Goal: Information Seeking & Learning: Learn about a topic

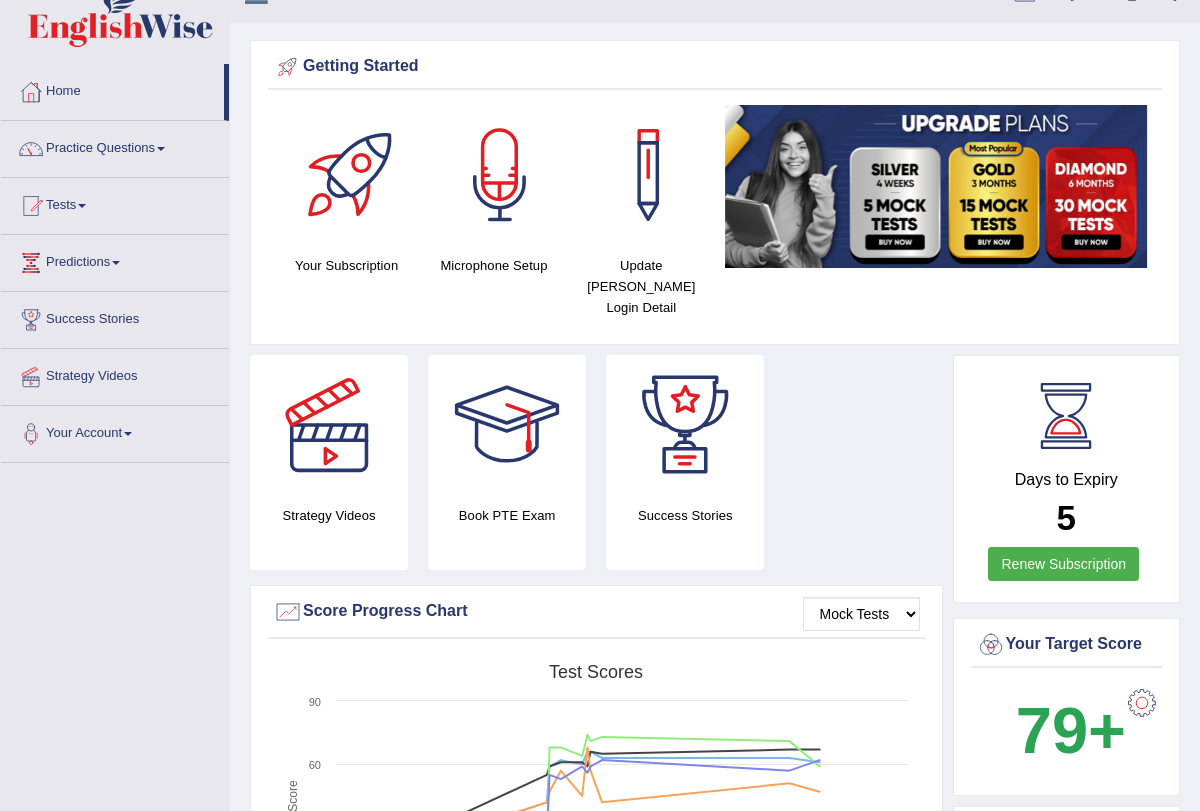
scroll to position [54, 0]
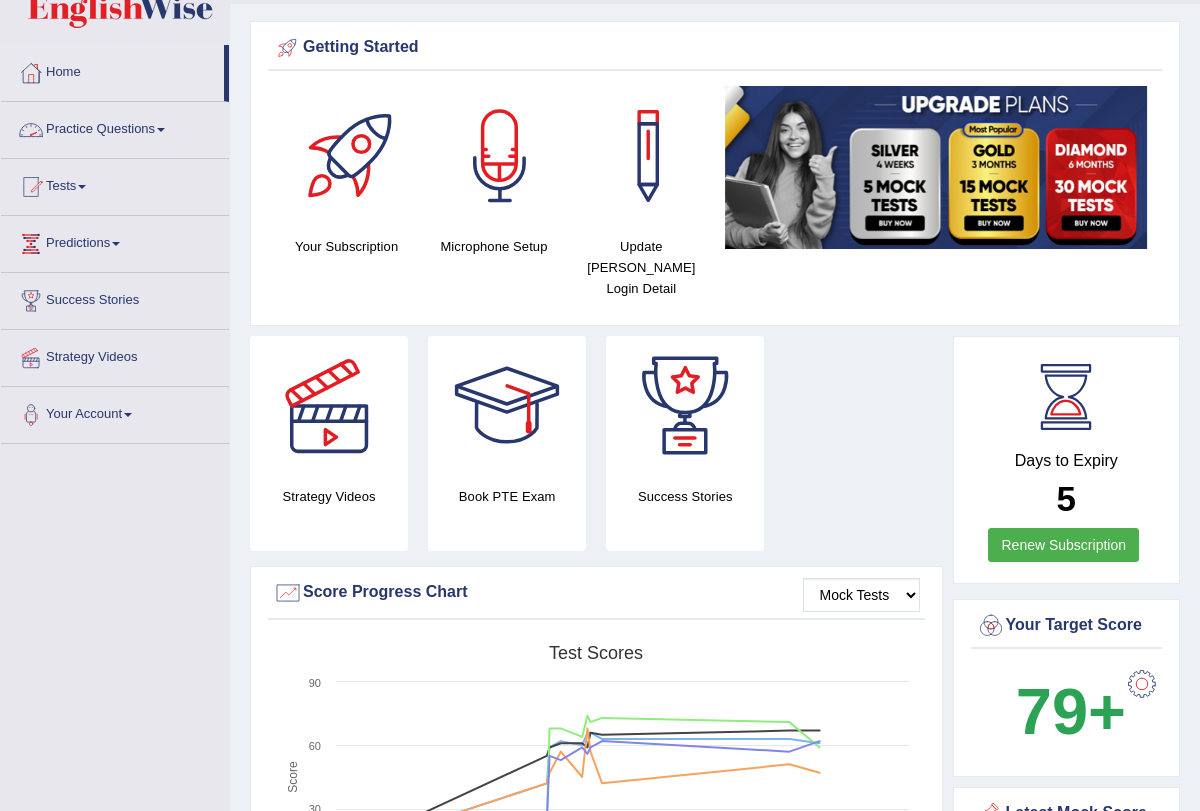
click at [167, 129] on link "Practice Questions" at bounding box center [115, 127] width 228 height 50
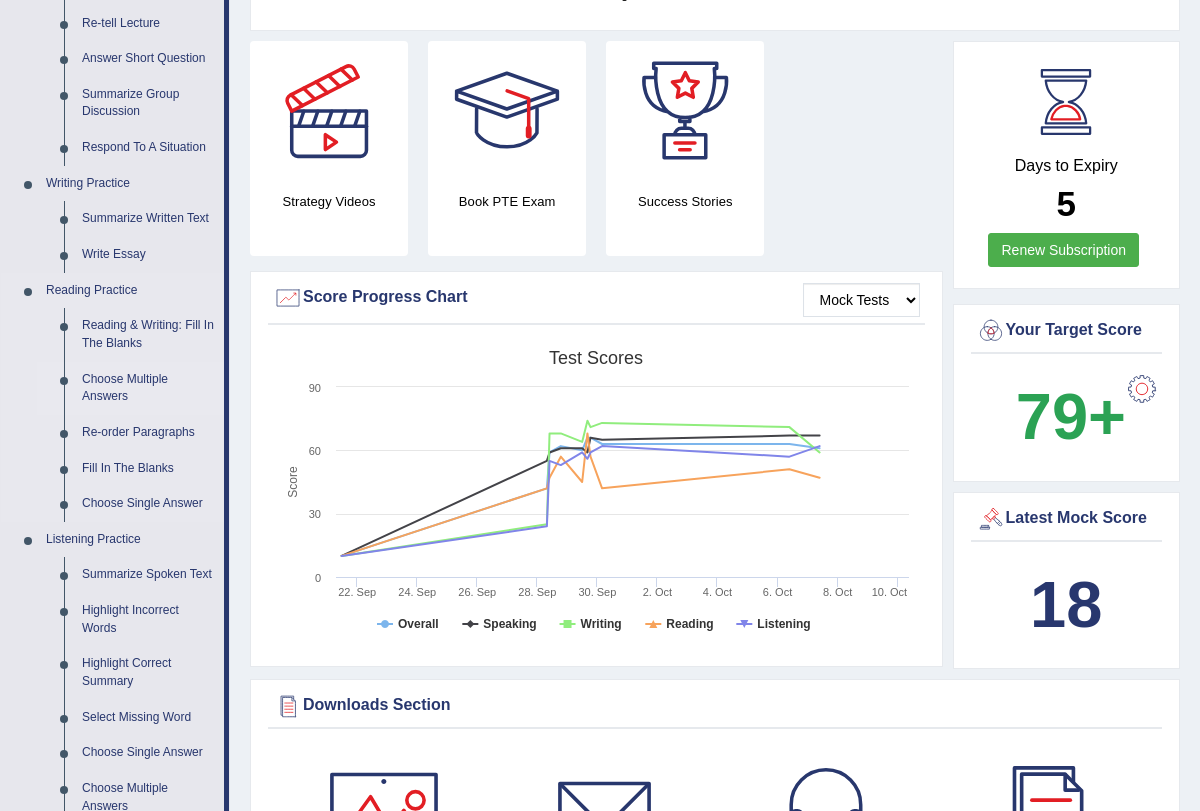
scroll to position [0, 0]
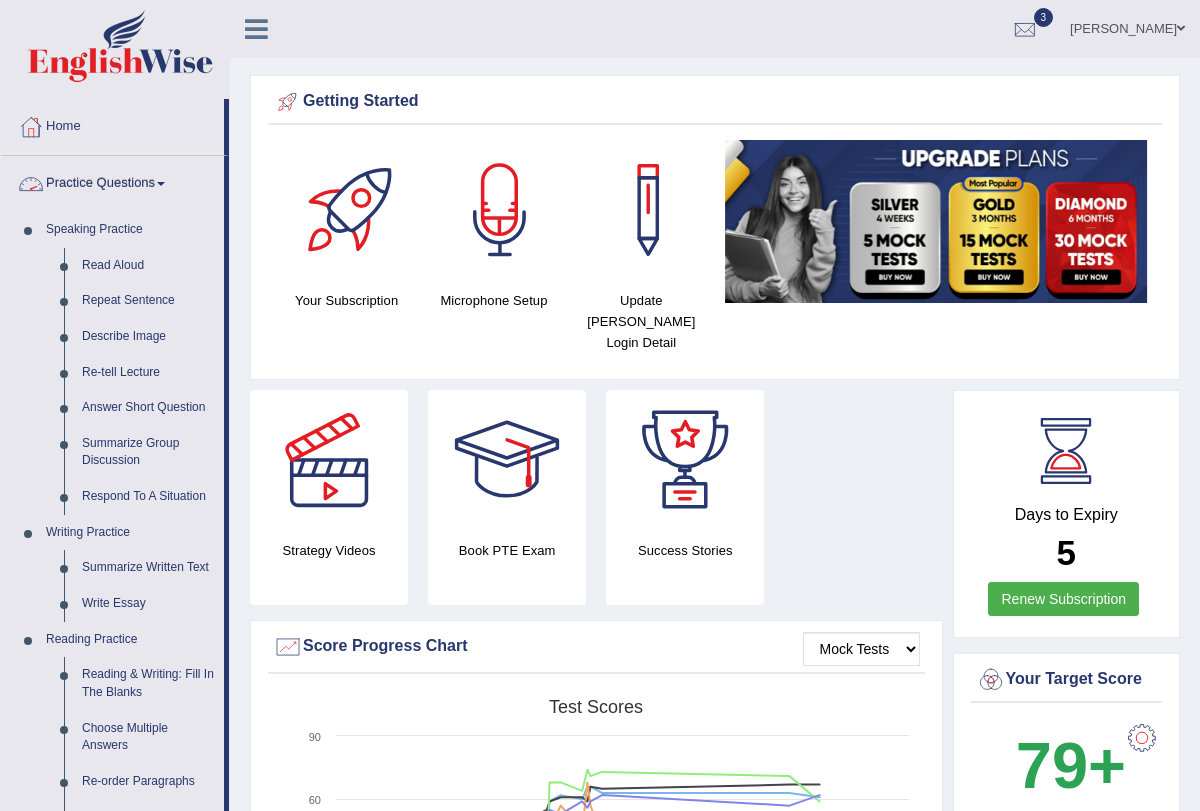
click at [165, 184] on span at bounding box center [161, 184] width 8 height 4
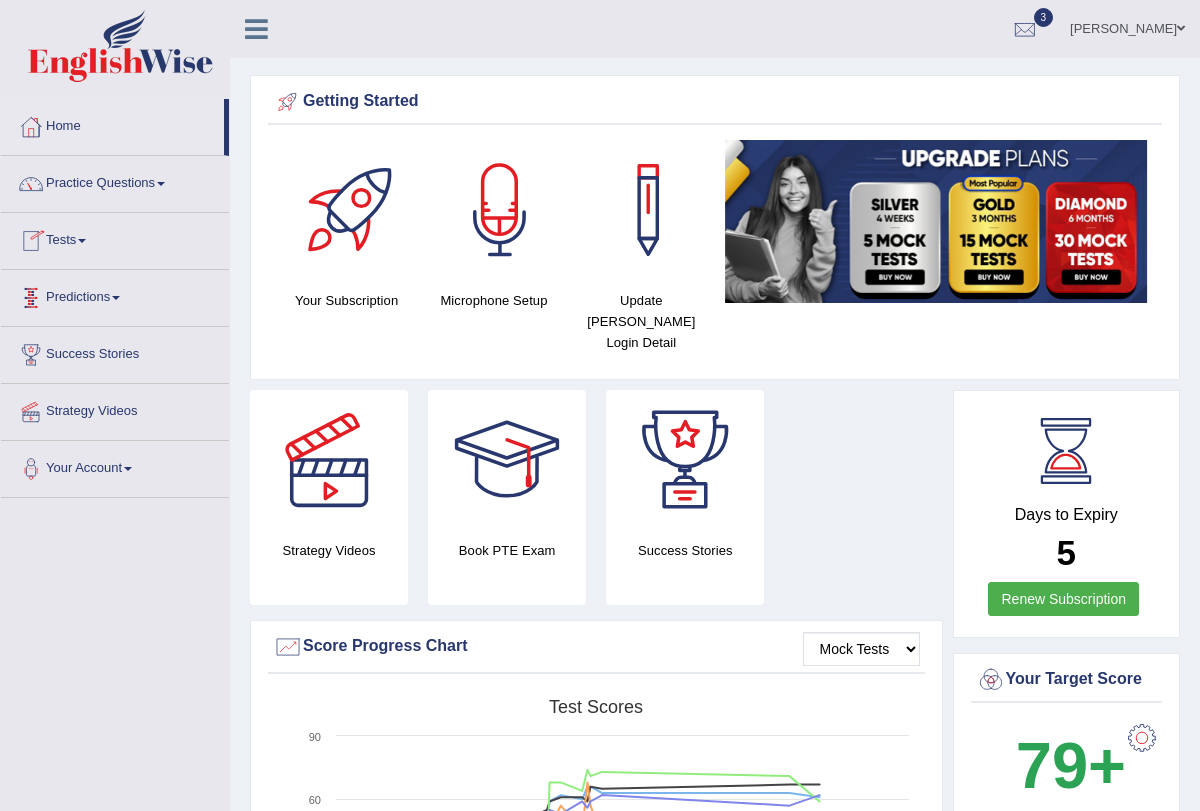
click at [84, 239] on link "Tests" at bounding box center [115, 238] width 228 height 50
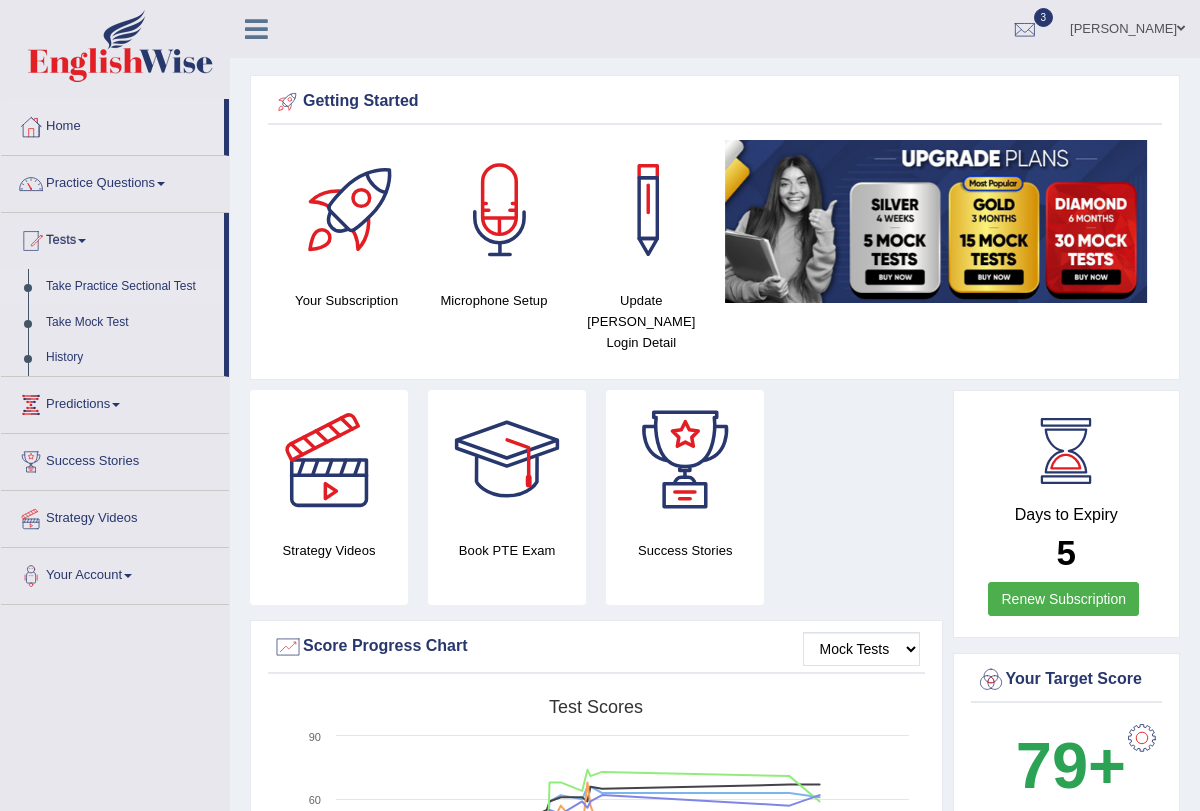
click at [114, 283] on link "Take Practice Sectional Test" at bounding box center [130, 287] width 187 height 36
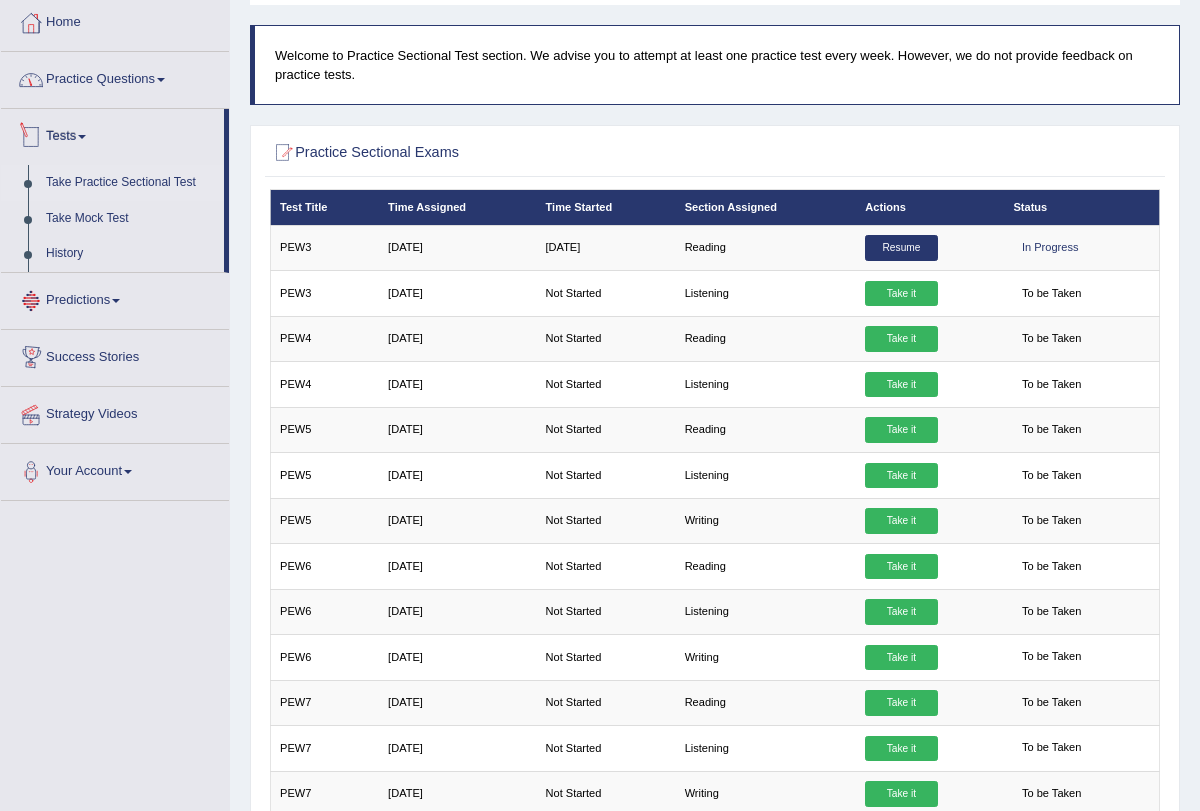
scroll to position [103, 0]
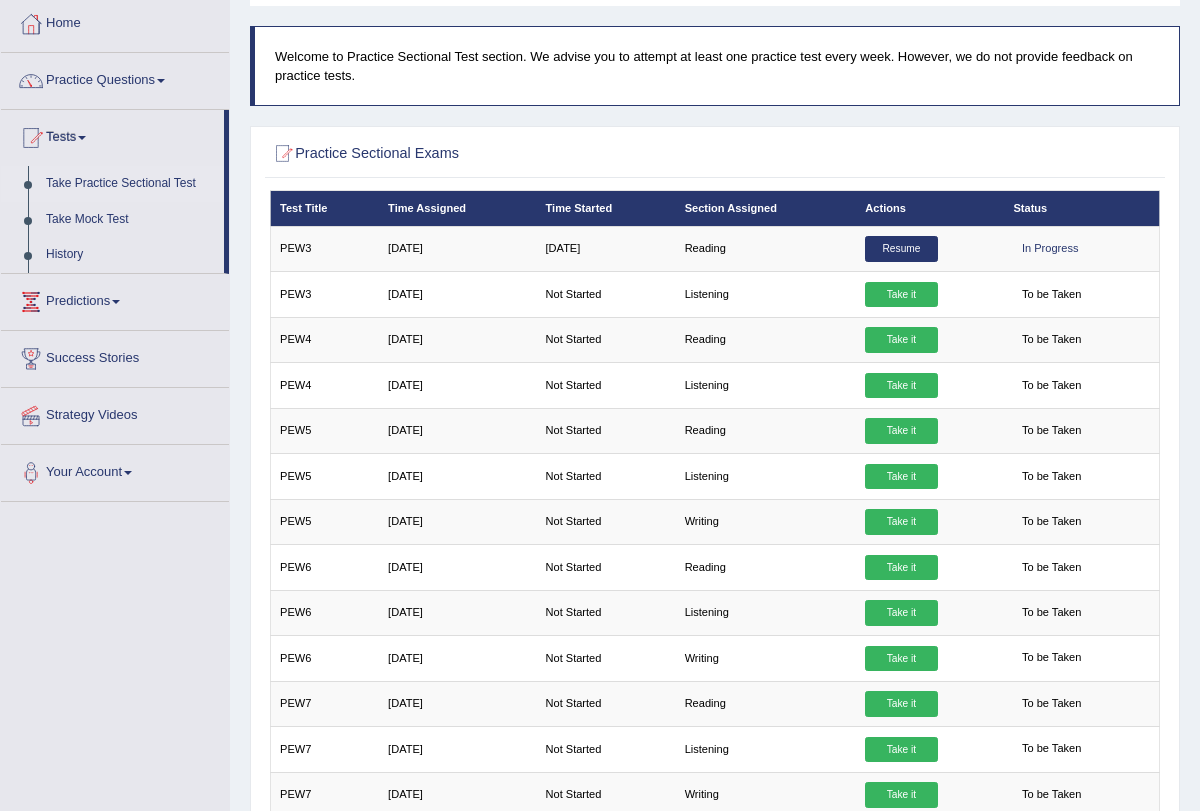
click at [187, 181] on link "Take Practice Sectional Test" at bounding box center [130, 184] width 187 height 36
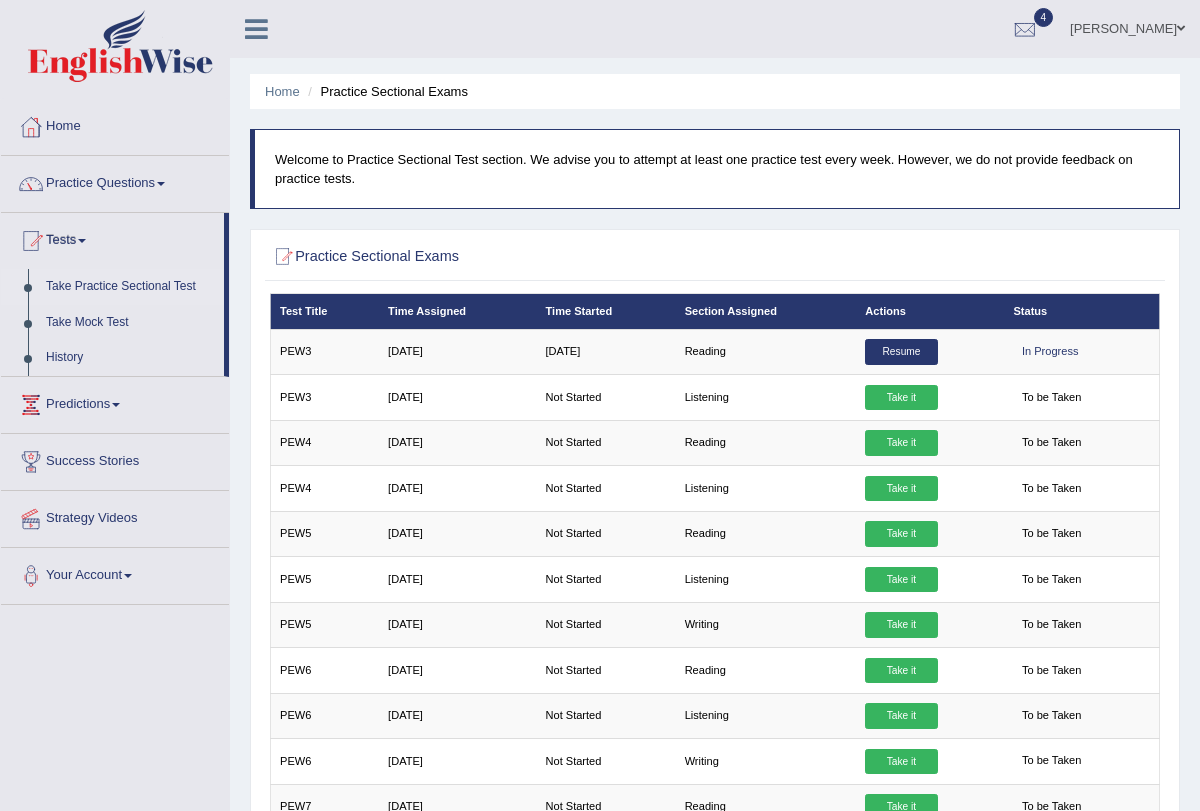
click at [165, 177] on link "Practice Questions" at bounding box center [115, 181] width 228 height 50
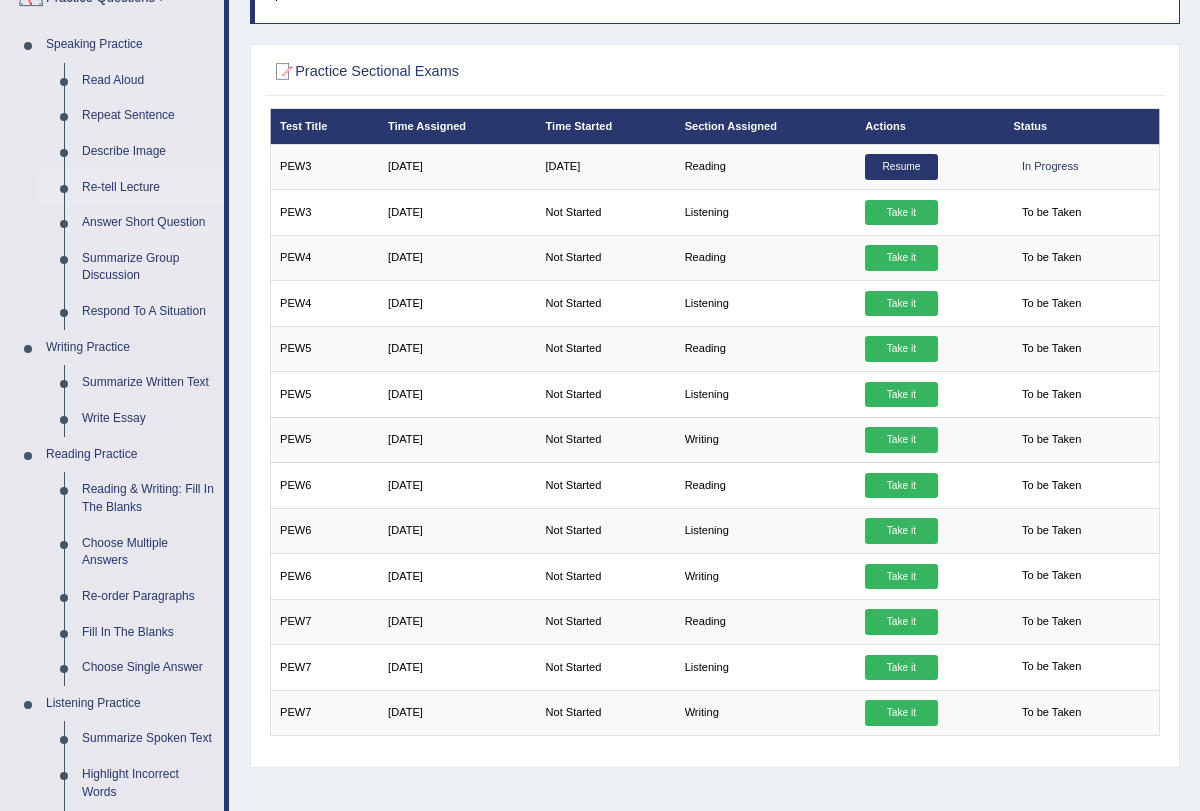
scroll to position [203, 0]
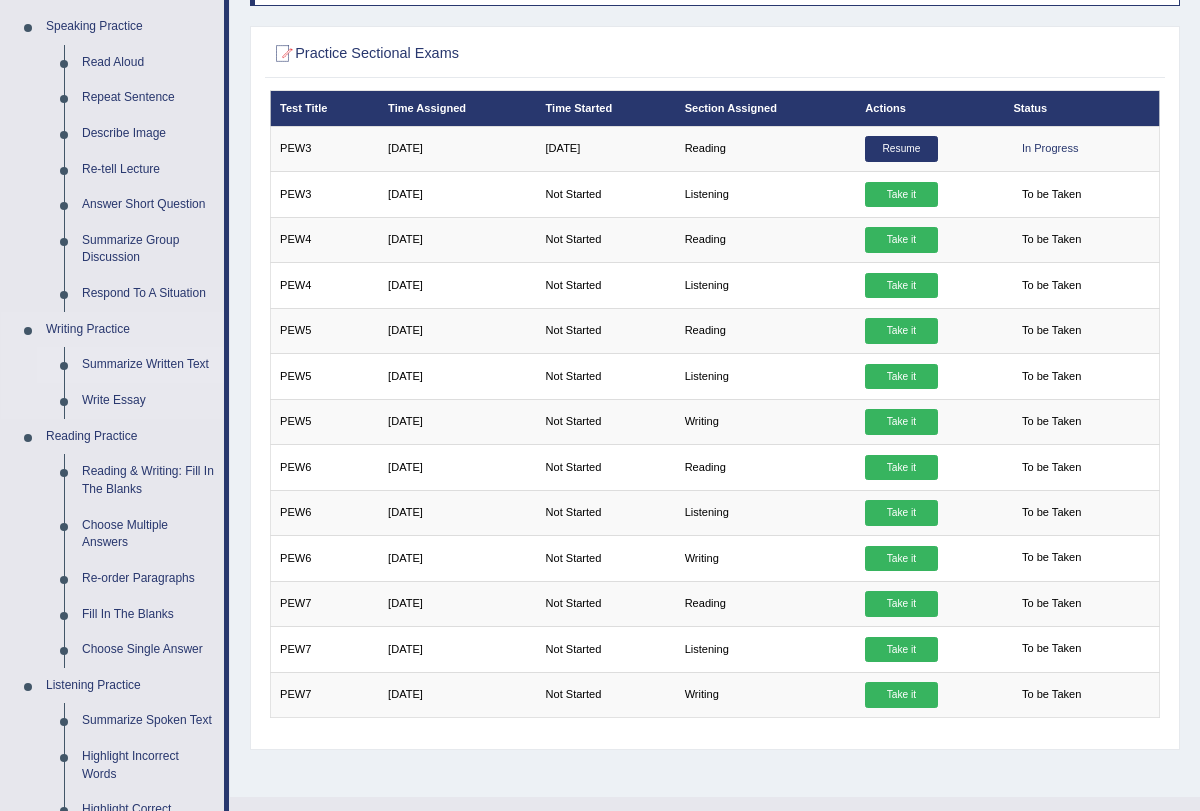
click at [156, 364] on link "Summarize Written Text" at bounding box center [148, 365] width 151 height 36
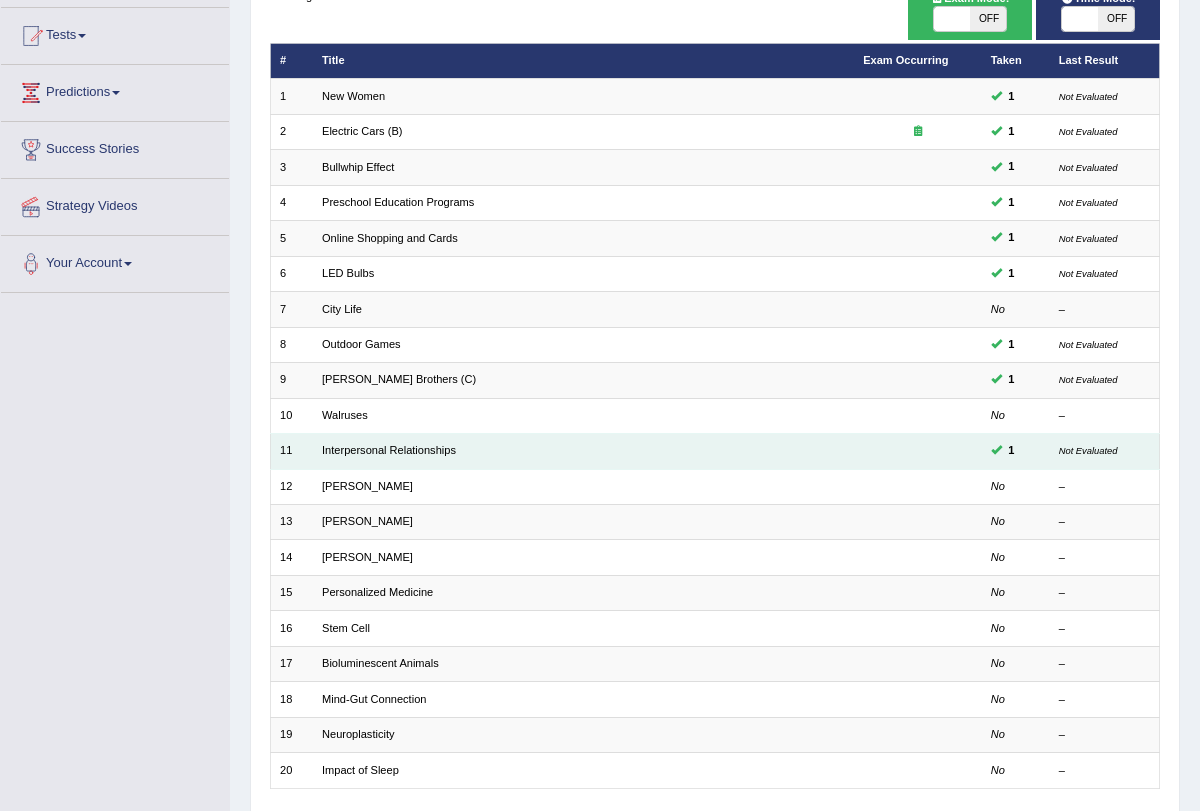
scroll to position [331, 0]
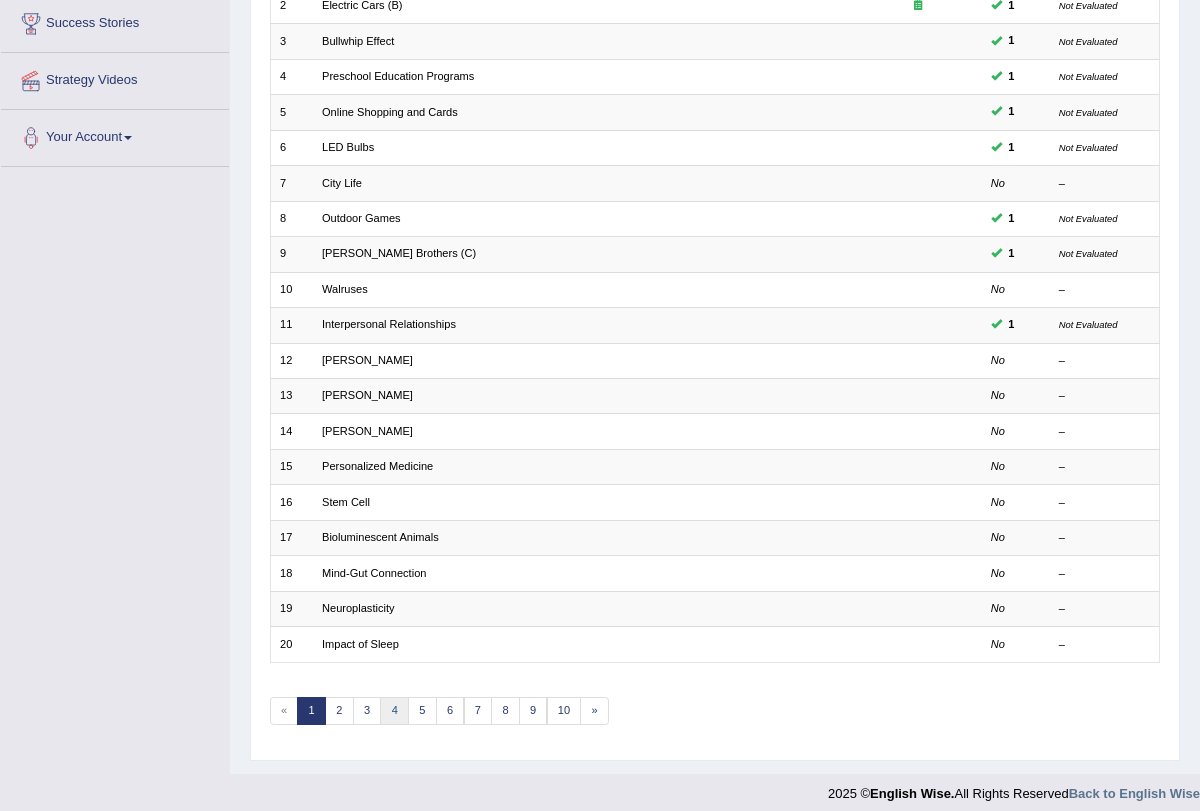
click at [383, 703] on link "4" at bounding box center [394, 711] width 29 height 28
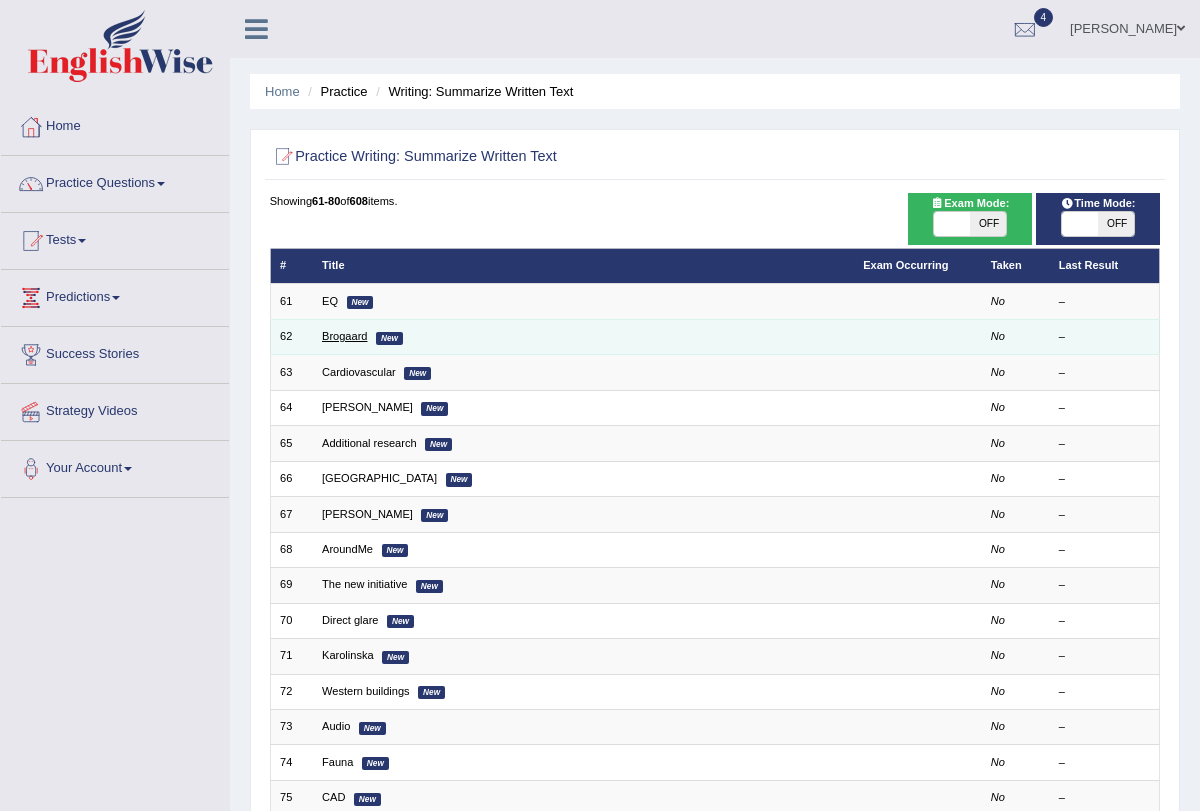
click at [359, 338] on link "Brogaard" at bounding box center [344, 336] width 45 height 12
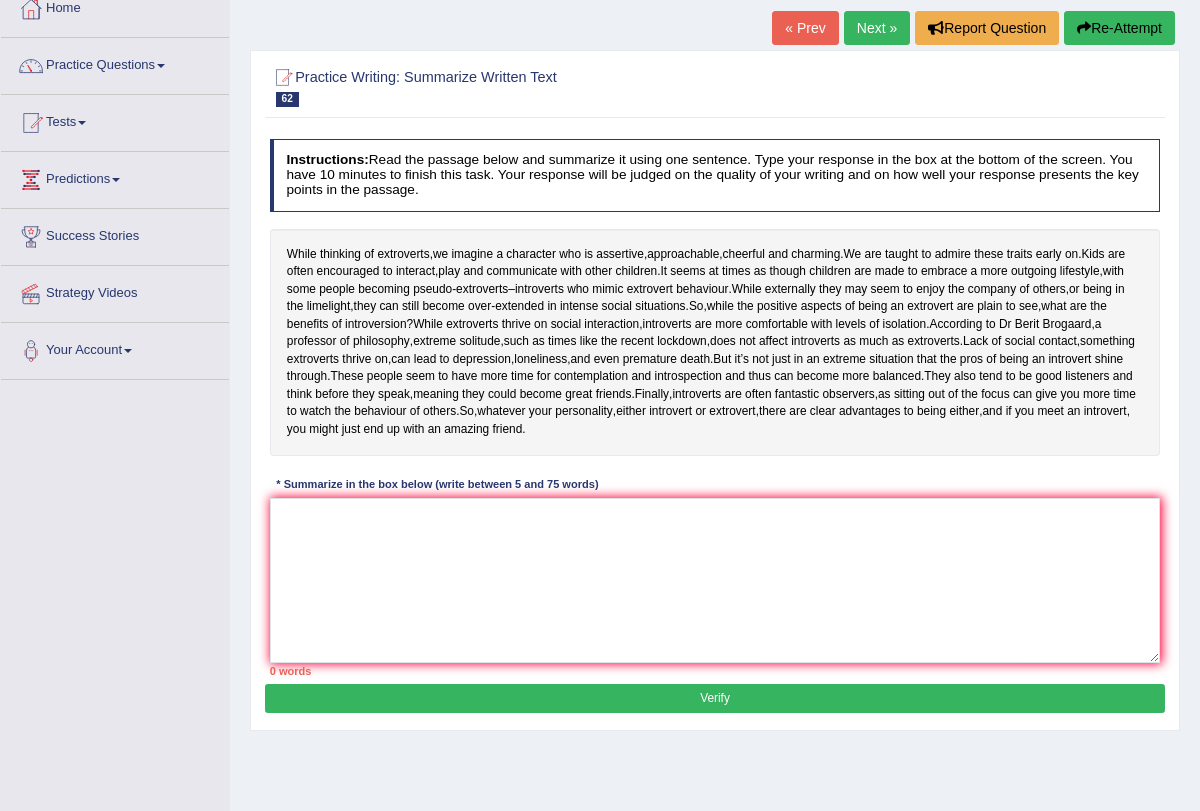
scroll to position [122, 0]
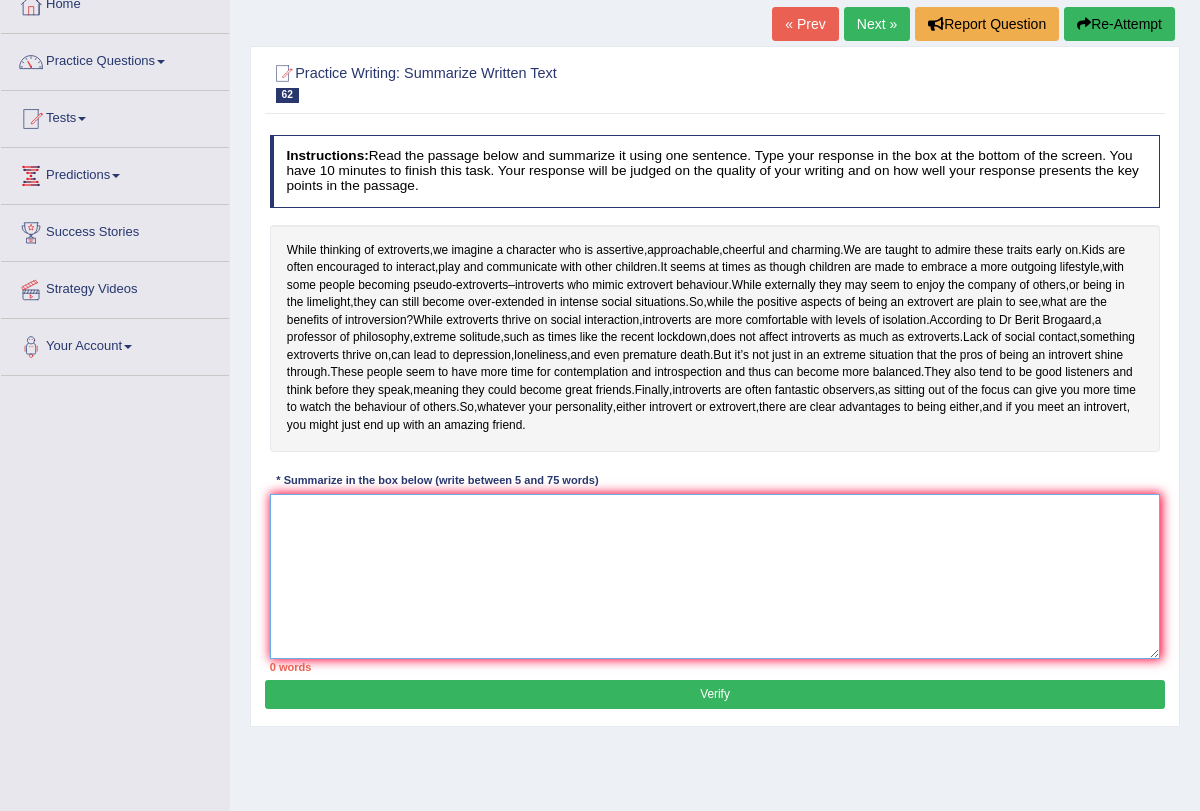
click at [494, 622] on textarea at bounding box center [715, 576] width 891 height 165
type textarea "w"
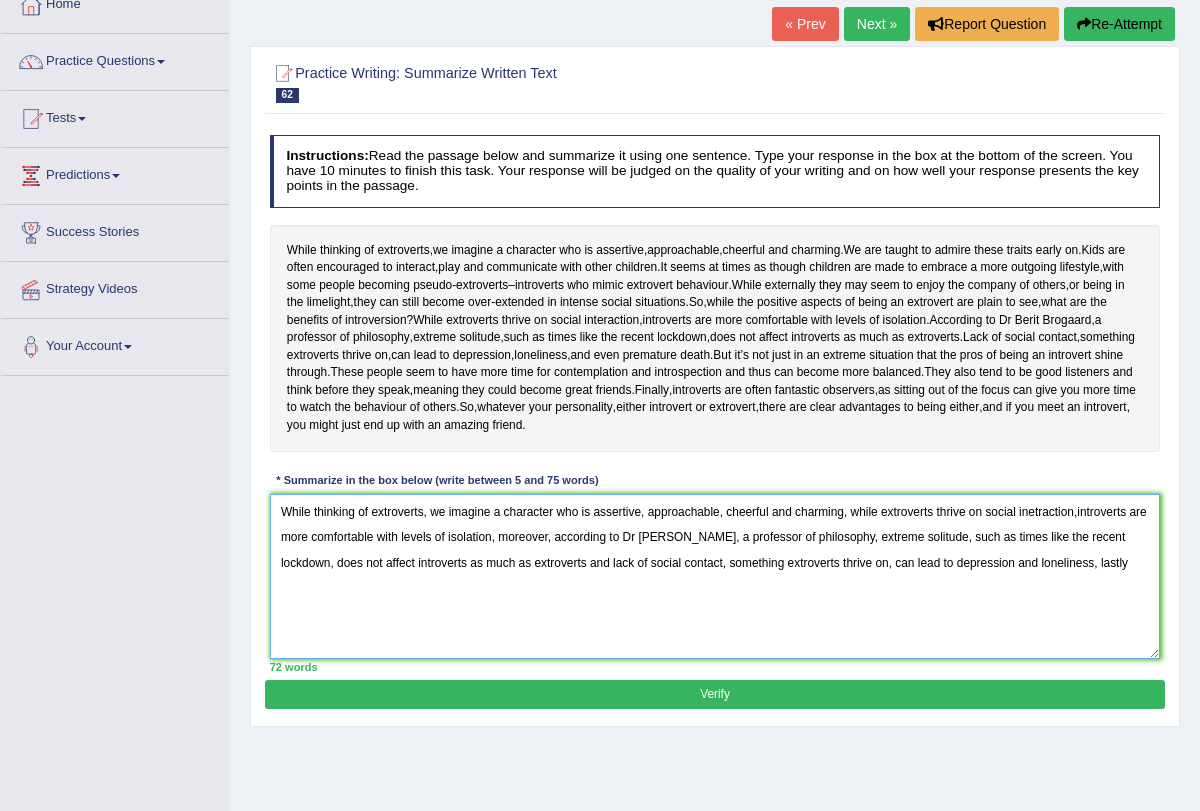
click at [979, 584] on textarea "While thinking of extroverts, we imagine a character who is assertive, approach…" at bounding box center [715, 576] width 891 height 165
click at [901, 611] on textarea "While thinking of extroverts, we imagine a character who is assertive, approach…" at bounding box center [715, 576] width 891 height 165
type textarea "While thinking of extroverts, we imagine a character who is assertive, approach…"
click at [827, 709] on button "Verify" at bounding box center [714, 694] width 899 height 29
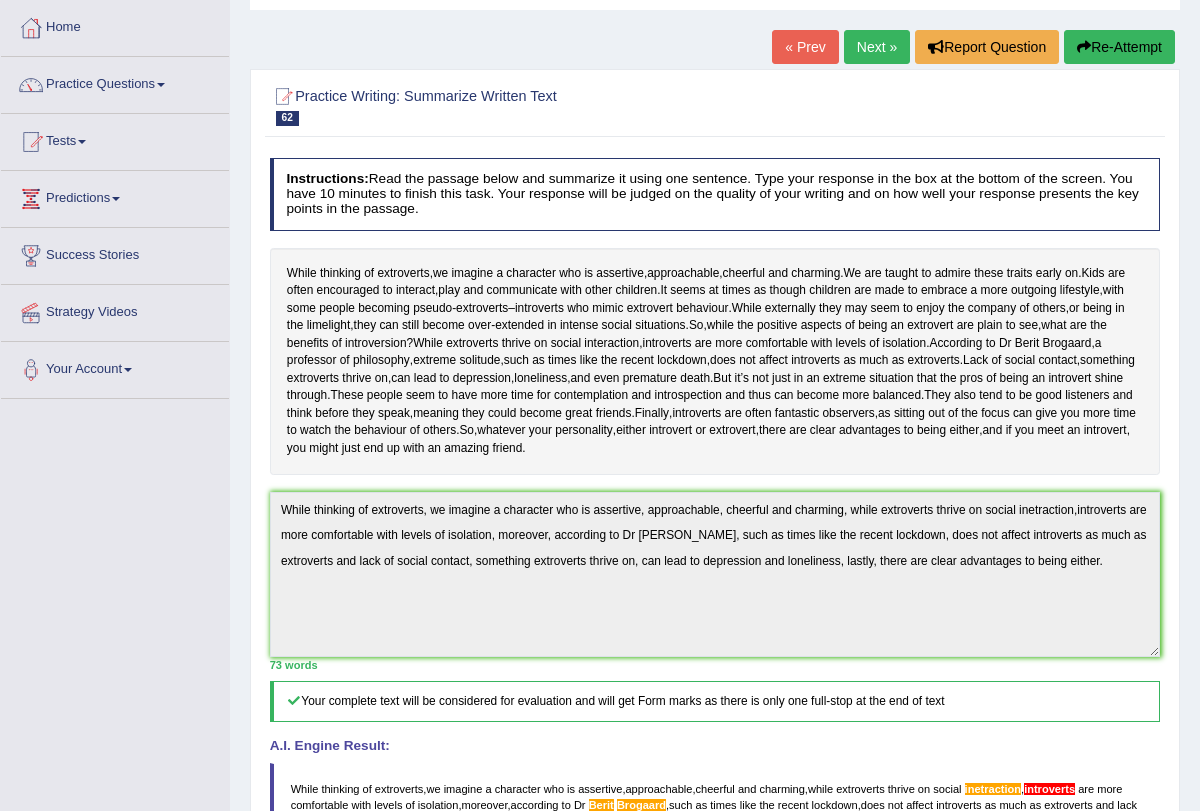
scroll to position [148, 0]
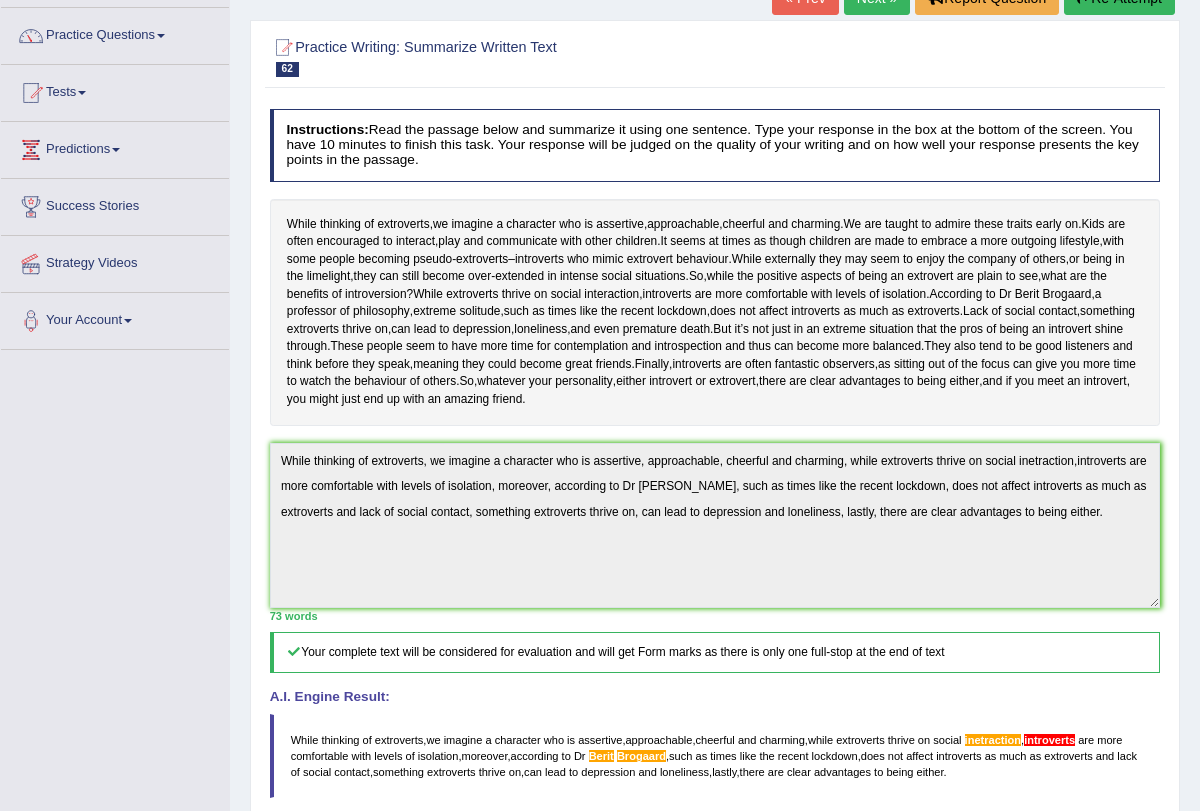
click at [827, 705] on h4 "A.I. Engine Result:" at bounding box center [715, 697] width 891 height 15
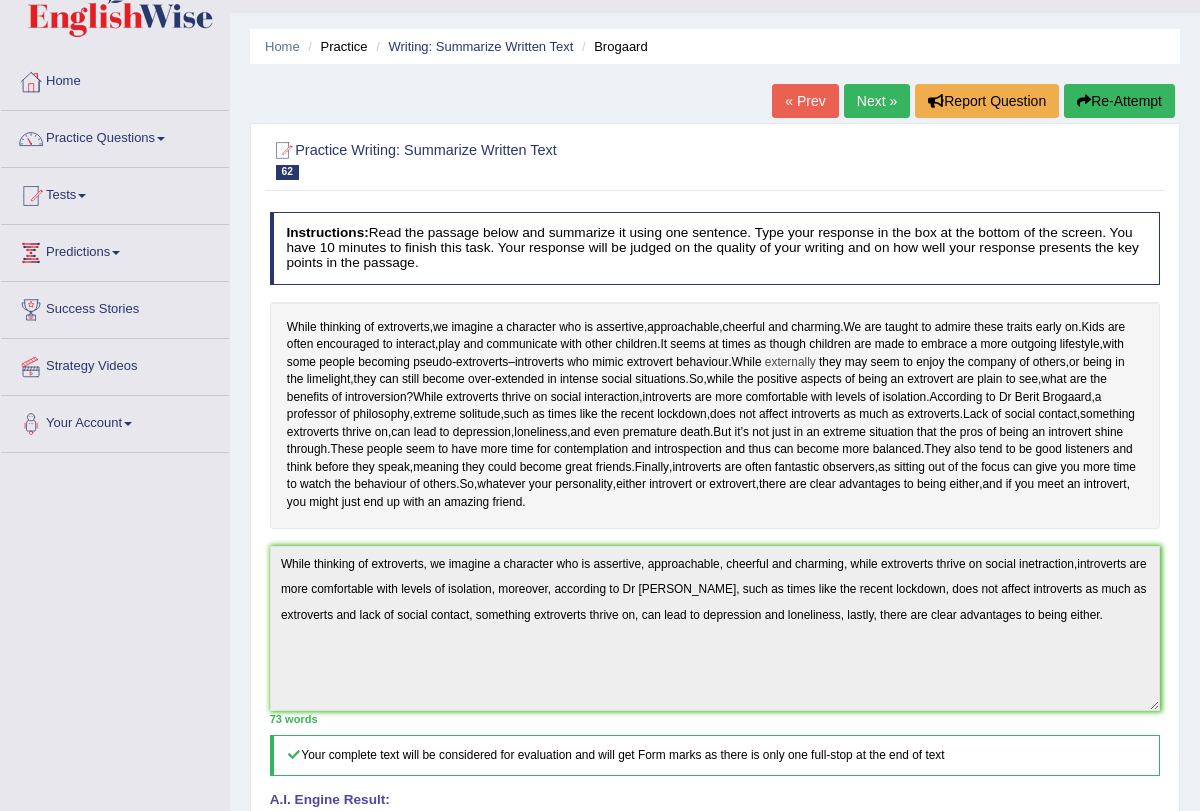
scroll to position [0, 0]
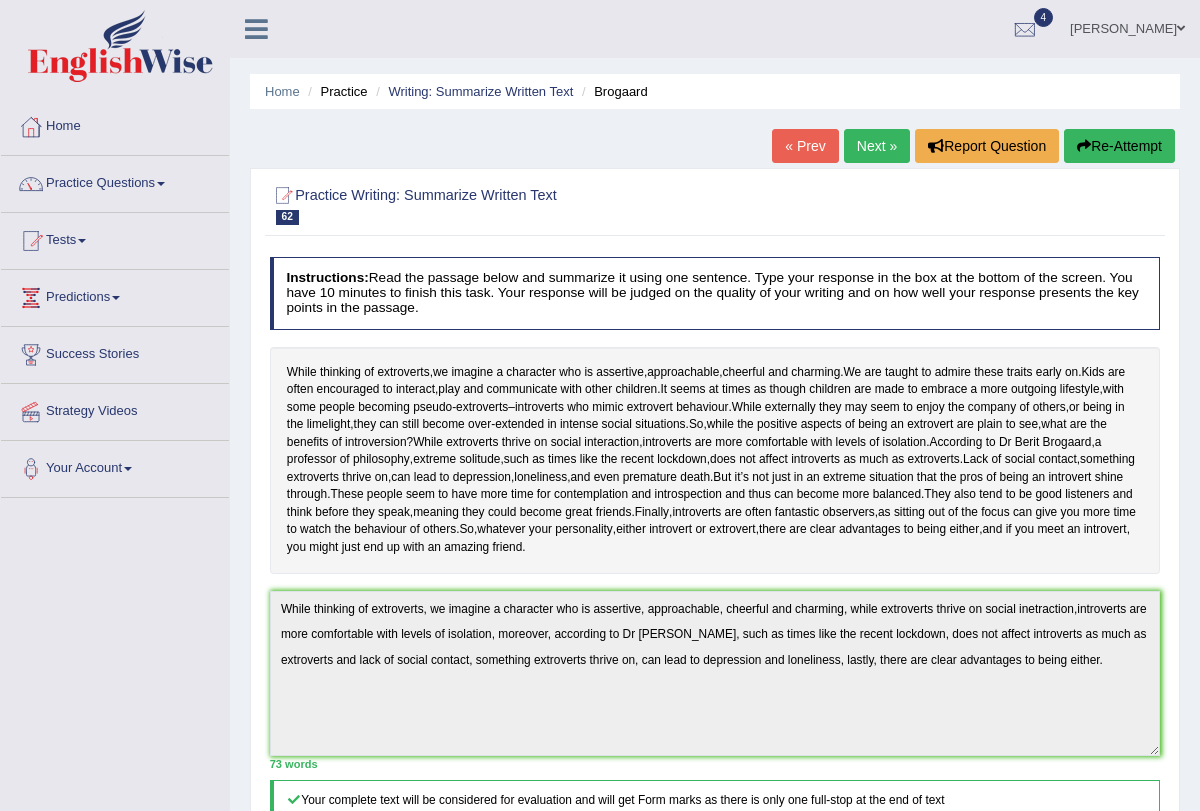
click at [864, 151] on link "Next »" at bounding box center [877, 146] width 66 height 34
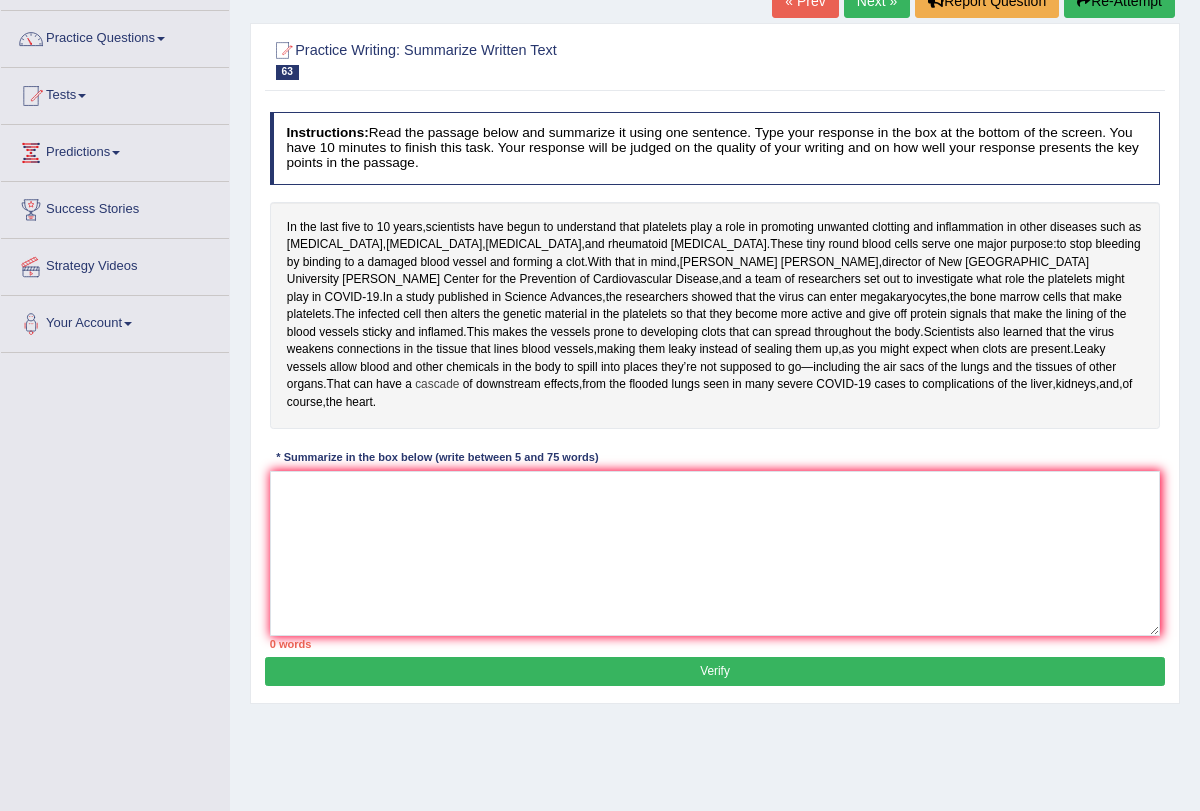
scroll to position [147, 0]
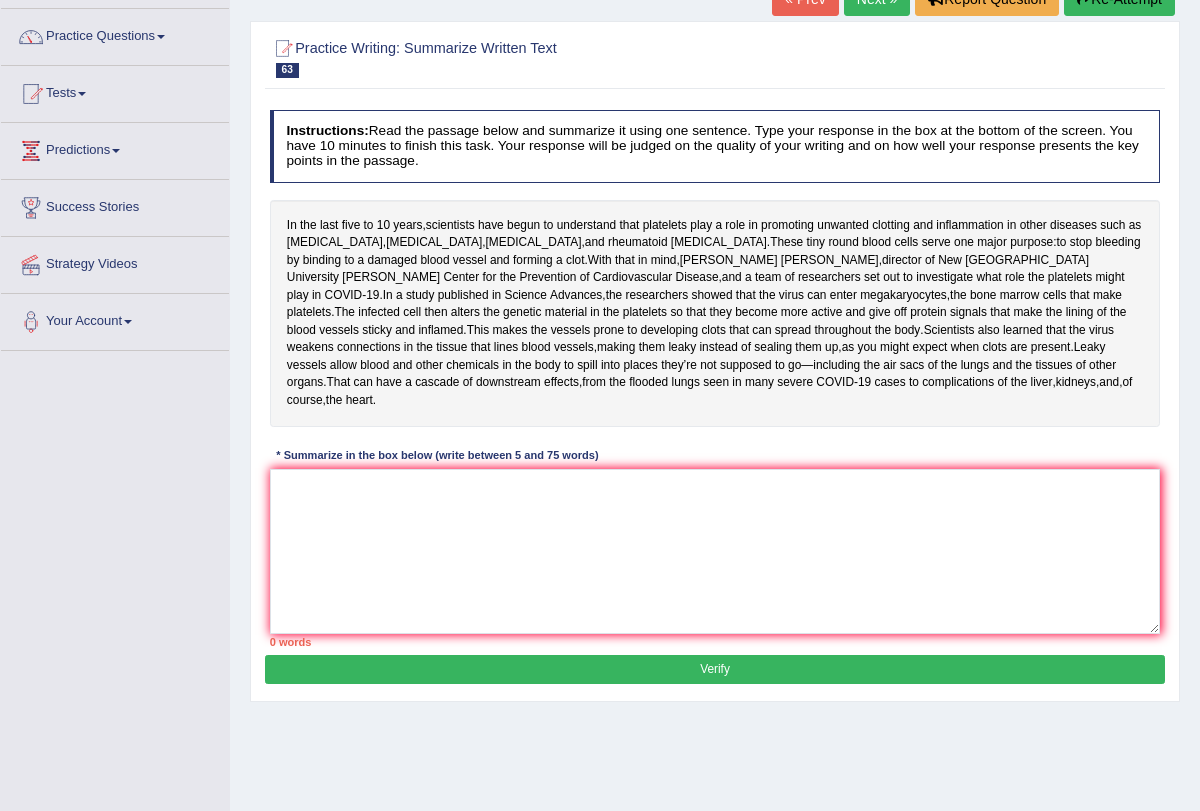
click at [425, 465] on div "* Summarize in the box below (write between 5 and 75 words)" at bounding box center [438, 456] width 336 height 17
click at [407, 549] on textarea at bounding box center [715, 551] width 891 height 165
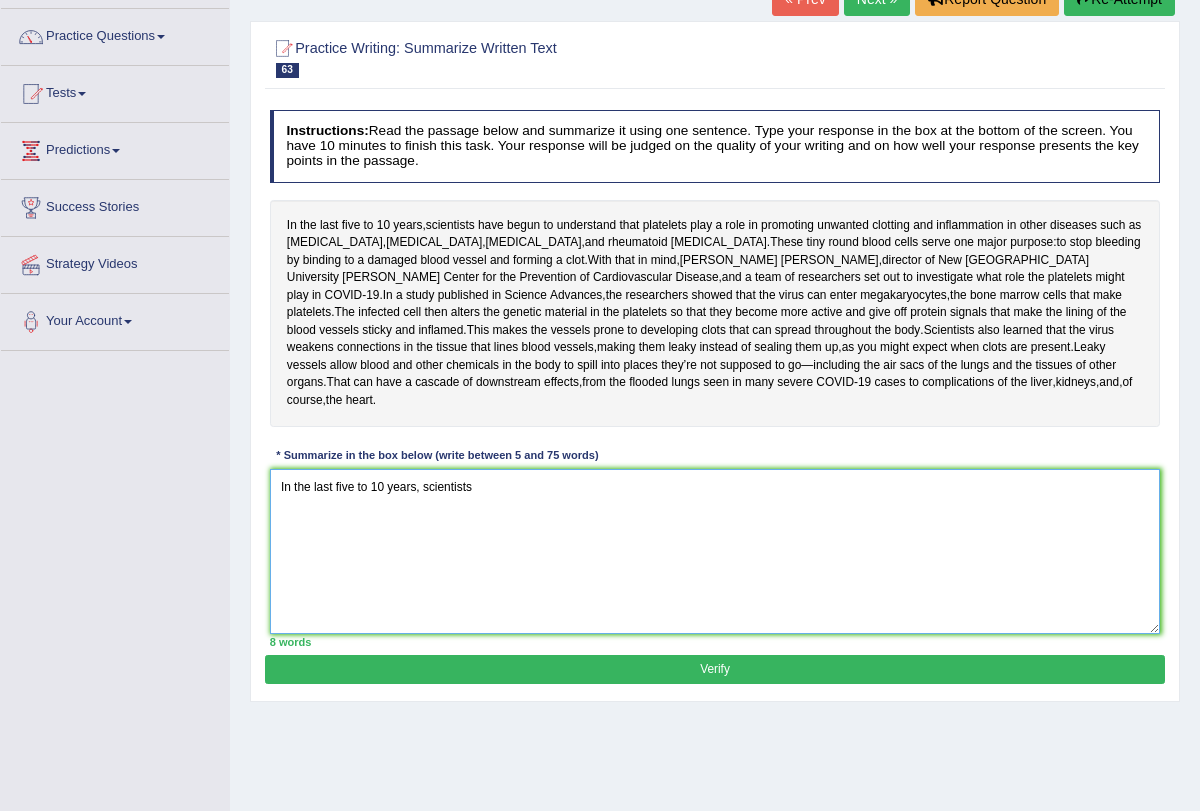
click at [486, 544] on textarea "In the last five to 10 years, scientists" at bounding box center [715, 551] width 891 height 165
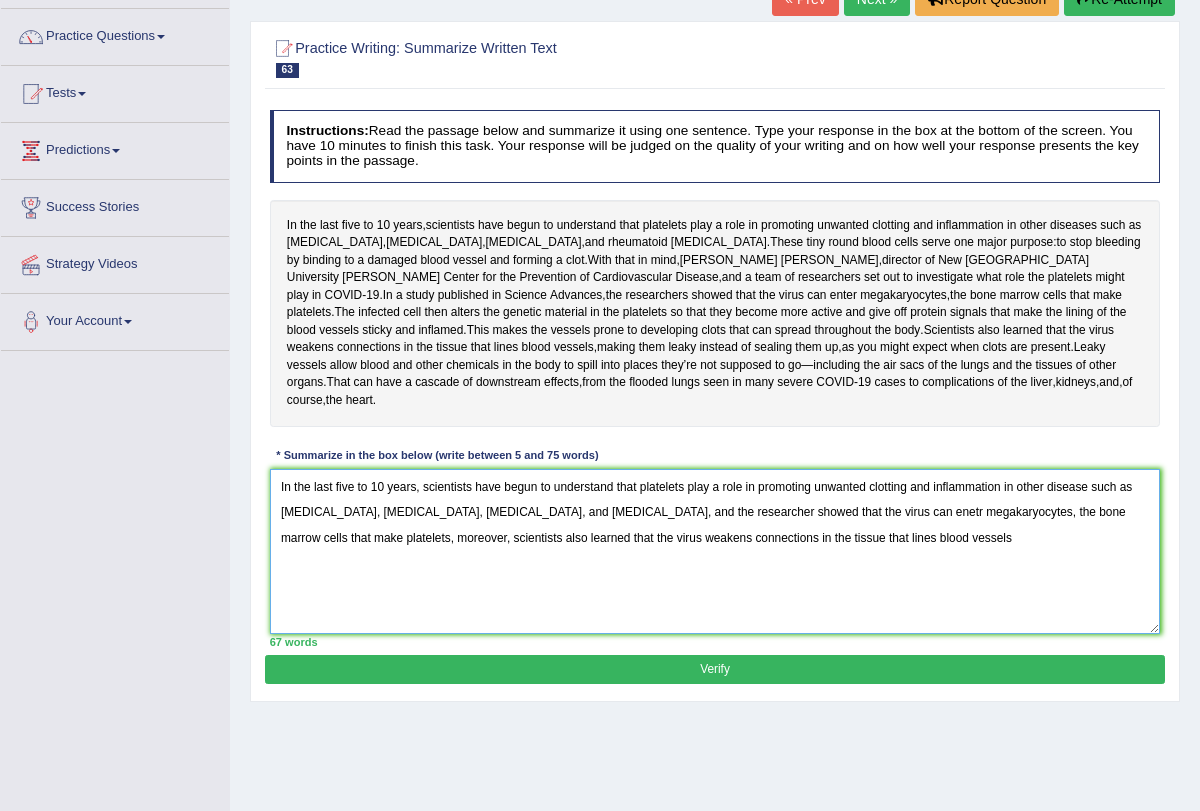
click at [799, 580] on textarea "In the last five to 10 years, scientists have begun to understand that platelet…" at bounding box center [715, 551] width 891 height 165
click at [841, 603] on textarea "In the last five to 10 years, scientists have begun to understand that platelet…" at bounding box center [715, 551] width 891 height 165
type textarea "In the last five to 10 years, scientists have begun to understand that platelet…"
click at [812, 684] on button "Verify" at bounding box center [714, 669] width 899 height 29
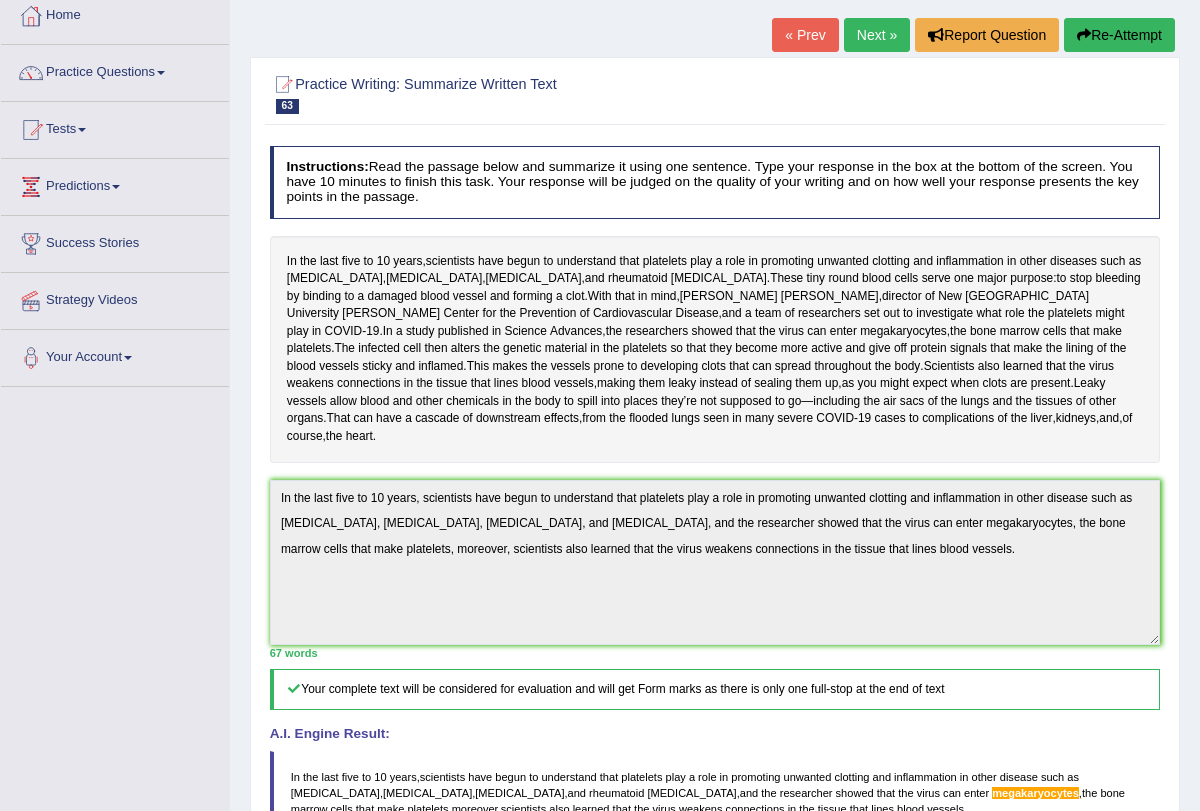
scroll to position [0, 0]
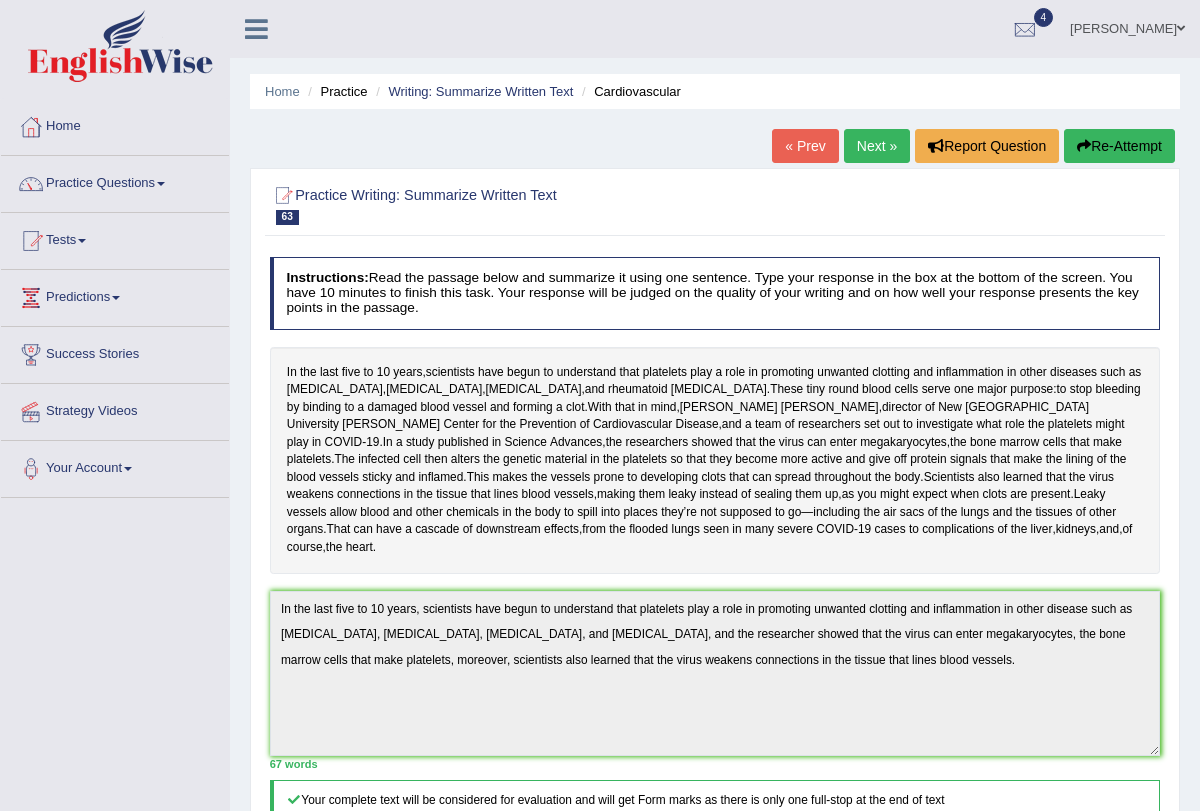
click at [884, 132] on link "Next »" at bounding box center [877, 146] width 66 height 34
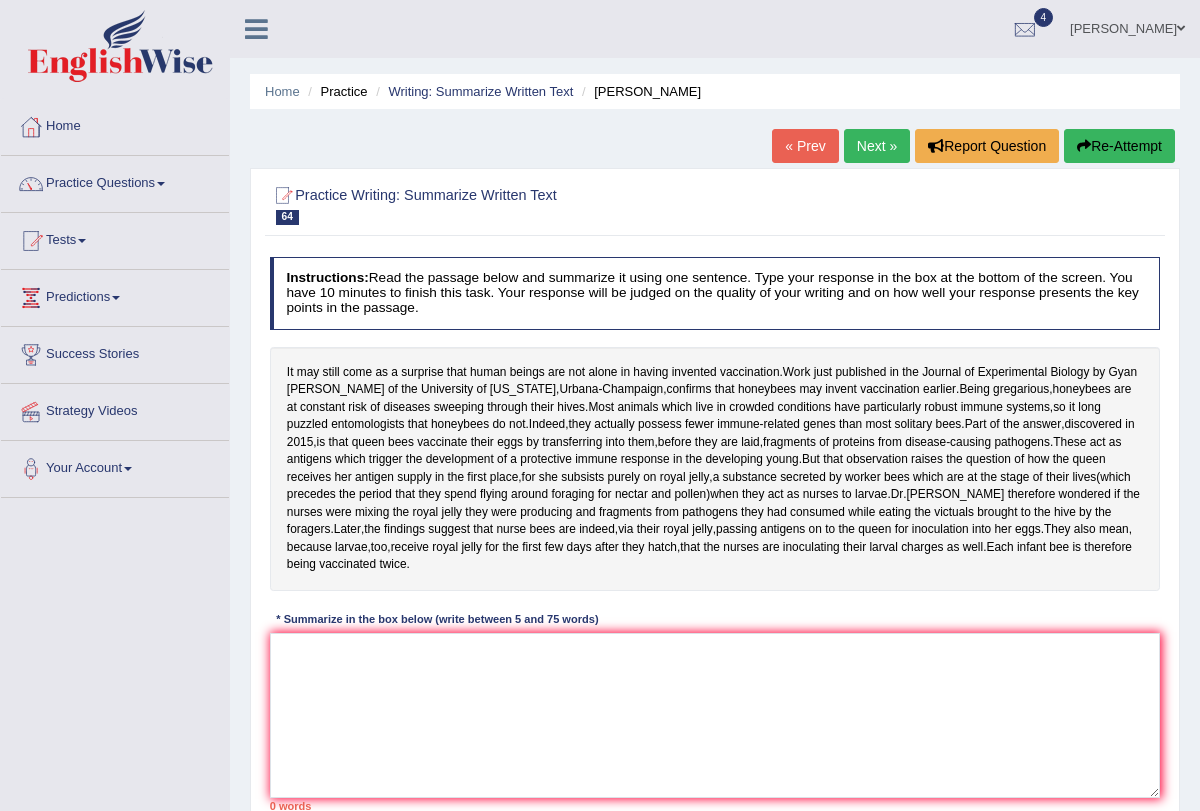
scroll to position [90, 0]
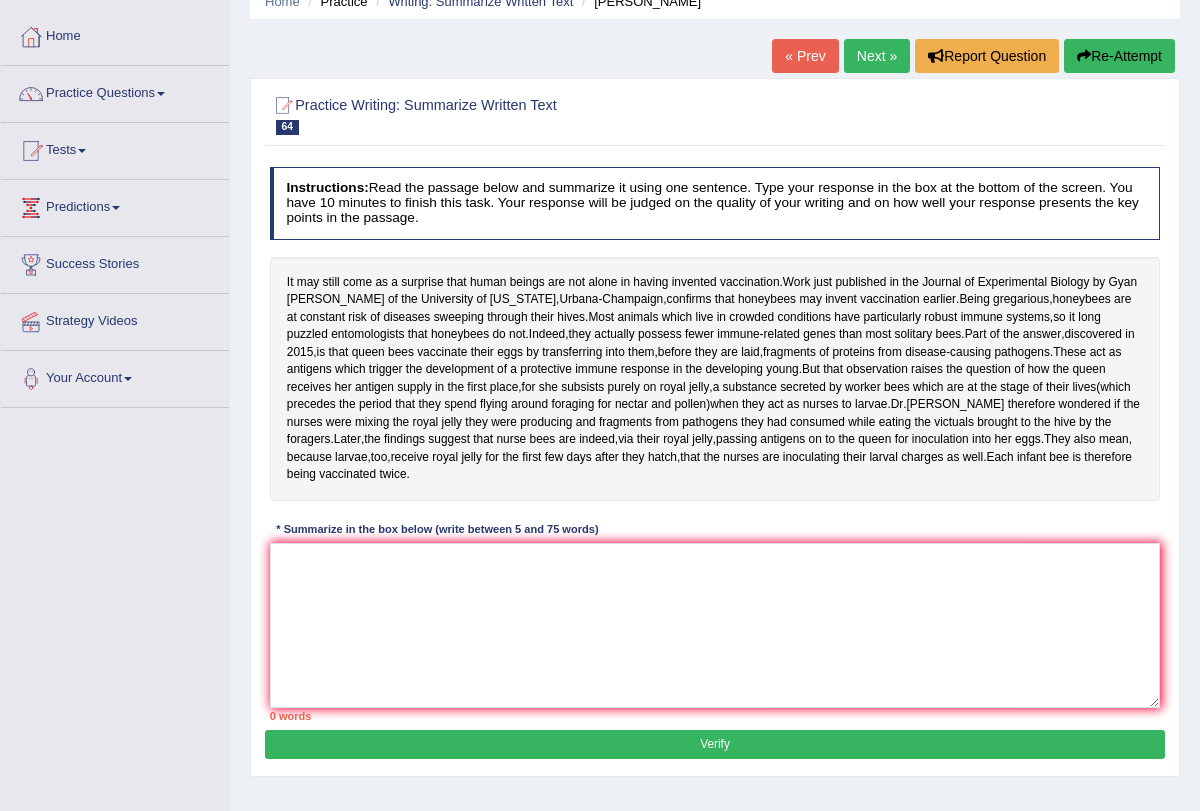
click at [869, 48] on link "Next »" at bounding box center [877, 56] width 66 height 34
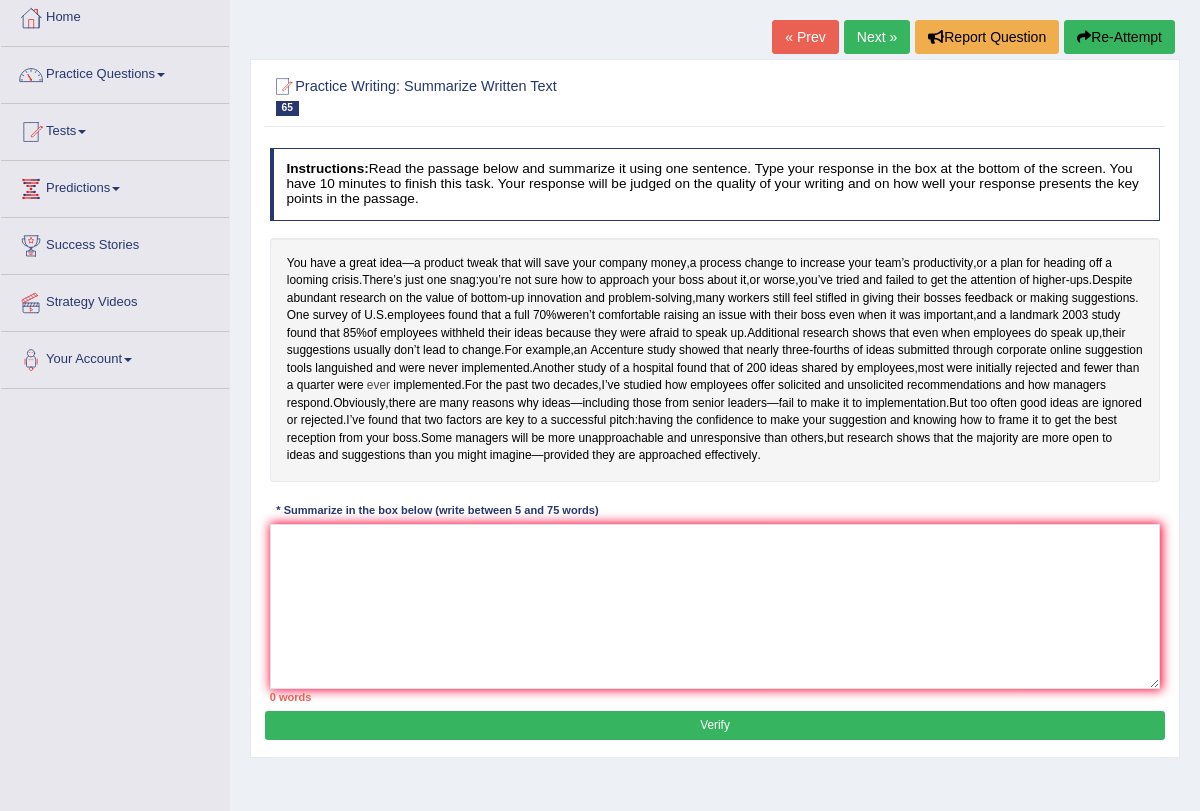
scroll to position [110, 0]
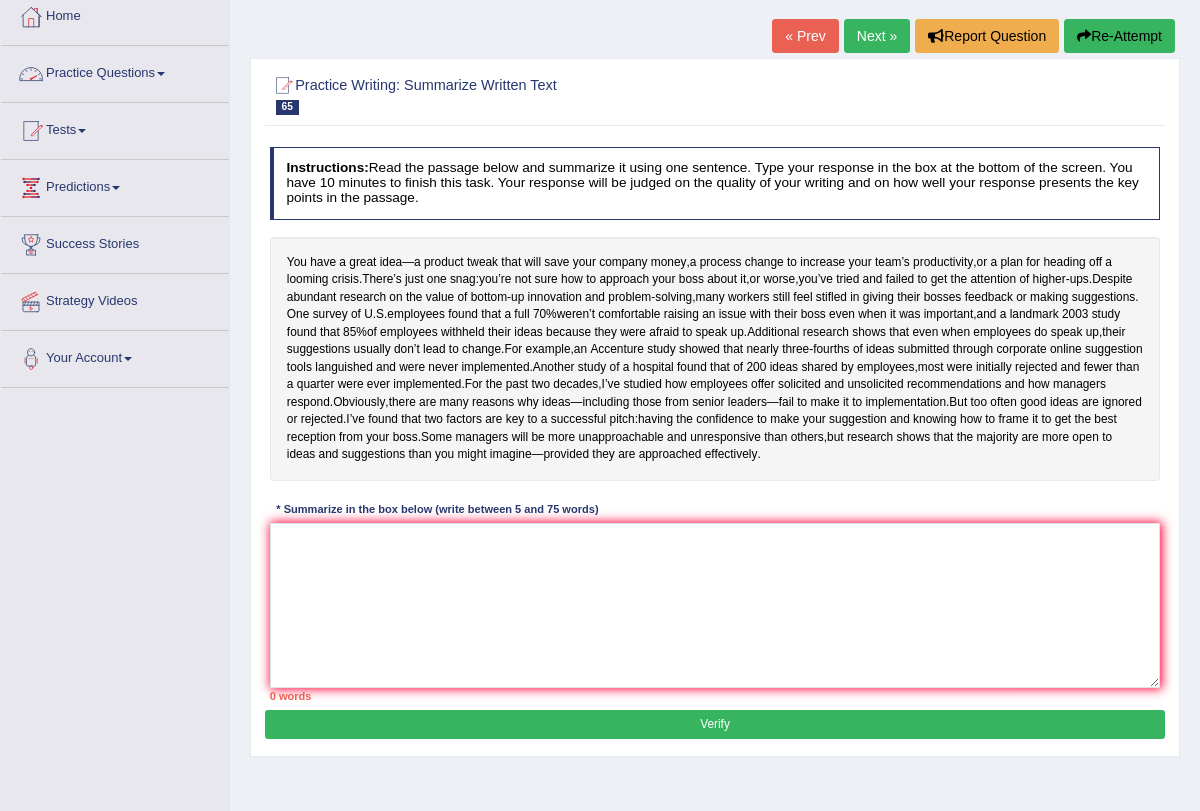
click at [165, 72] on span at bounding box center [161, 74] width 8 height 4
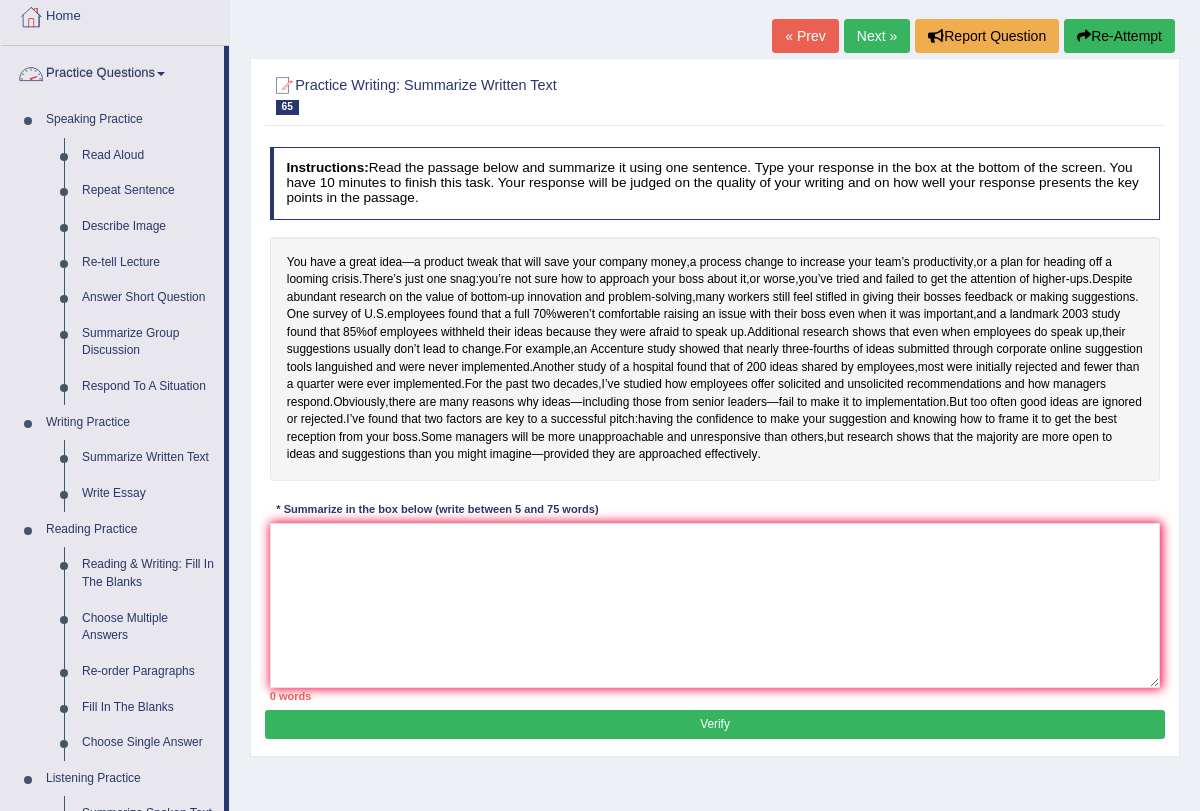
click at [172, 70] on link "Practice Questions" at bounding box center [112, 71] width 223 height 50
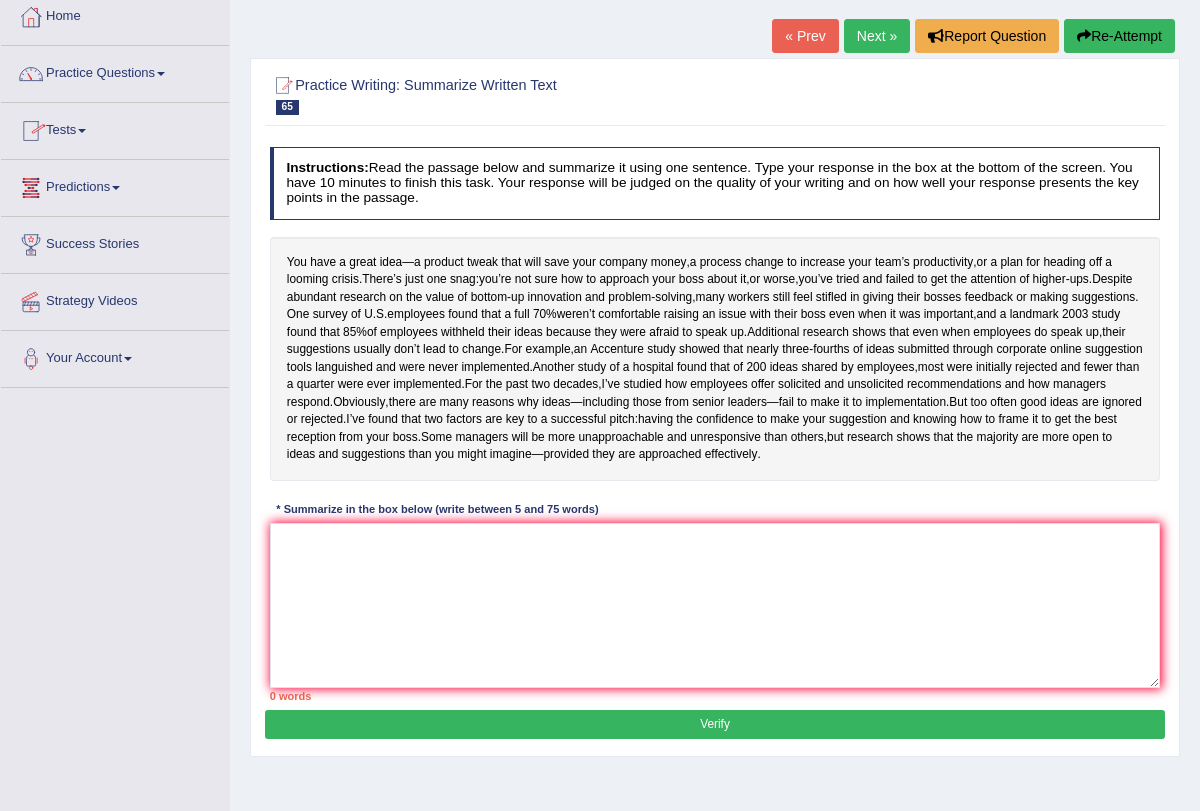
click at [88, 127] on link "Tests" at bounding box center [115, 128] width 228 height 50
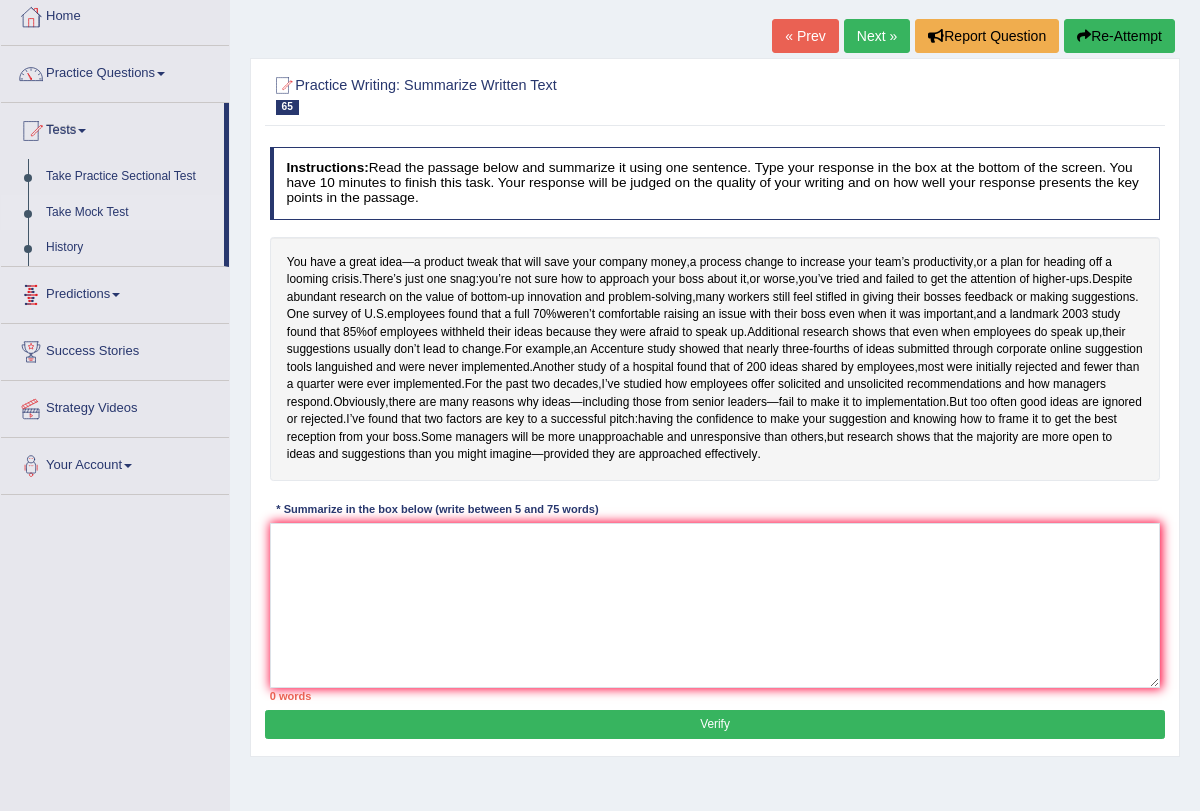
click at [121, 210] on link "Take Mock Test" at bounding box center [130, 213] width 187 height 36
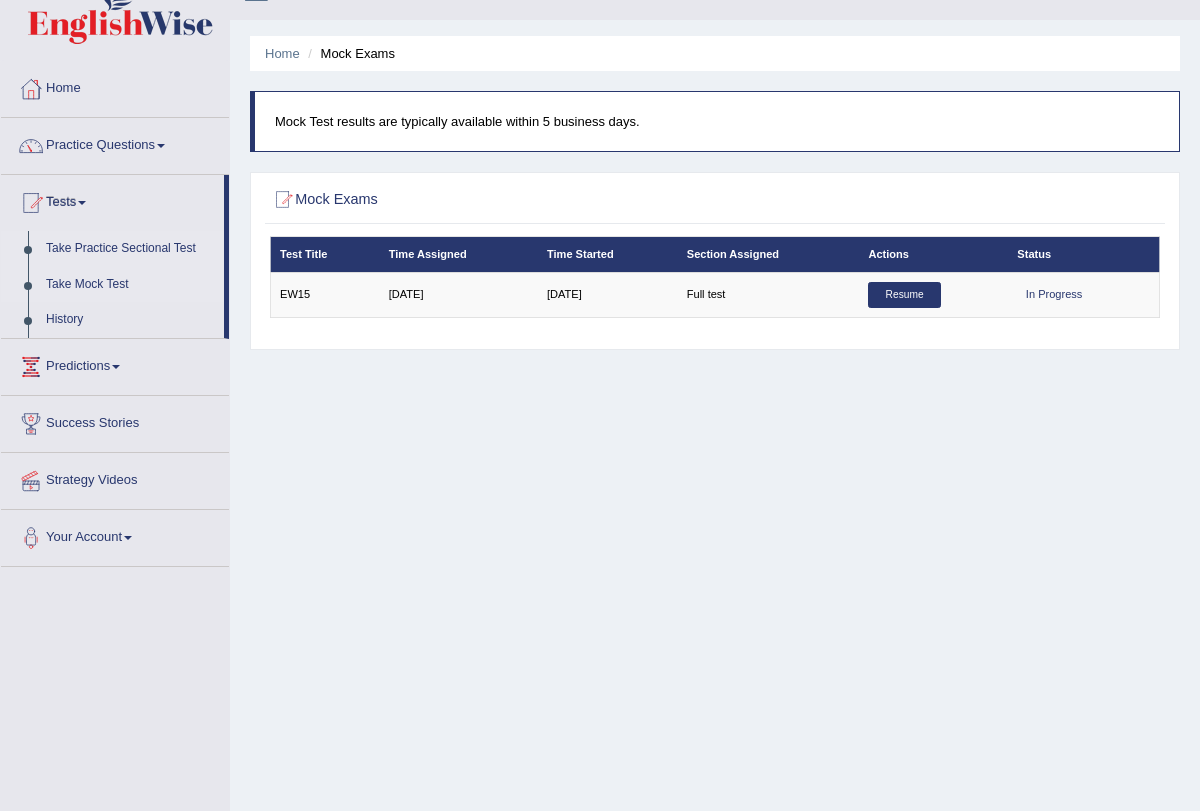
click at [195, 242] on link "Take Practice Sectional Test" at bounding box center [130, 249] width 187 height 36
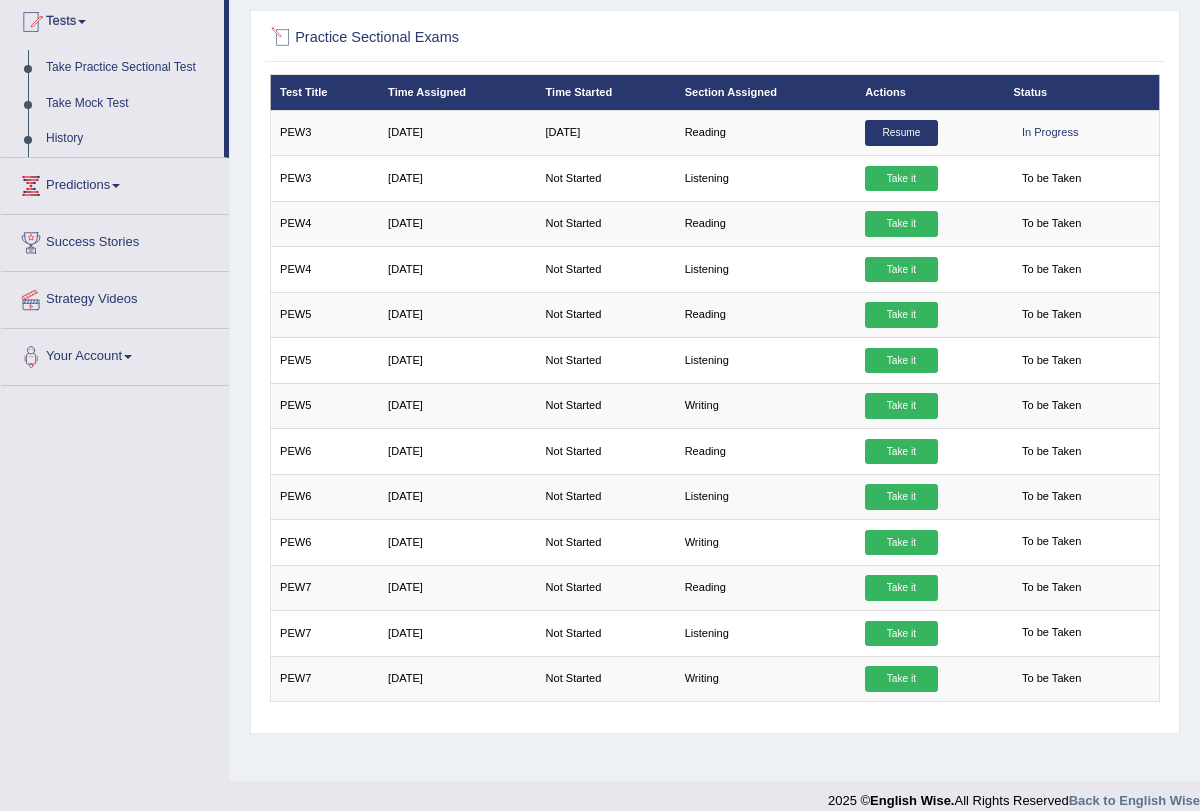
scroll to position [239, 0]
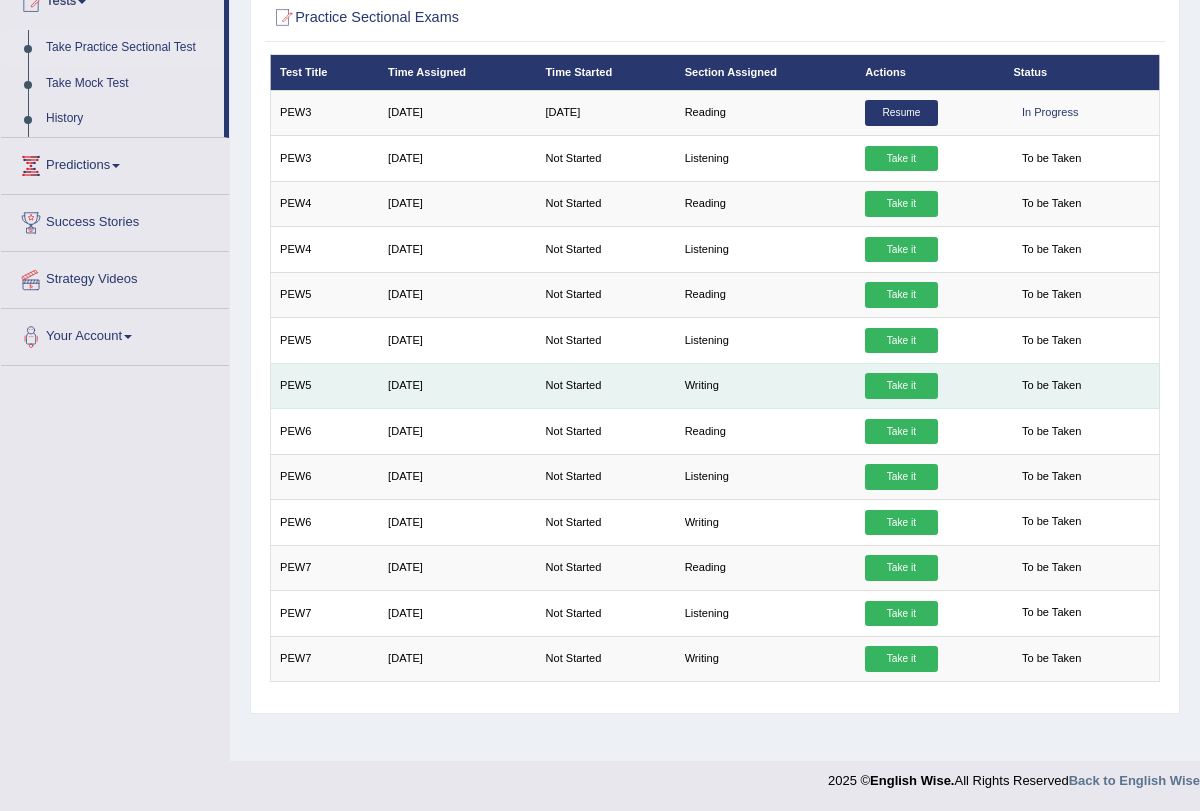
click at [698, 381] on td "Writing" at bounding box center [765, 385] width 181 height 45
click at [914, 373] on link "Take it" at bounding box center [901, 386] width 72 height 26
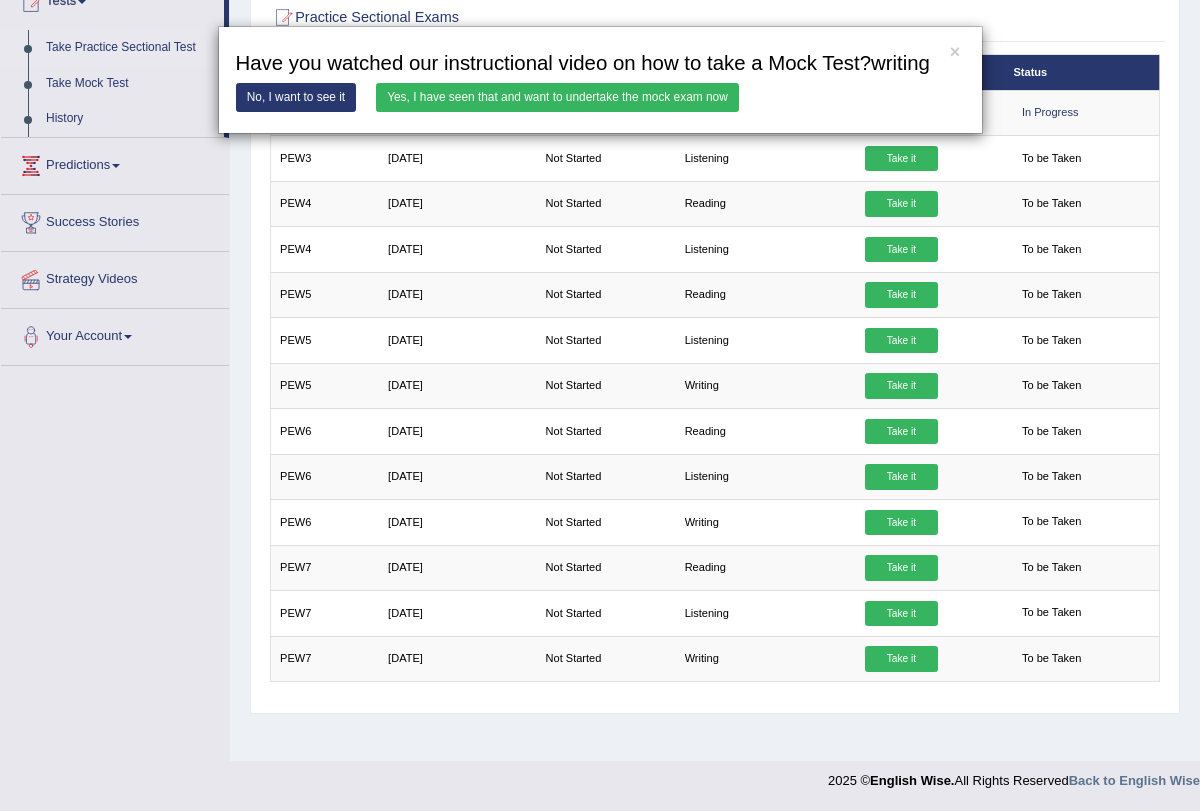
click at [537, 112] on link "Yes, I have seen that and want to undertake the mock exam now" at bounding box center [557, 97] width 363 height 29
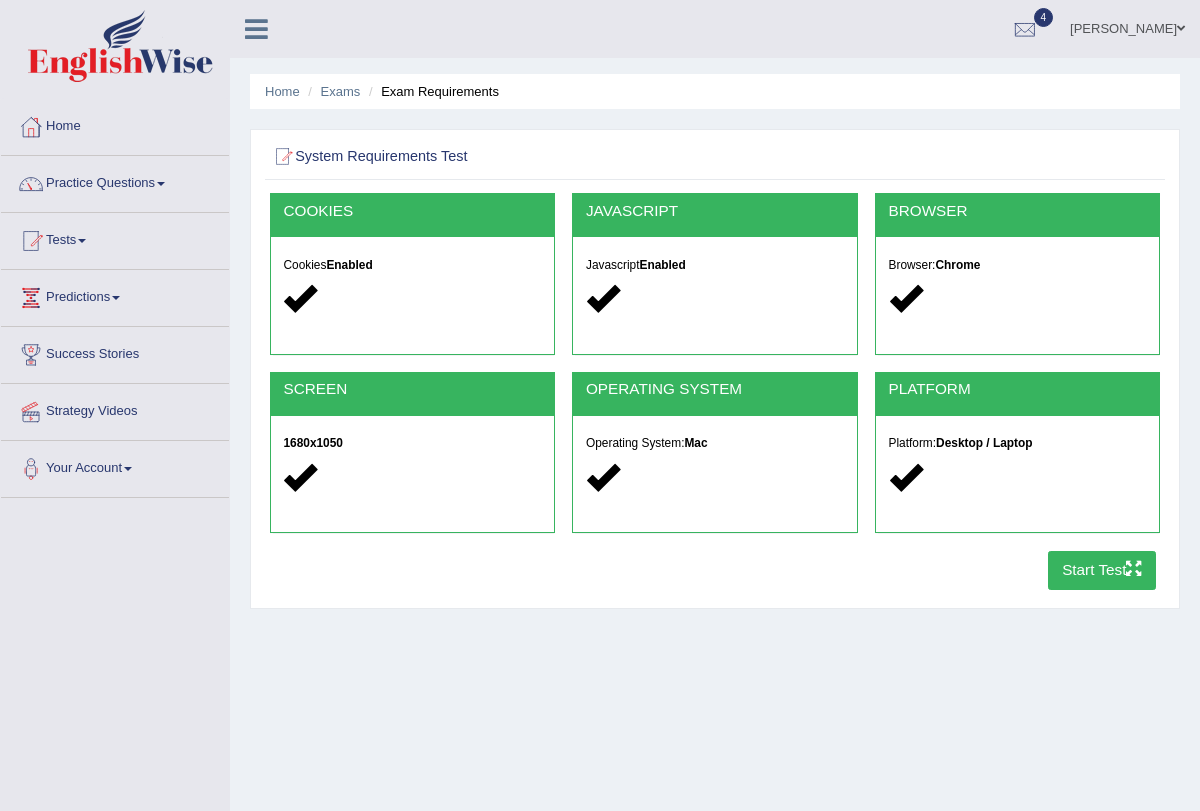
click at [1104, 563] on button "Start Test" at bounding box center [1102, 570] width 109 height 39
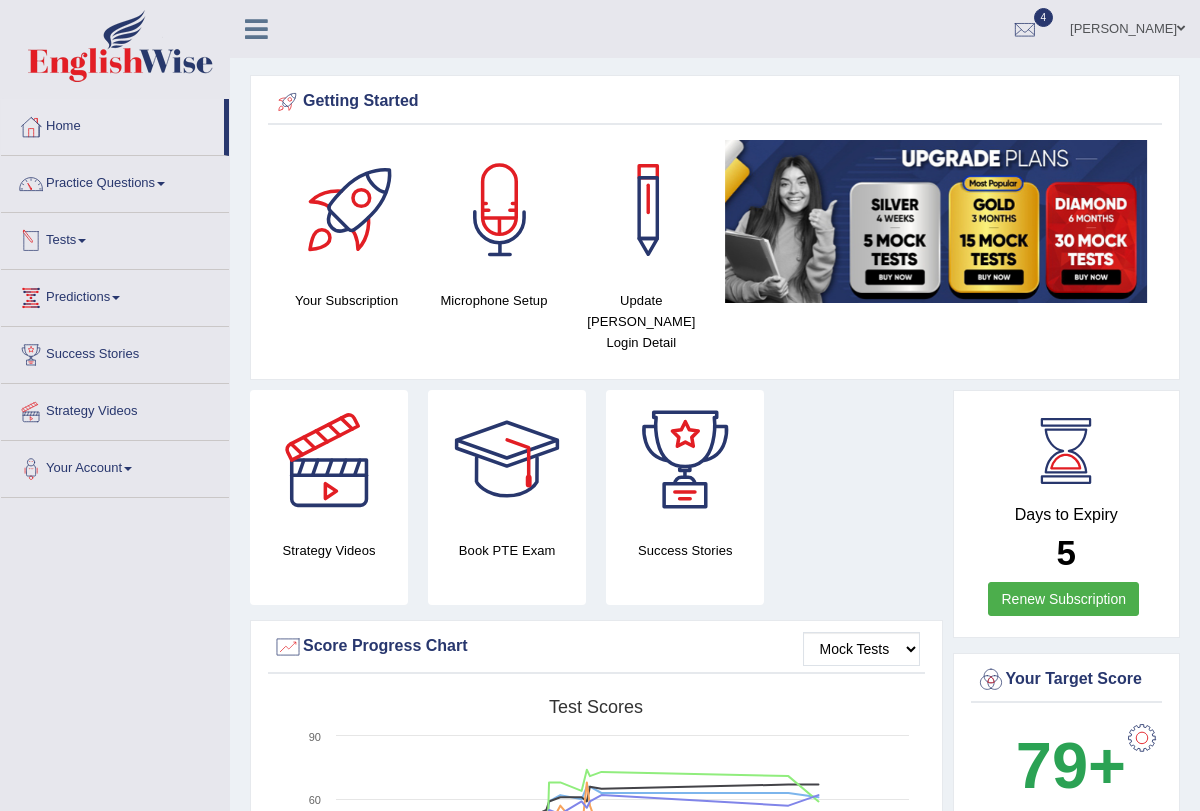
click at [86, 239] on span at bounding box center [82, 241] width 8 height 4
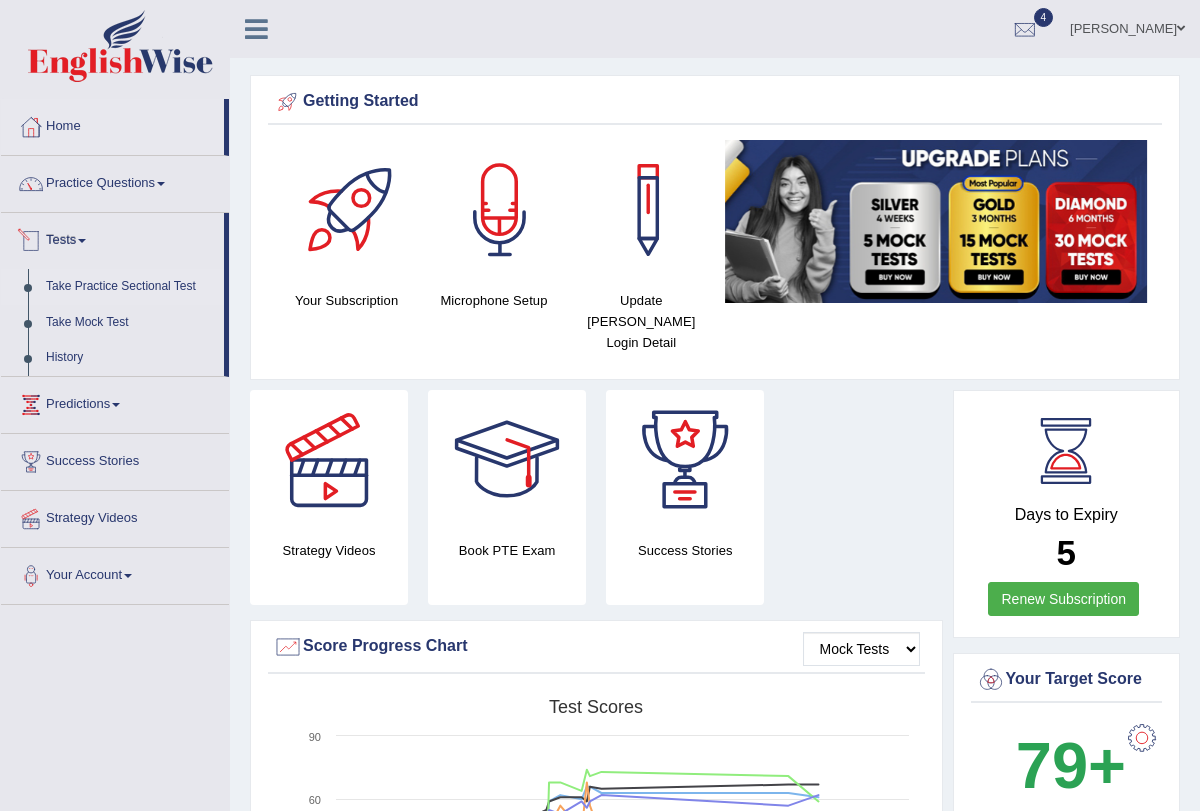
click at [136, 286] on link "Take Practice Sectional Test" at bounding box center [130, 287] width 187 height 36
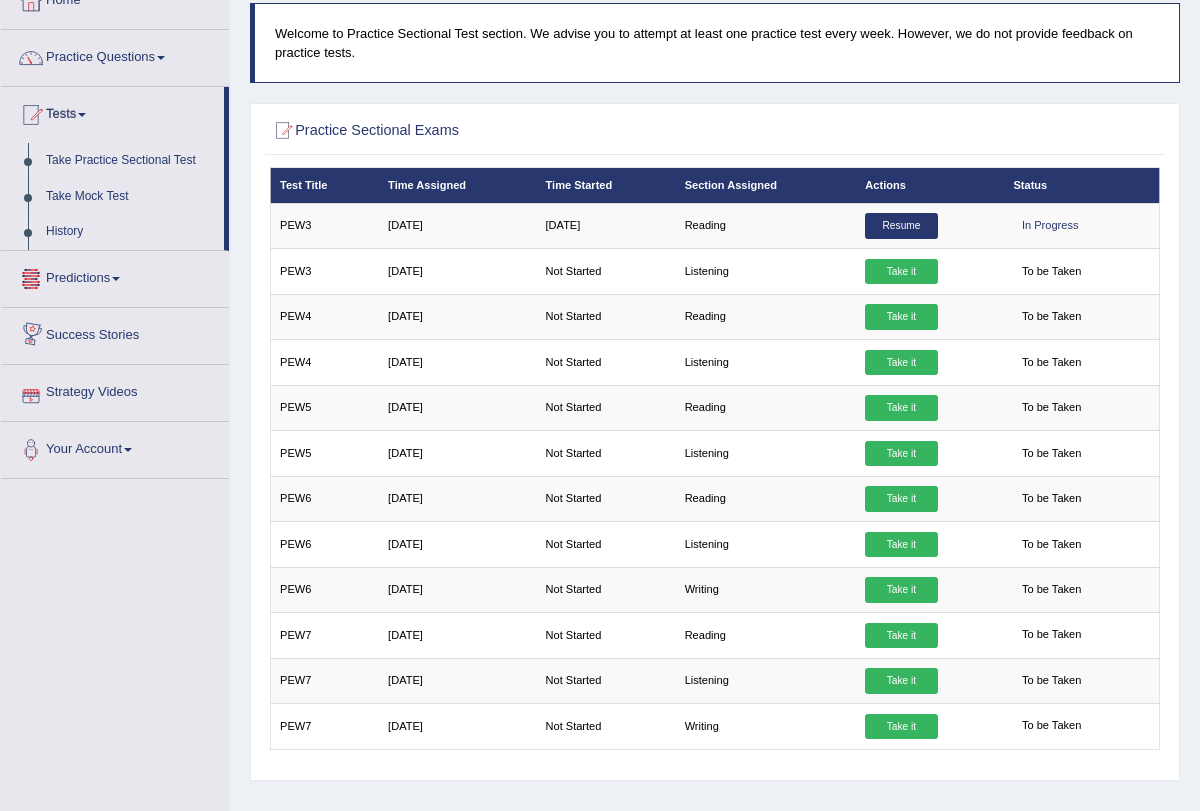
scroll to position [120, 0]
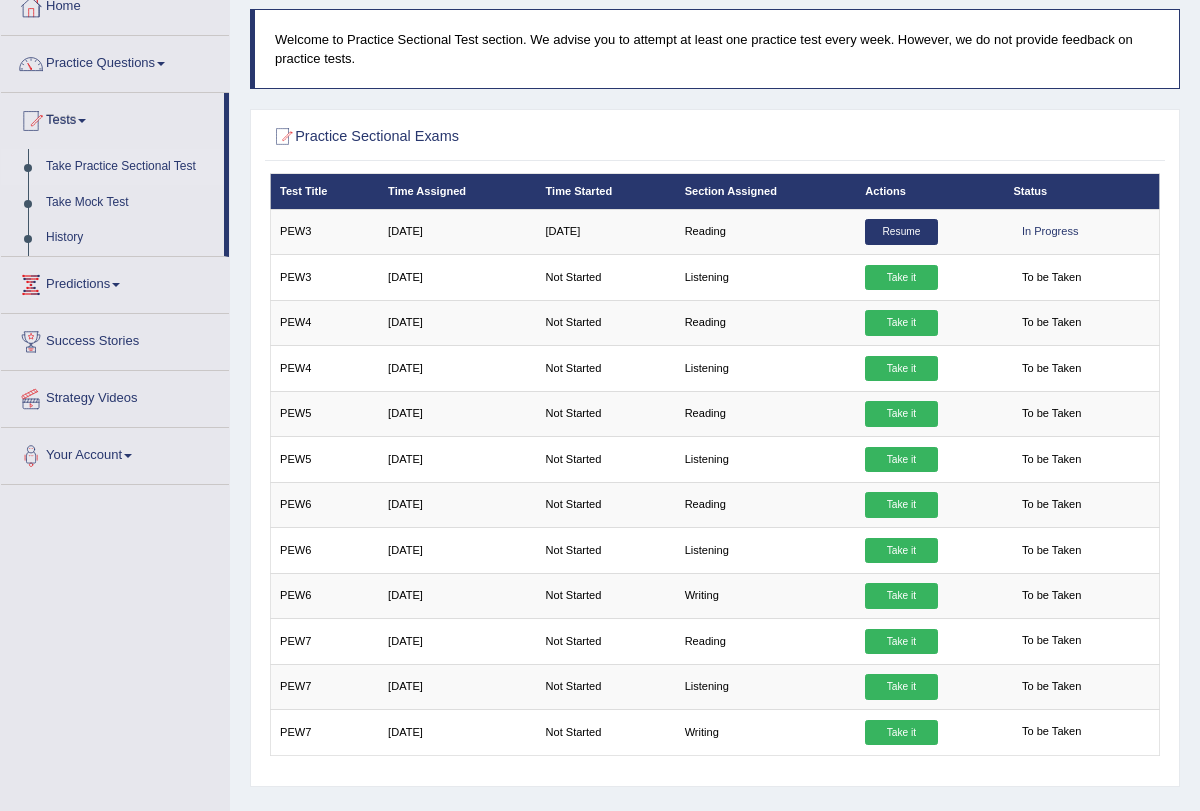
click at [193, 160] on link "Take Practice Sectional Test" at bounding box center [130, 167] width 187 height 36
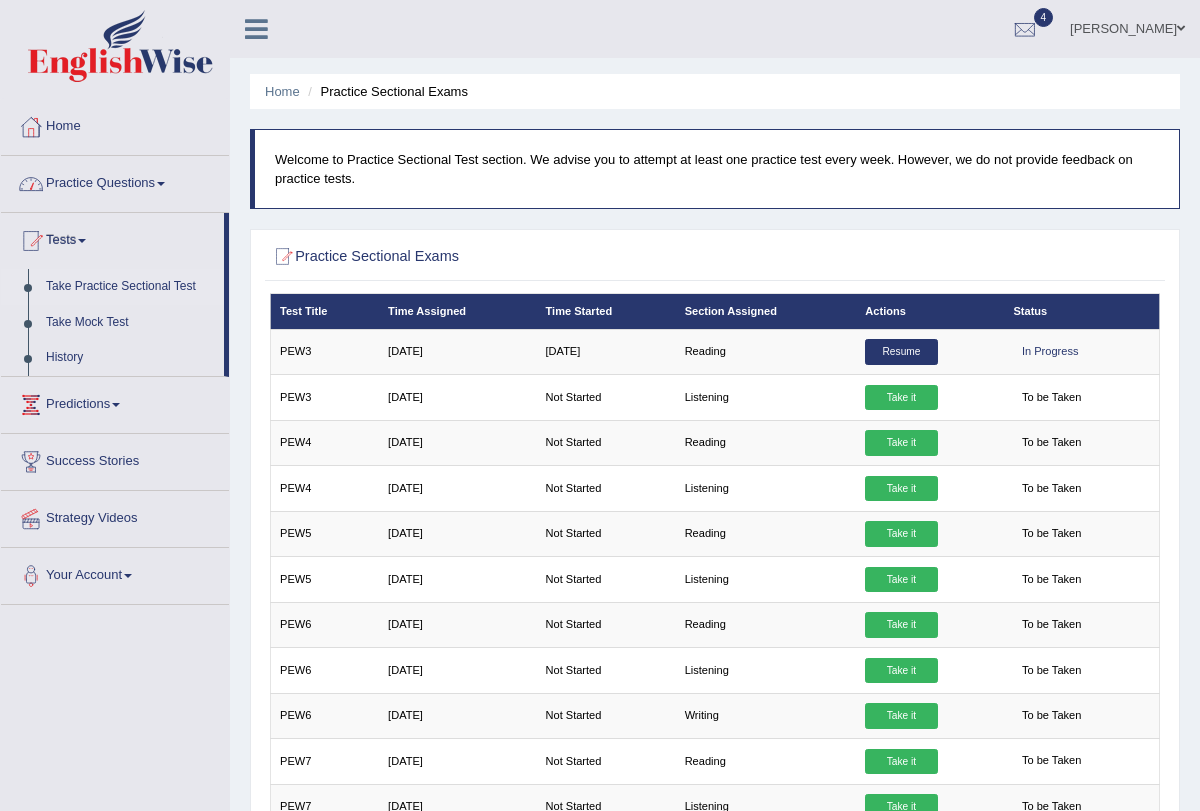
click at [165, 185] on span at bounding box center [161, 184] width 8 height 4
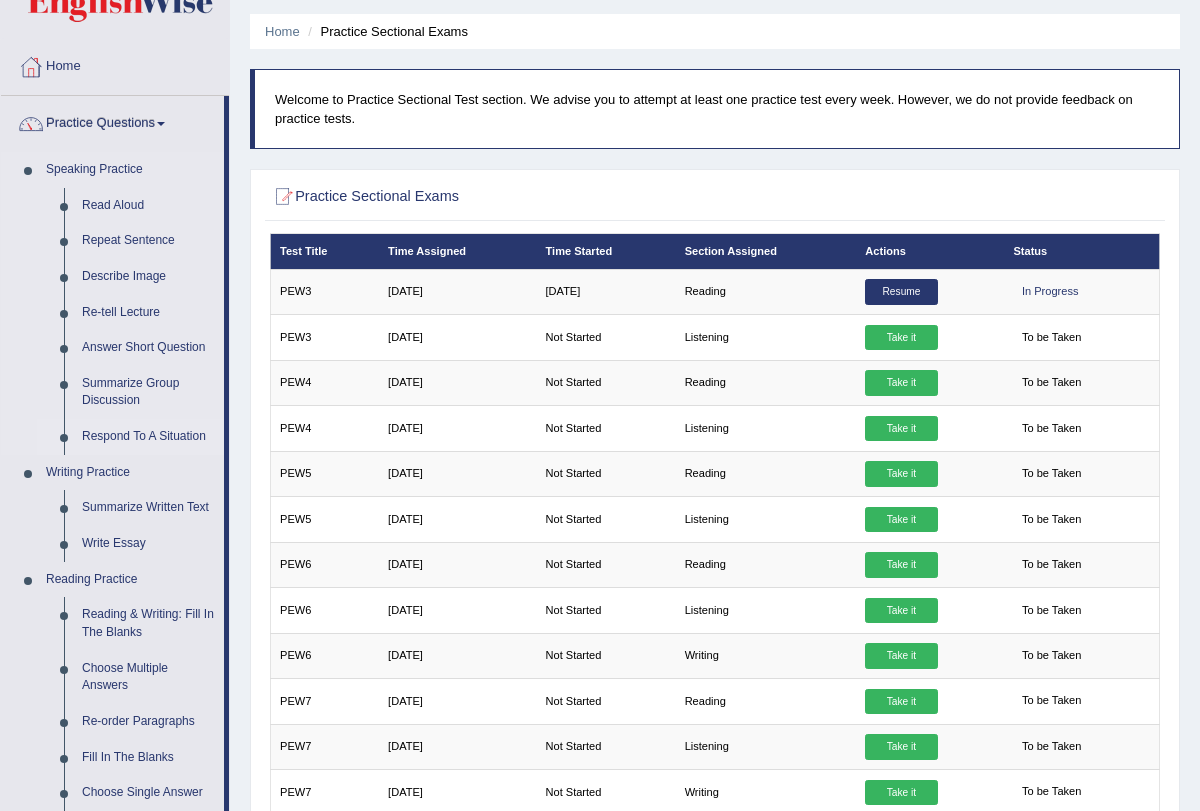
scroll to position [61, 0]
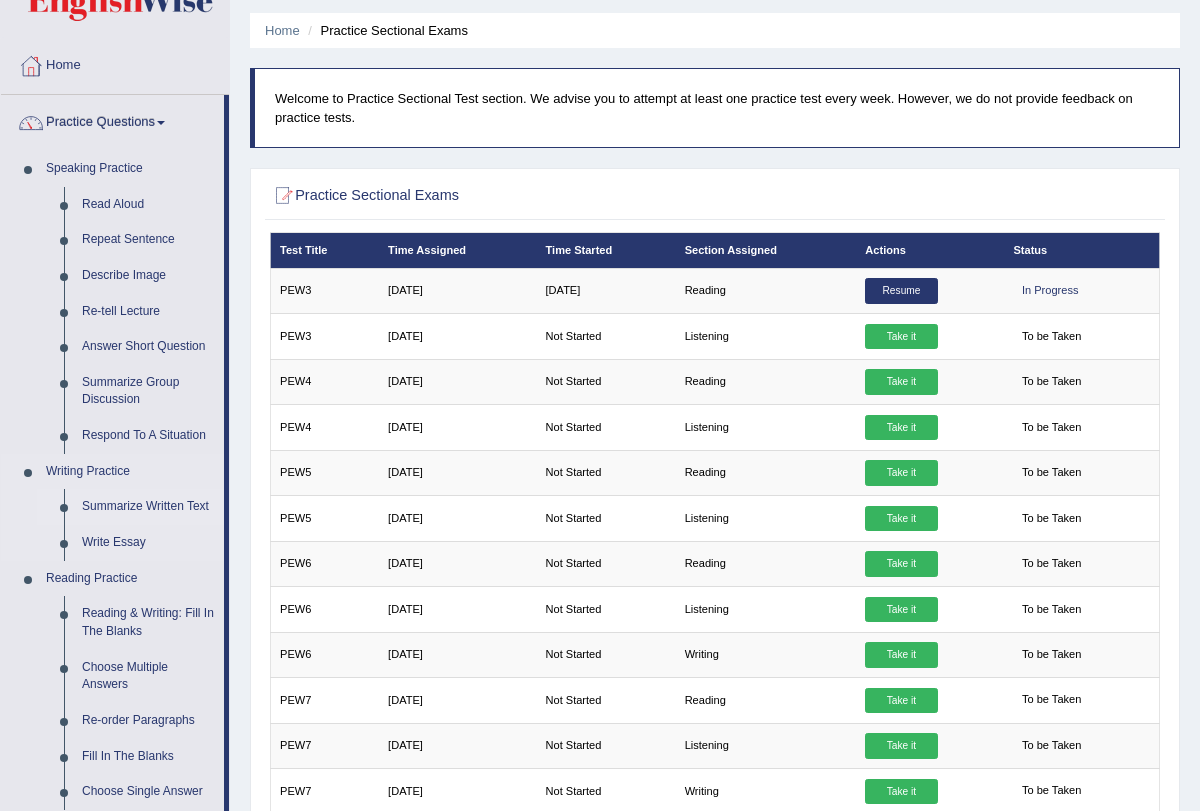
click at [157, 503] on link "Summarize Written Text" at bounding box center [148, 507] width 151 height 36
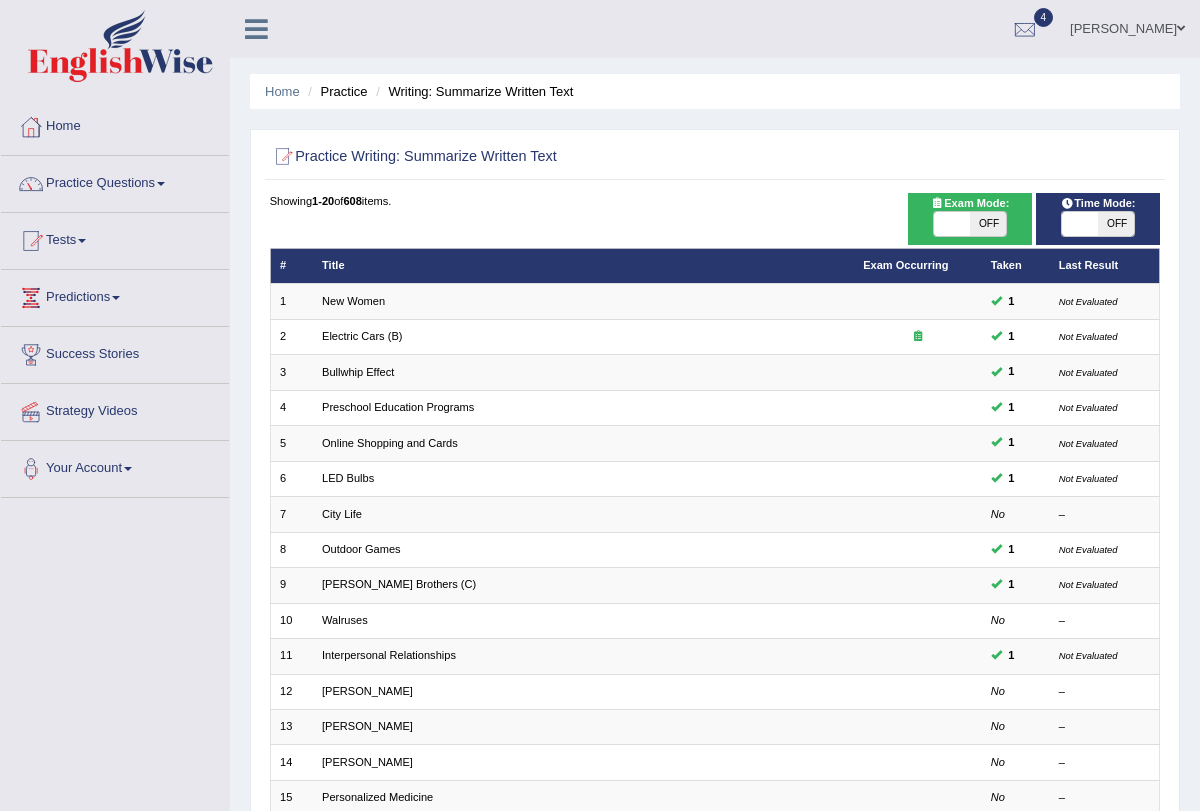
scroll to position [331, 0]
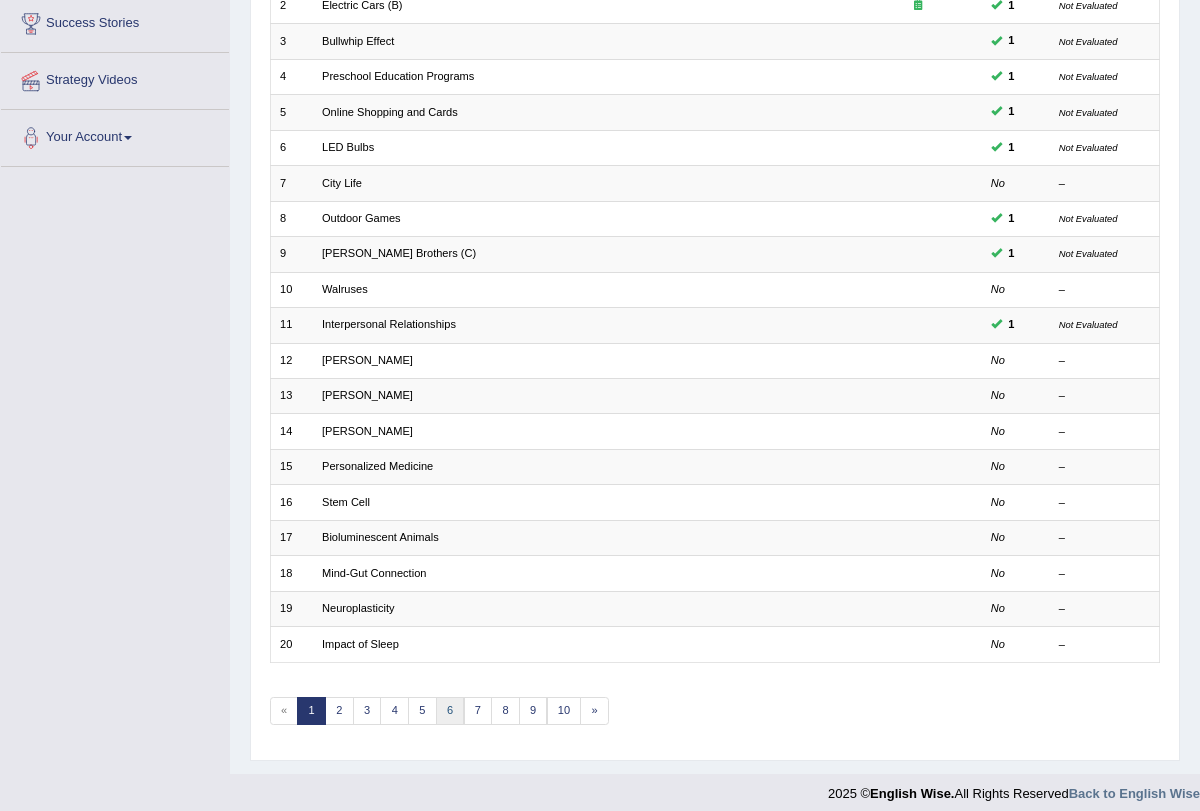
click at [444, 705] on link "6" at bounding box center [450, 711] width 29 height 28
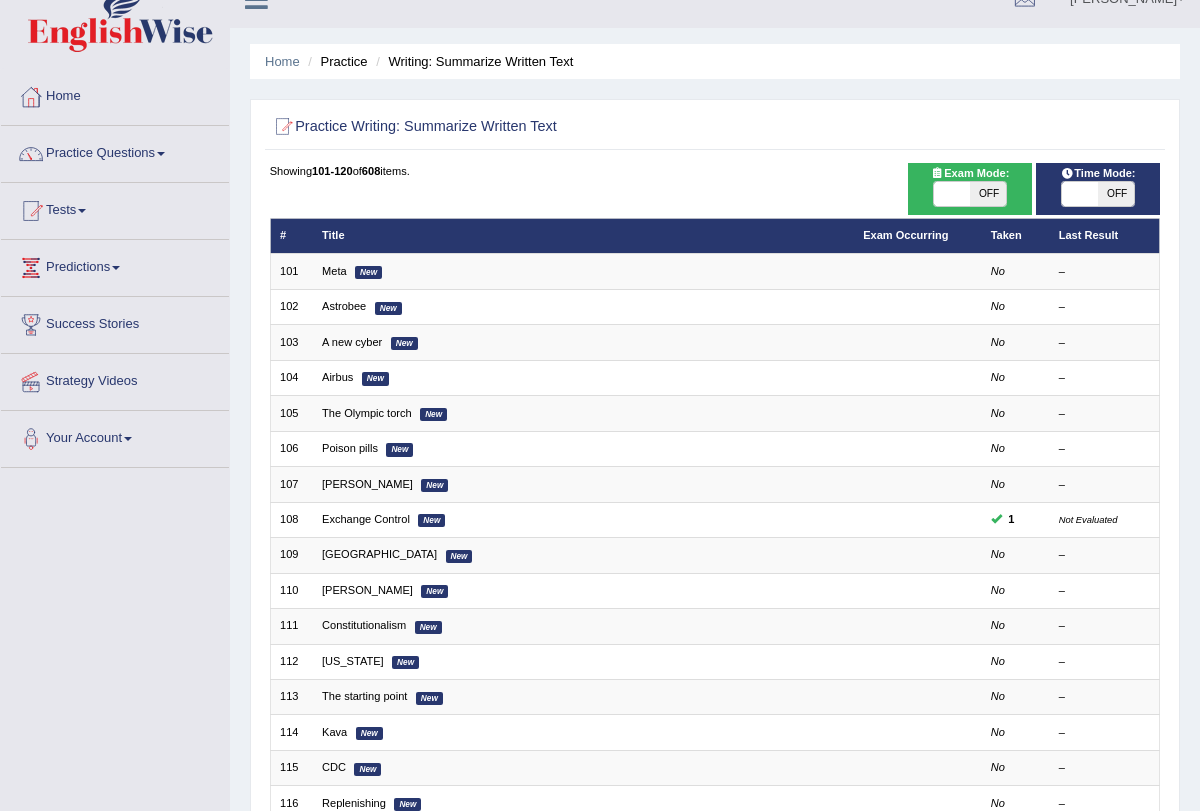
scroll to position [34, 0]
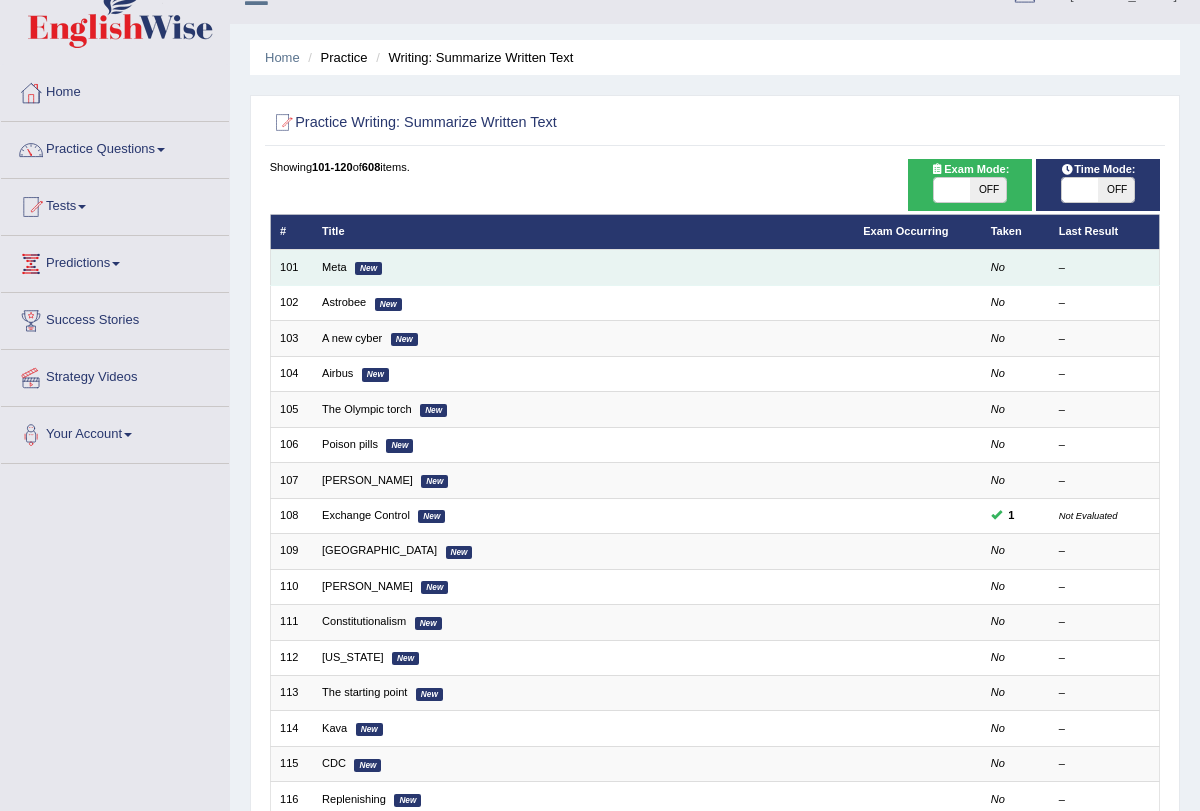
click at [359, 272] on em "New" at bounding box center [368, 268] width 27 height 13
click at [342, 267] on link "Meta" at bounding box center [334, 267] width 25 height 12
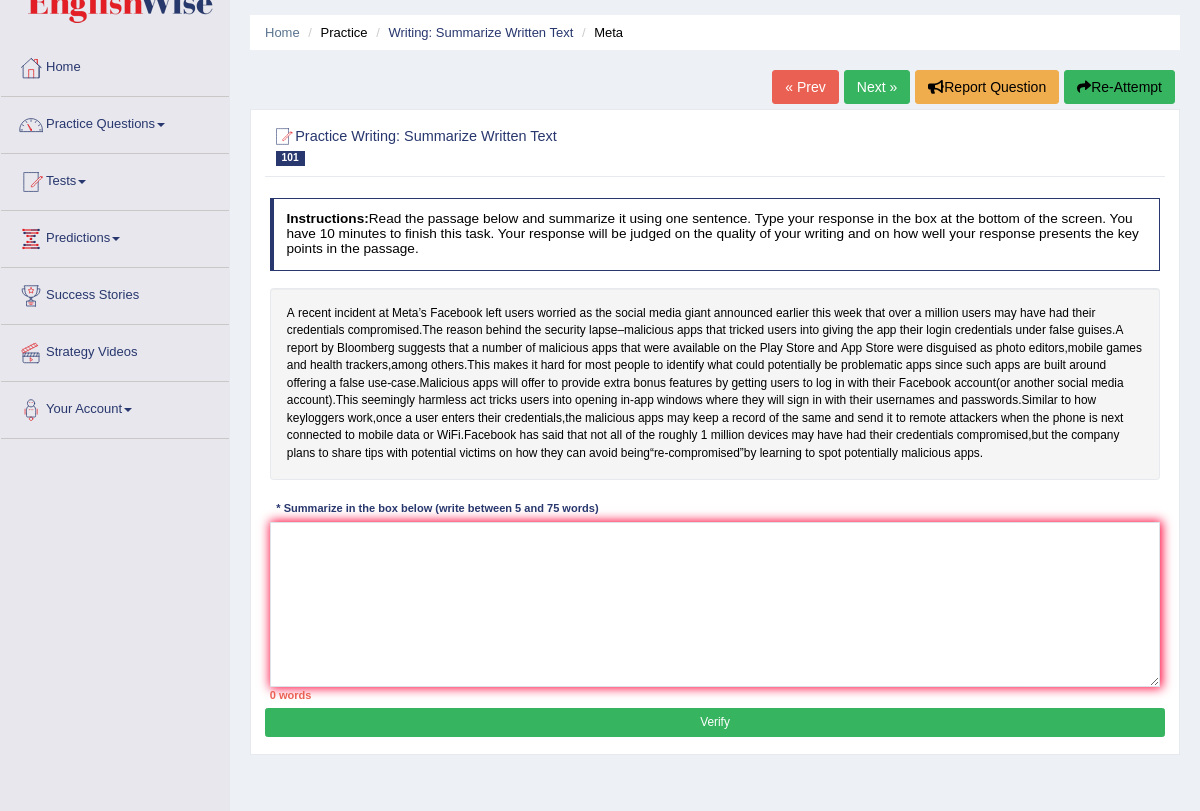
scroll to position [87, 0]
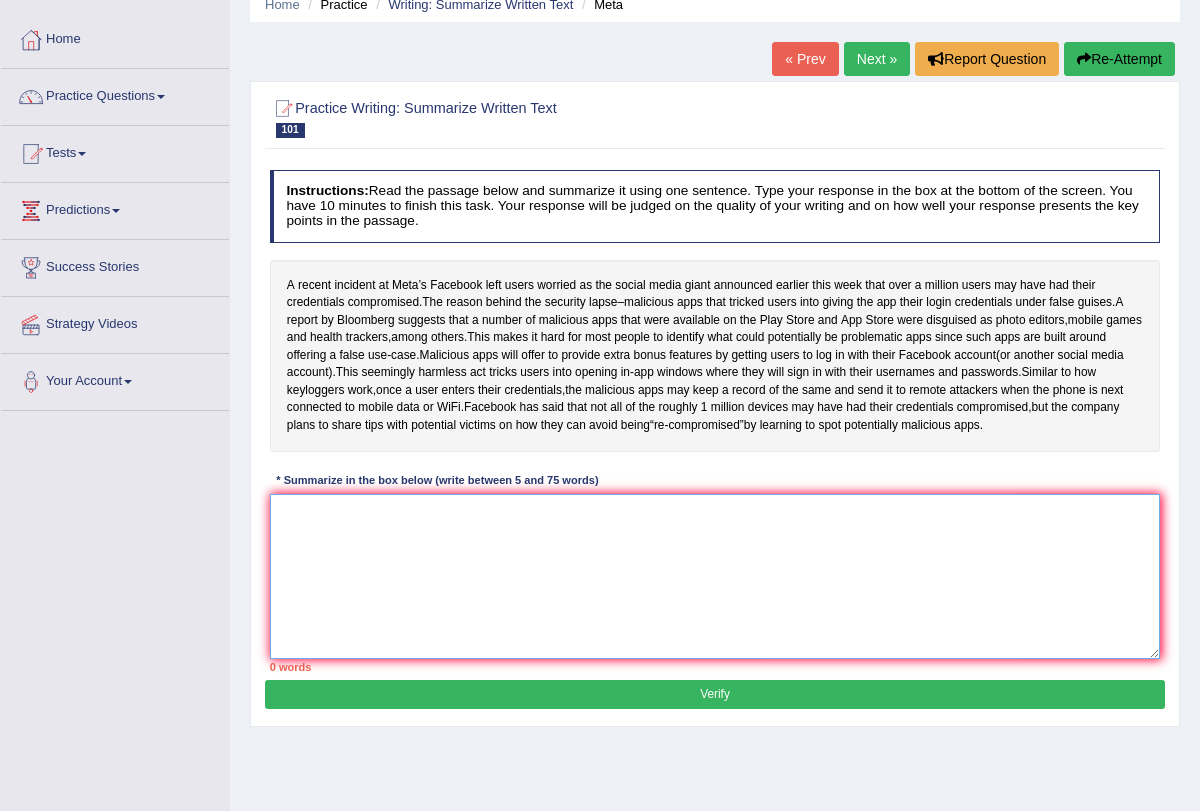
click at [579, 522] on textarea at bounding box center [715, 576] width 891 height 165
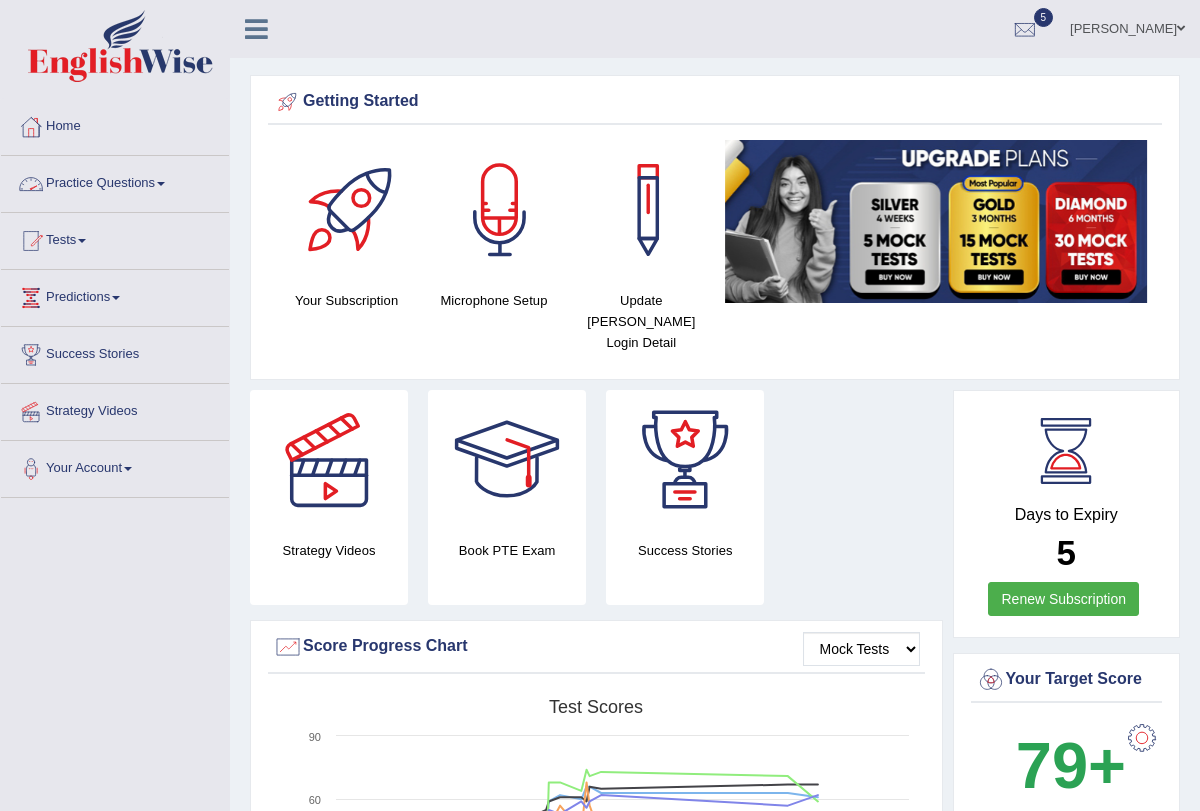
click at [172, 180] on link "Practice Questions" at bounding box center [115, 181] width 228 height 50
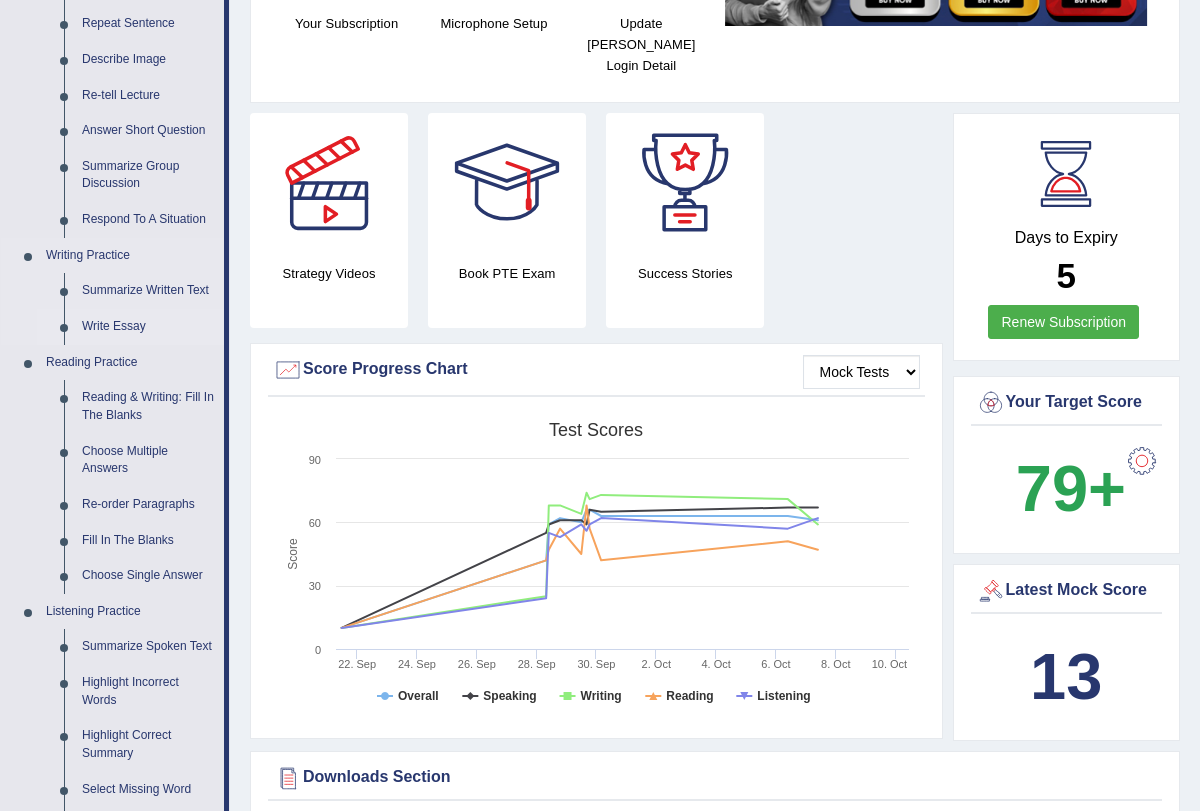
scroll to position [273, 0]
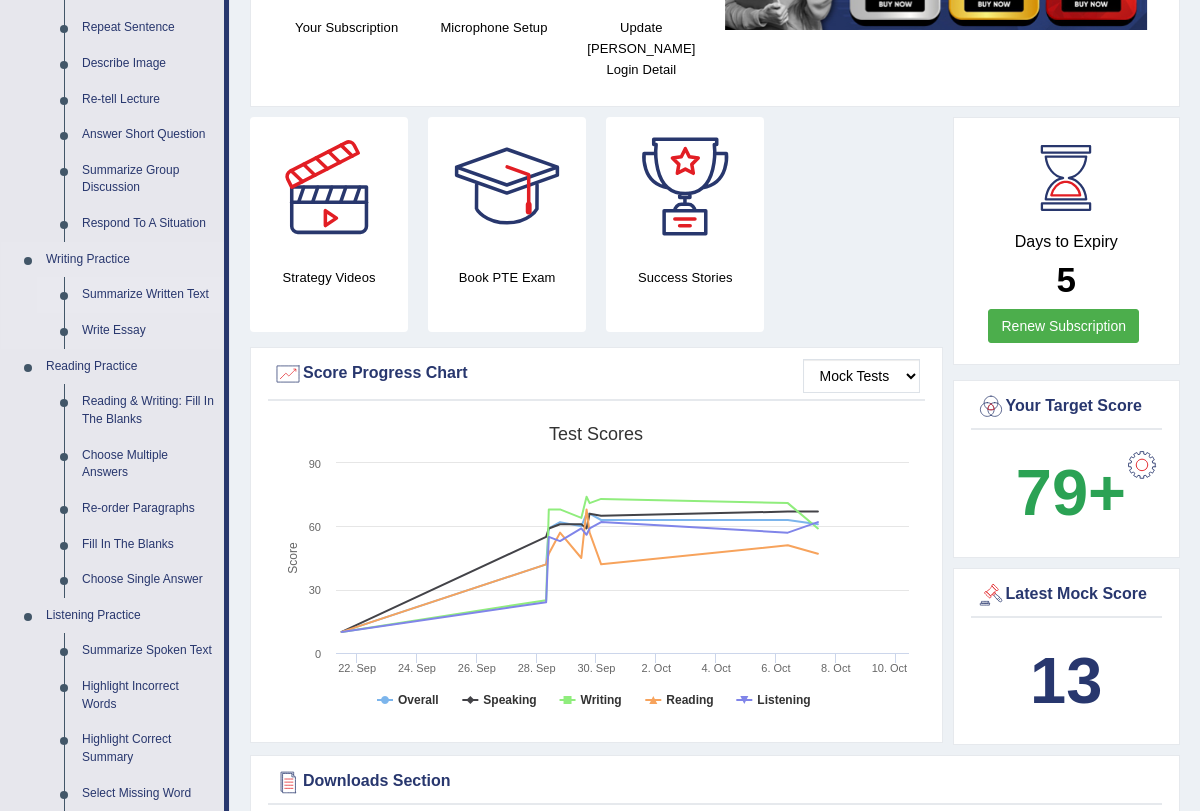
click at [163, 294] on link "Summarize Written Text" at bounding box center [148, 295] width 151 height 36
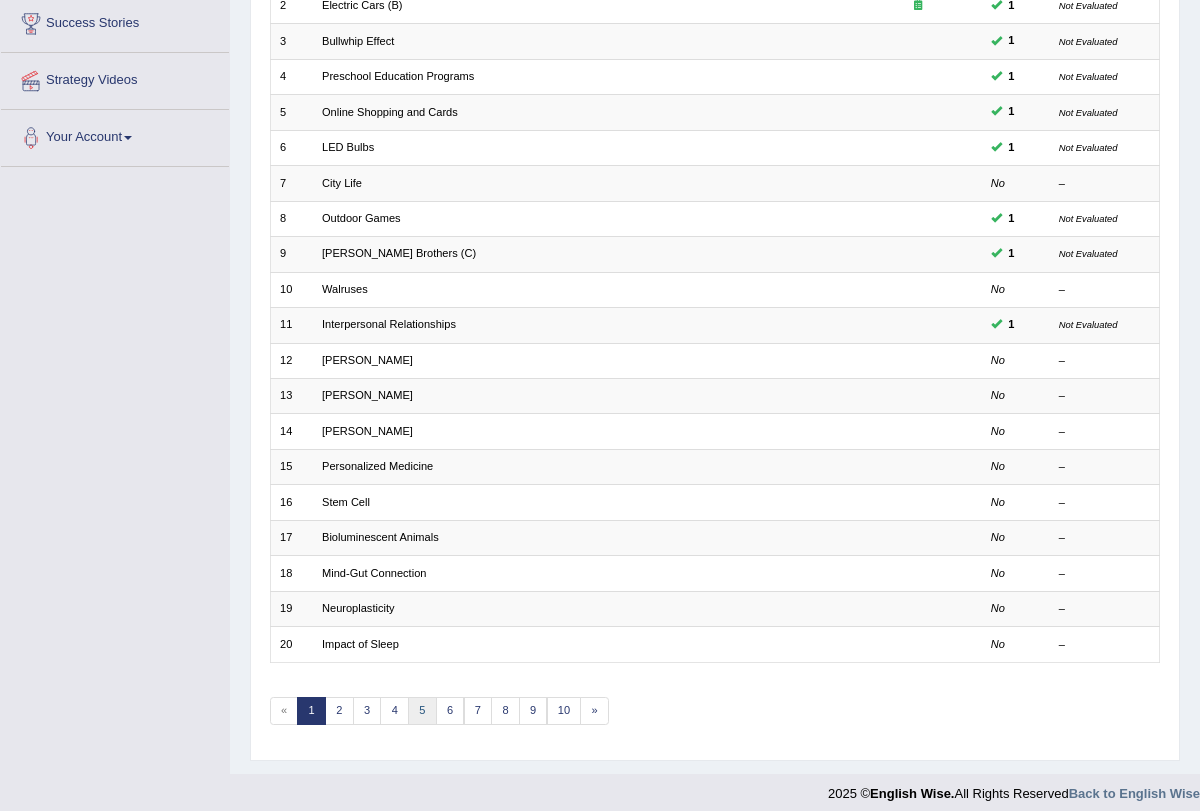
click at [412, 697] on link "5" at bounding box center [422, 711] width 29 height 28
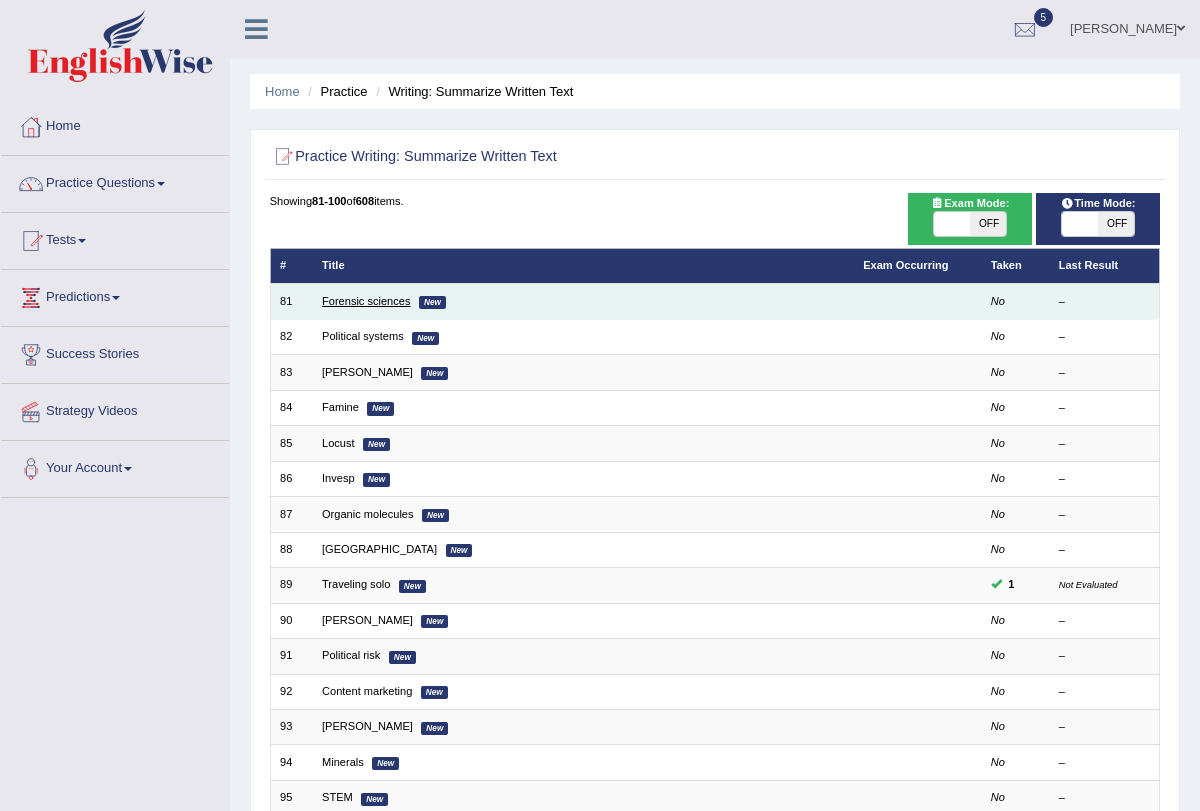
click at [394, 302] on link "Forensic sciences" at bounding box center [366, 301] width 88 height 12
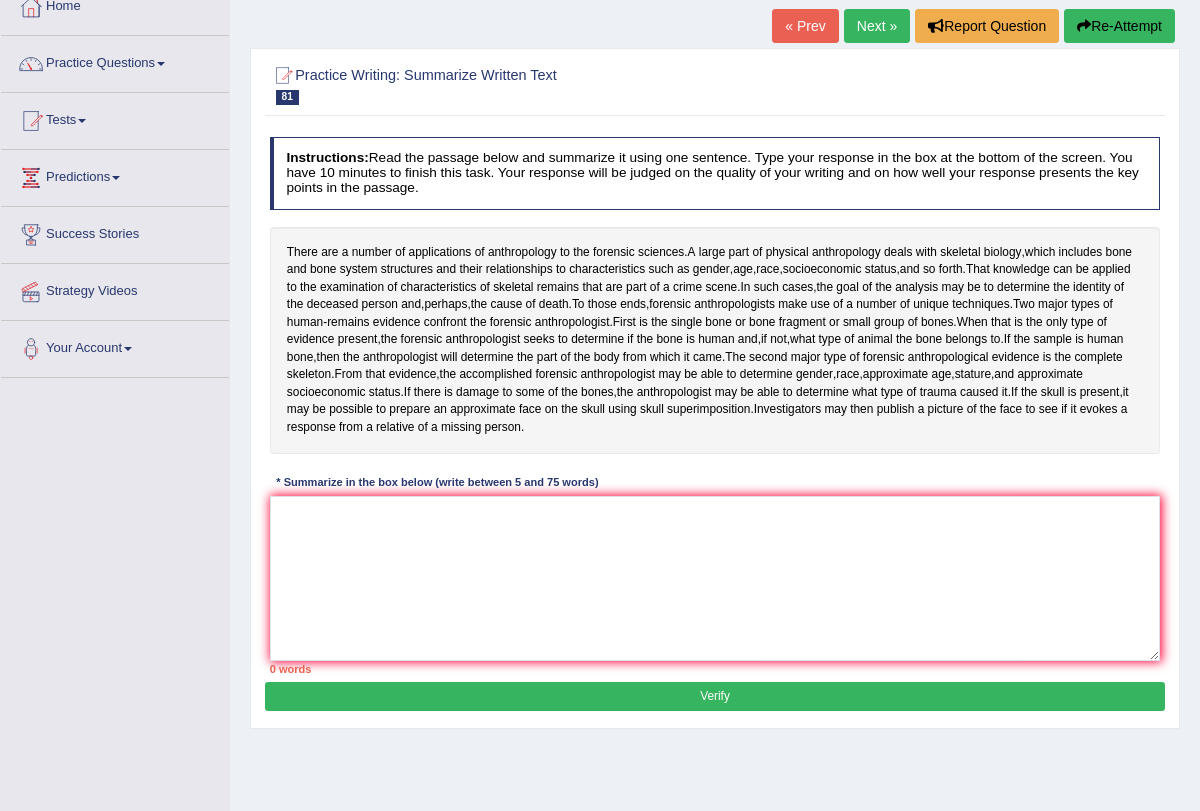
scroll to position [140, 0]
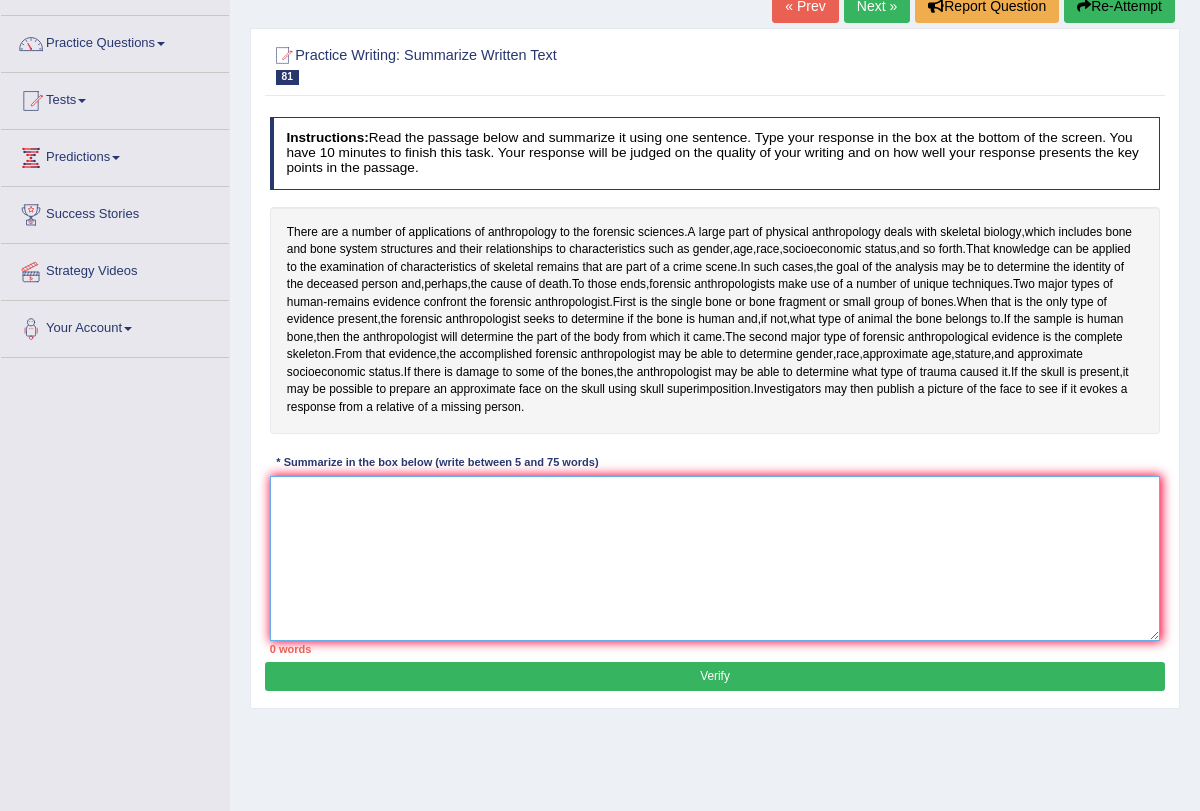
click at [423, 490] on textarea at bounding box center [715, 558] width 891 height 165
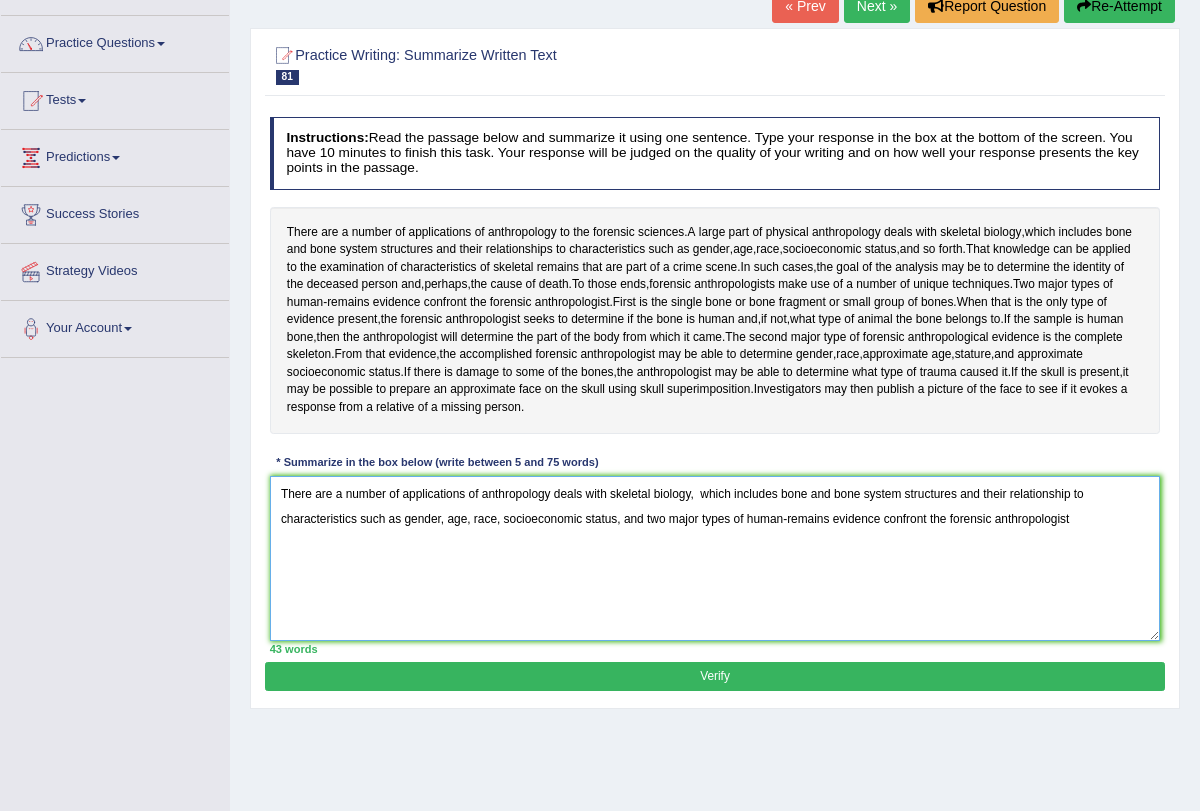
click at [648, 513] on textarea "There are a number of applications of anthropology deals with skeletal biology,…" at bounding box center [715, 558] width 891 height 165
click at [1127, 508] on textarea "There are a number of applications of anthropology deals with skeletal biology,…" at bounding box center [715, 558] width 891 height 165
click at [1133, 510] on textarea "There are a number of applications of anthropology deals with skeletal biology,…" at bounding box center [715, 558] width 891 height 165
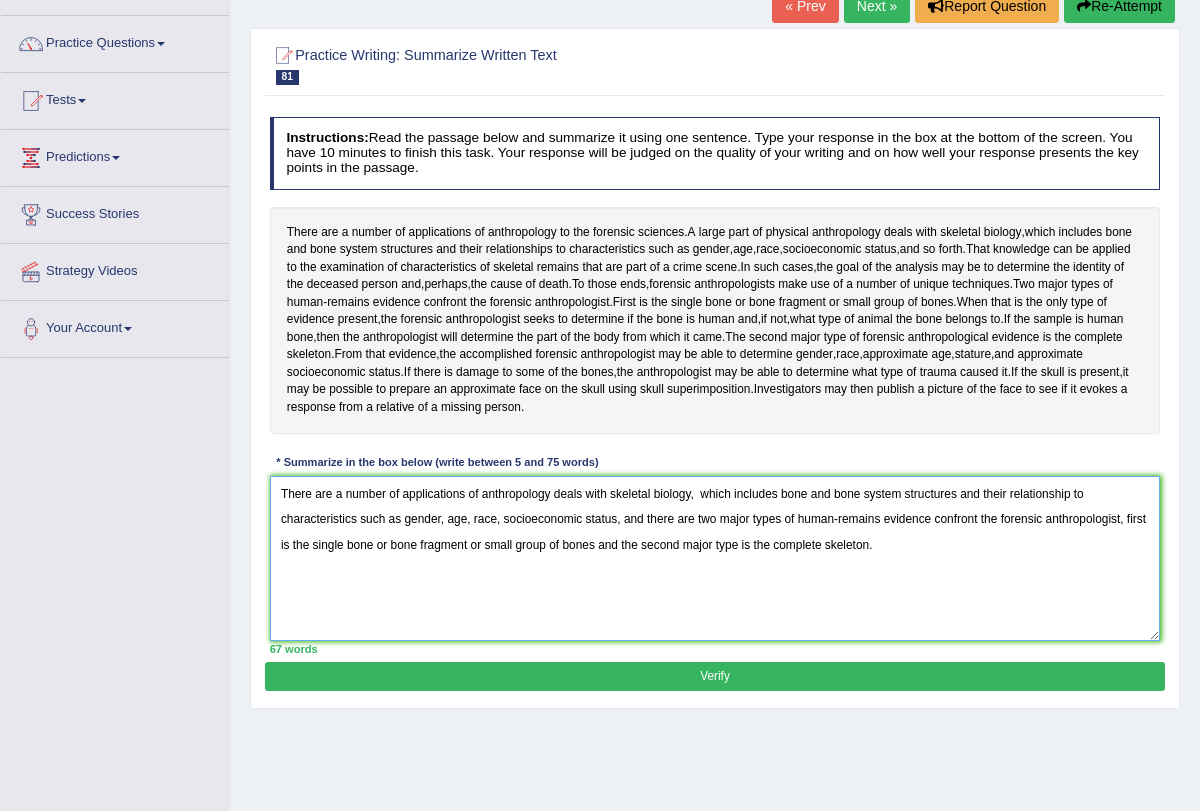
type textarea "There are a number of applications of anthropology deals with skeletal biology,…"
click at [972, 680] on button "Verify" at bounding box center [714, 676] width 899 height 29
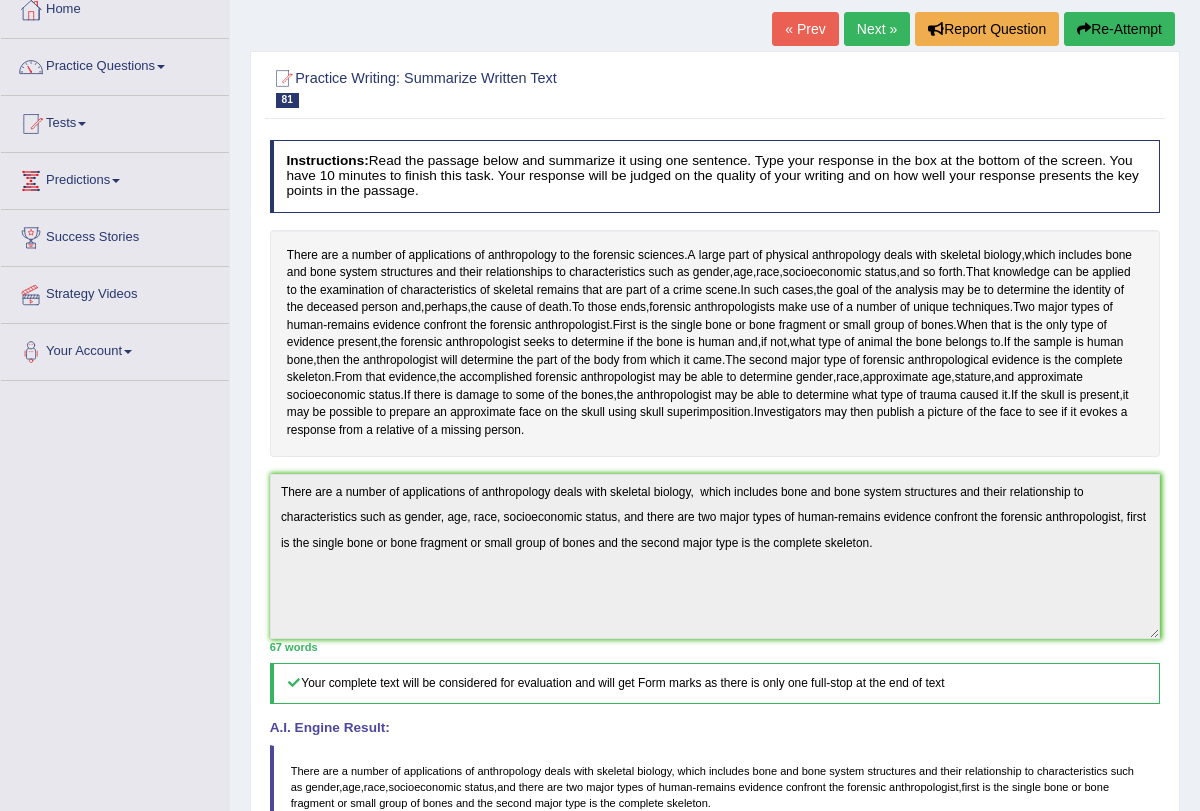
scroll to position [0, 0]
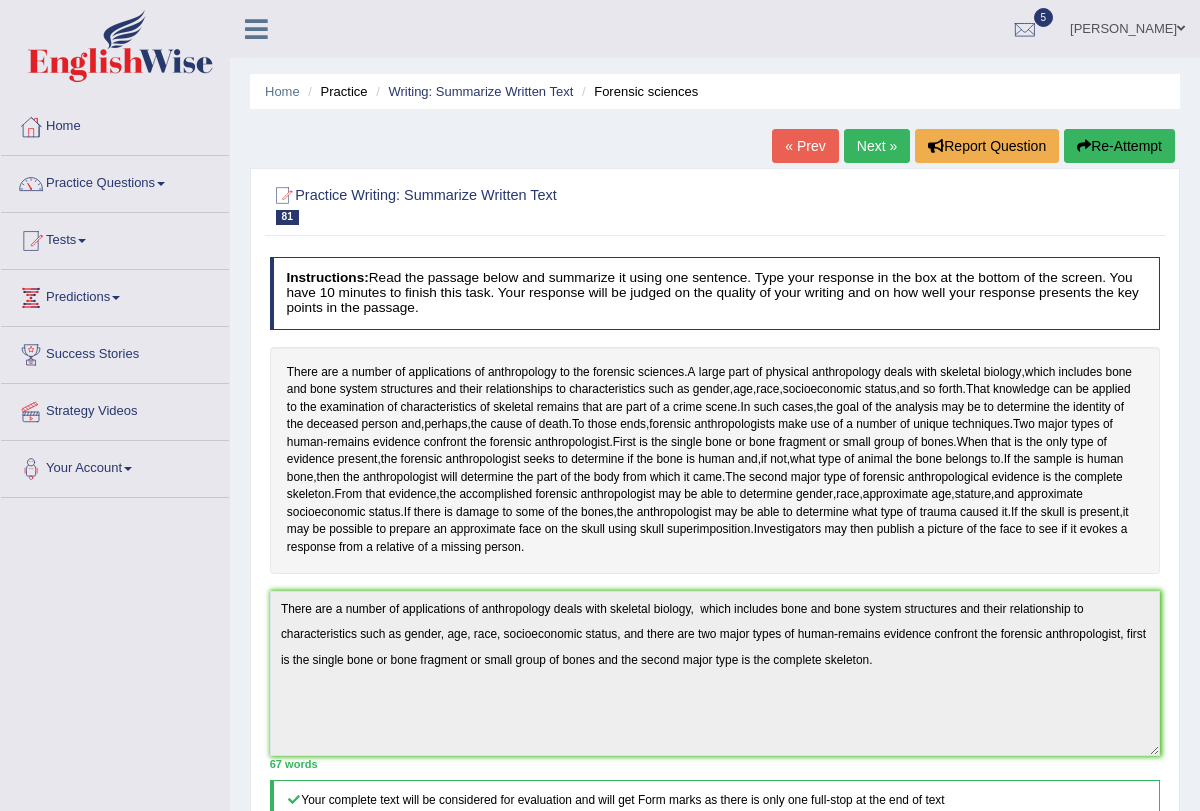
click at [877, 151] on link "Next »" at bounding box center [877, 146] width 66 height 34
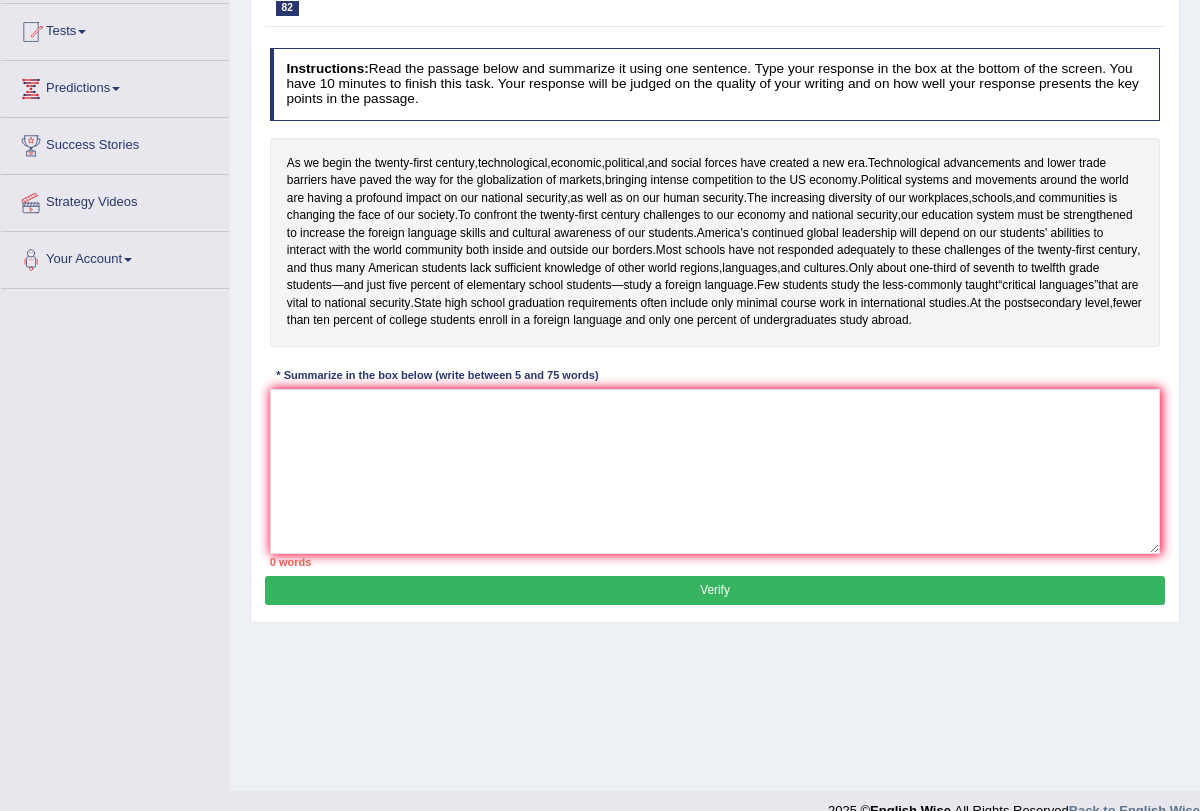
scroll to position [210, 0]
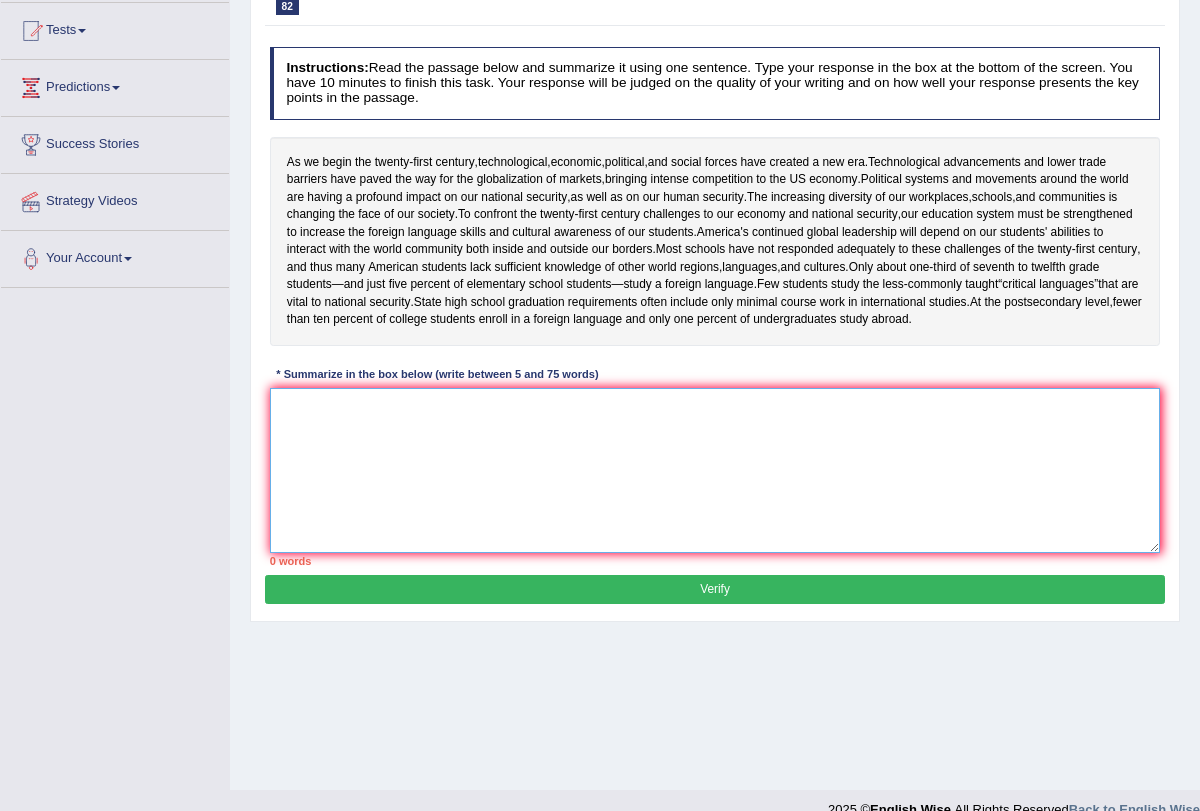
click at [768, 476] on textarea at bounding box center [715, 470] width 891 height 165
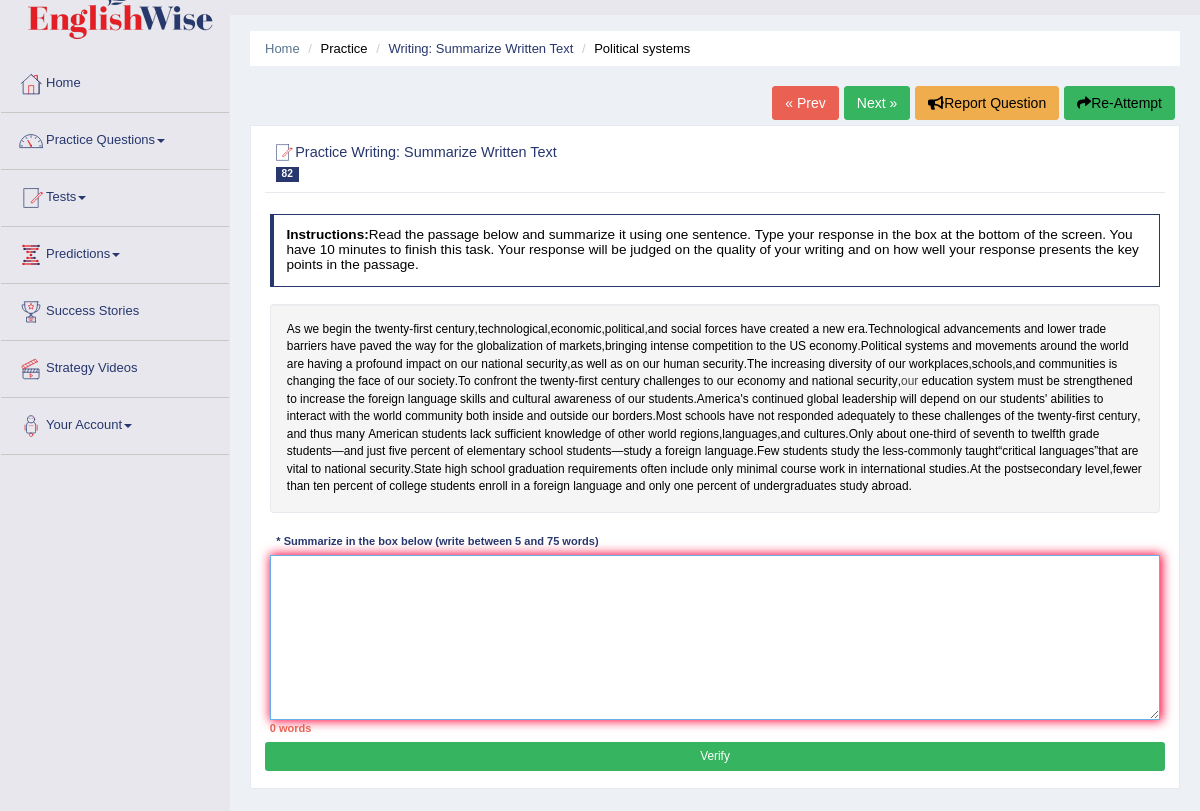
scroll to position [41, 0]
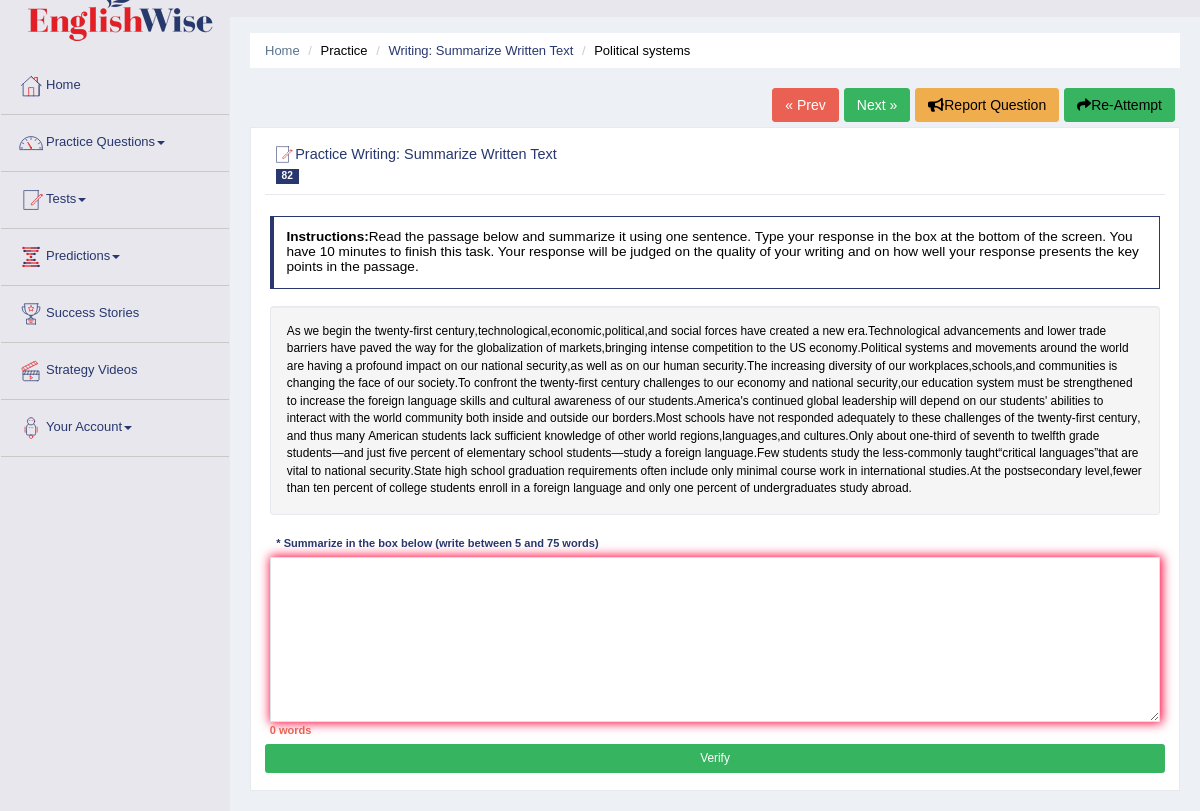
click at [866, 102] on link "Next »" at bounding box center [877, 105] width 66 height 34
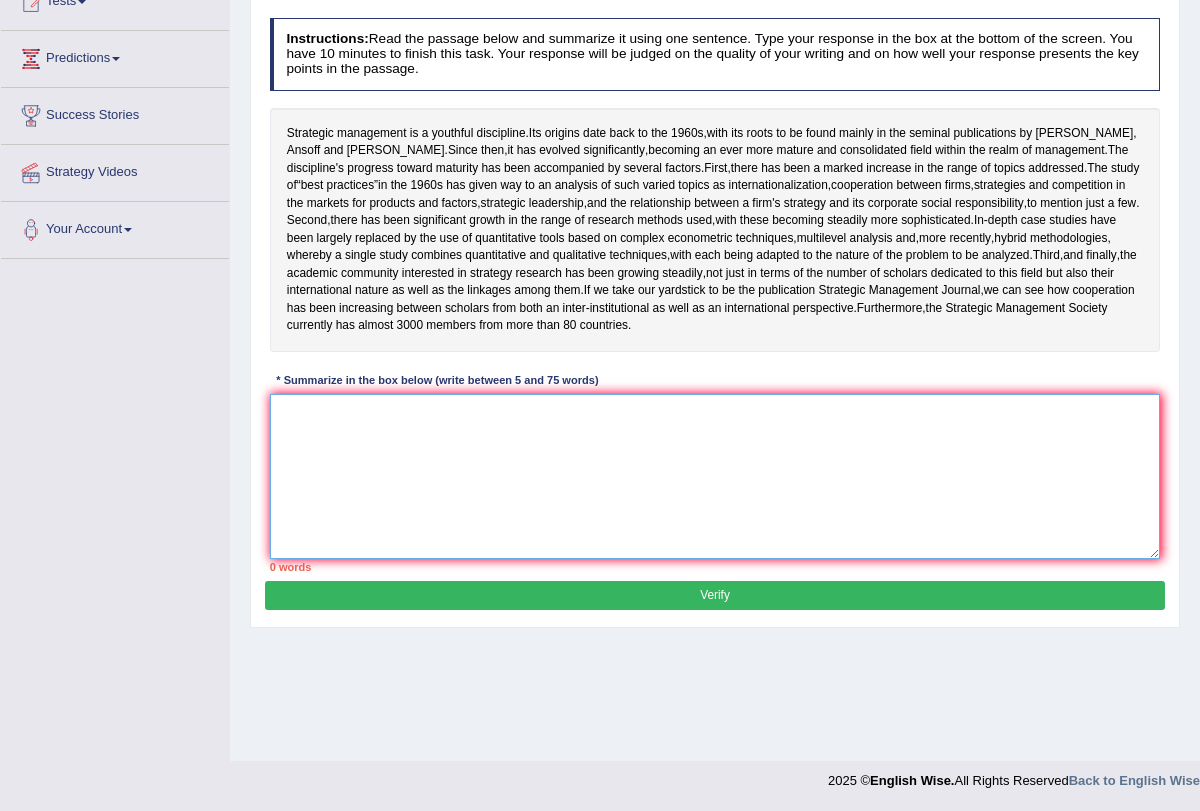
click at [443, 556] on textarea at bounding box center [715, 476] width 891 height 165
click at [426, 542] on textarea at bounding box center [715, 476] width 891 height 165
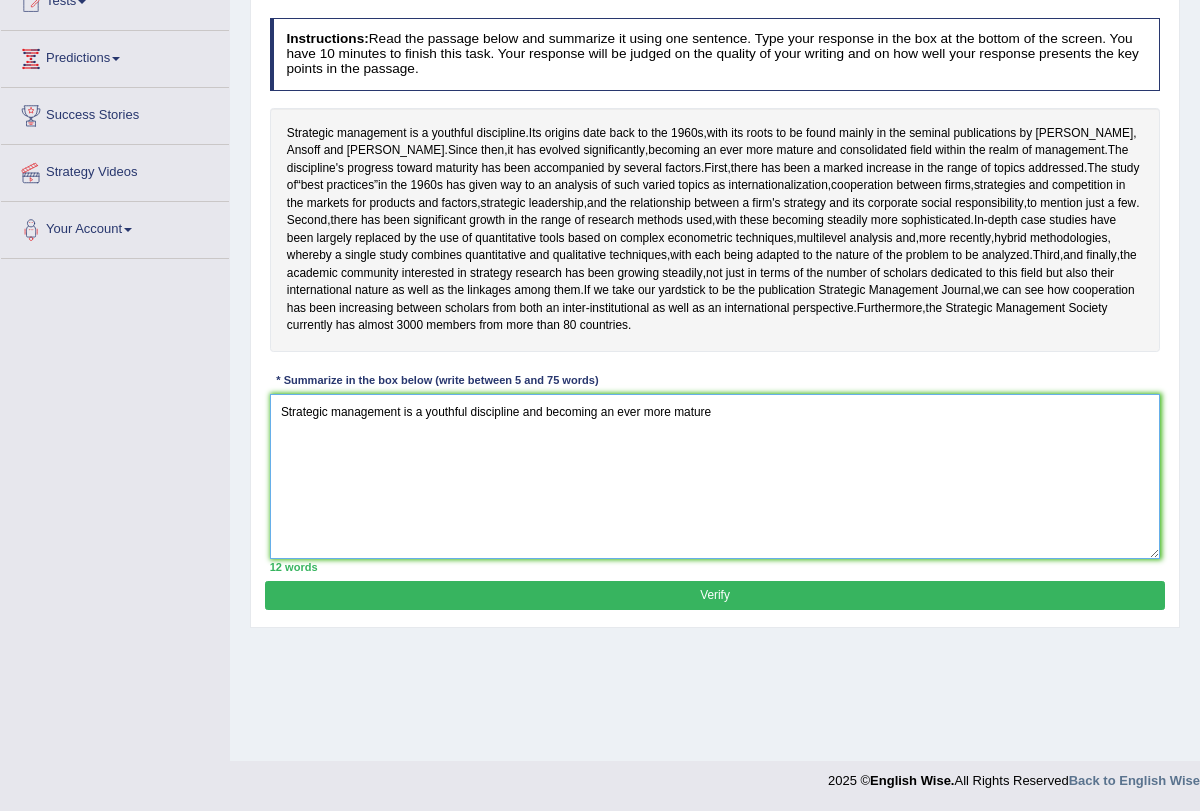
click at [643, 480] on textarea "Strategic management is a youthful discipline and becoming an ever more mature" at bounding box center [715, 476] width 891 height 165
click at [680, 479] on textarea "Strategic management is a youthful discipline and becoming more mature" at bounding box center [715, 476] width 891 height 165
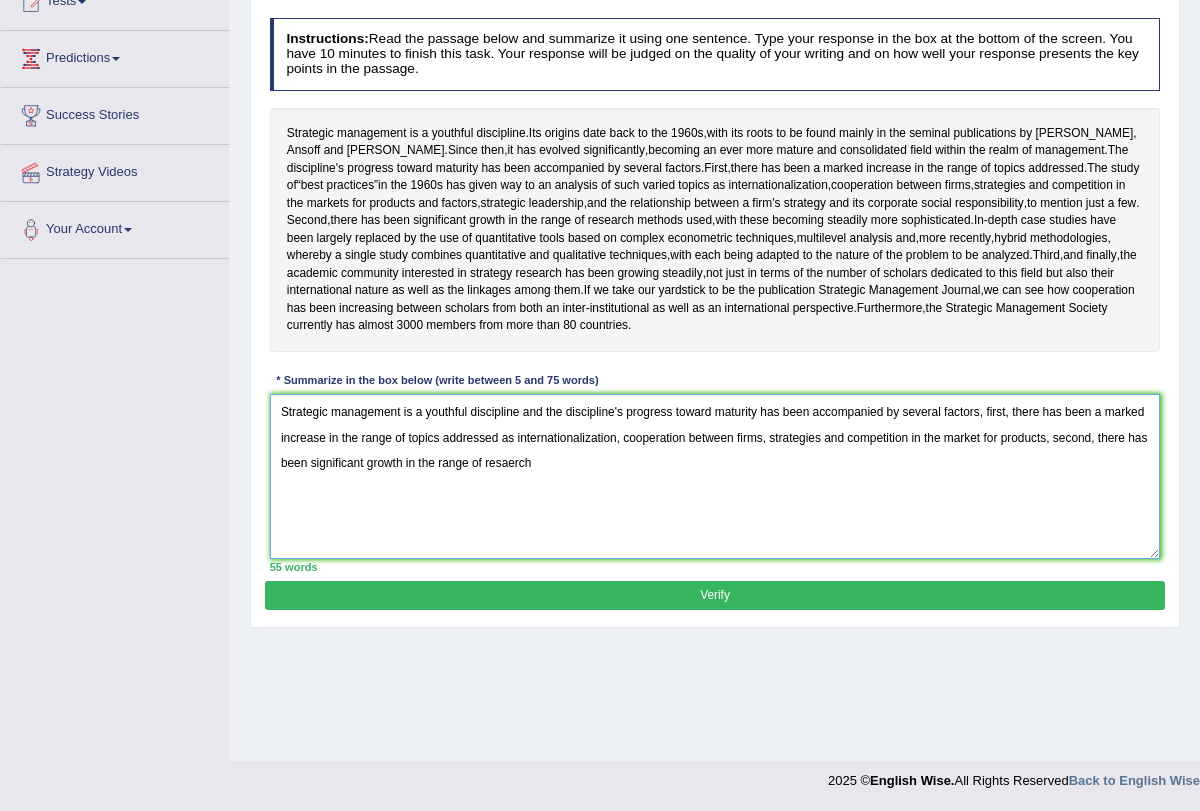
click at [680, 479] on textarea "Strategic management is a youthful discipline and the discipline's progress tow…" at bounding box center [715, 476] width 891 height 165
click at [599, 530] on textarea "Strategic management is a youthful discipline and the discipline's progress tow…" at bounding box center [715, 476] width 891 height 165
click at [565, 527] on textarea "Strategic management is a youthful discipline and the discipline's progress tow…" at bounding box center [715, 476] width 891 height 165
click at [673, 535] on textarea "Strategic management is a youthful discipline and the discipline's progress tow…" at bounding box center [715, 476] width 891 height 165
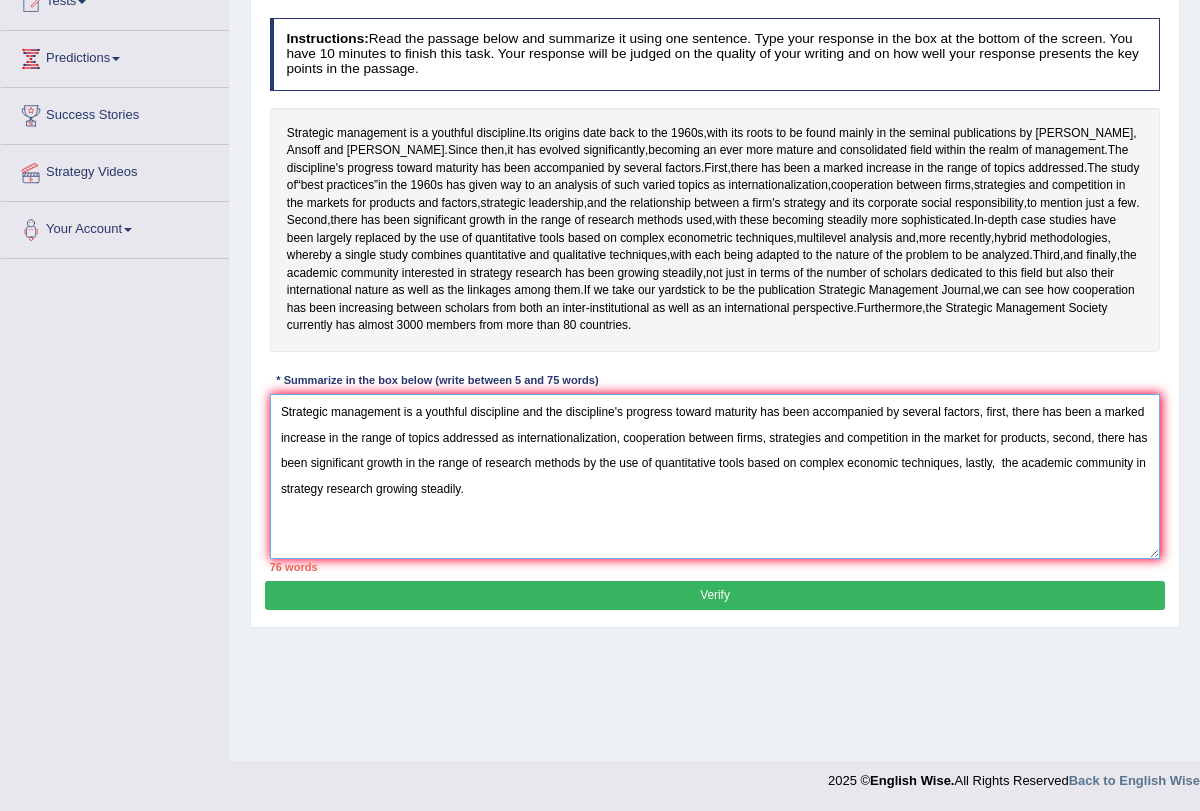
click at [869, 508] on textarea "Strategic management is a youthful discipline and the discipline's progress tow…" at bounding box center [715, 476] width 891 height 165
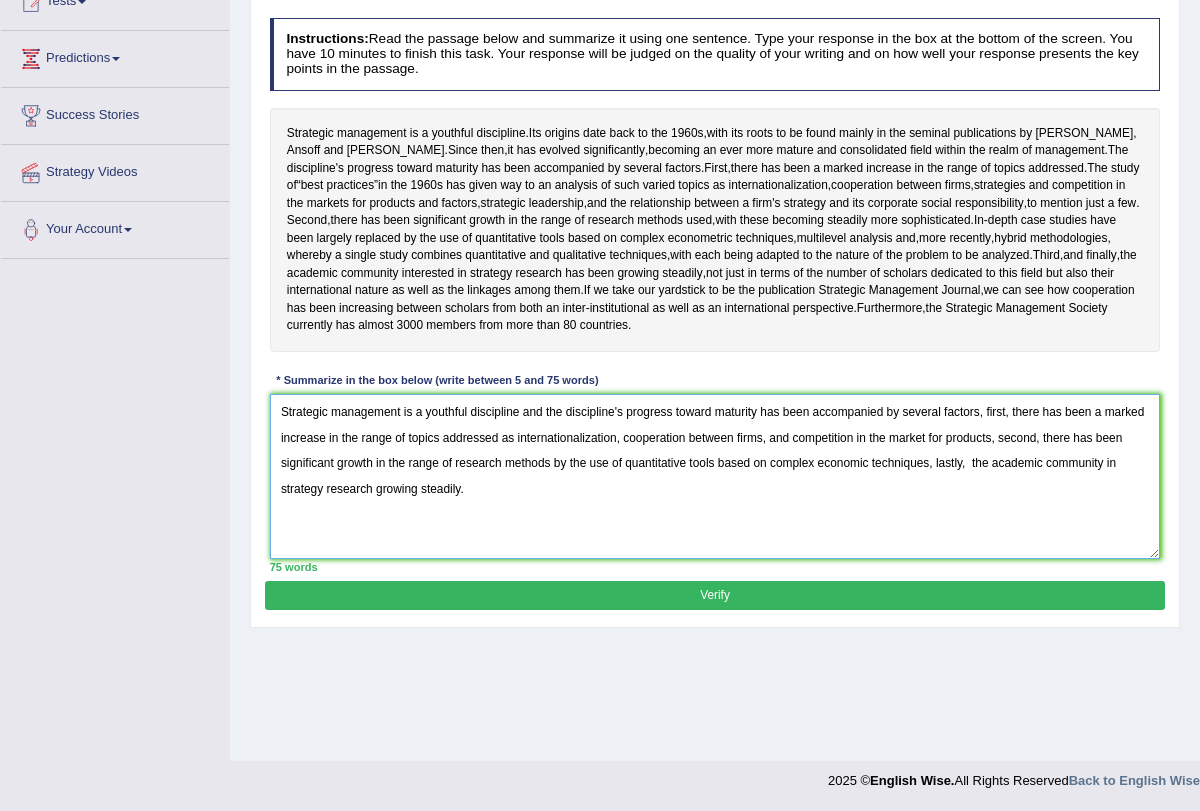
type textarea "Strategic management is a youthful discipline and the discipline's progress tow…"
click at [637, 610] on button "Verify" at bounding box center [714, 595] width 899 height 29
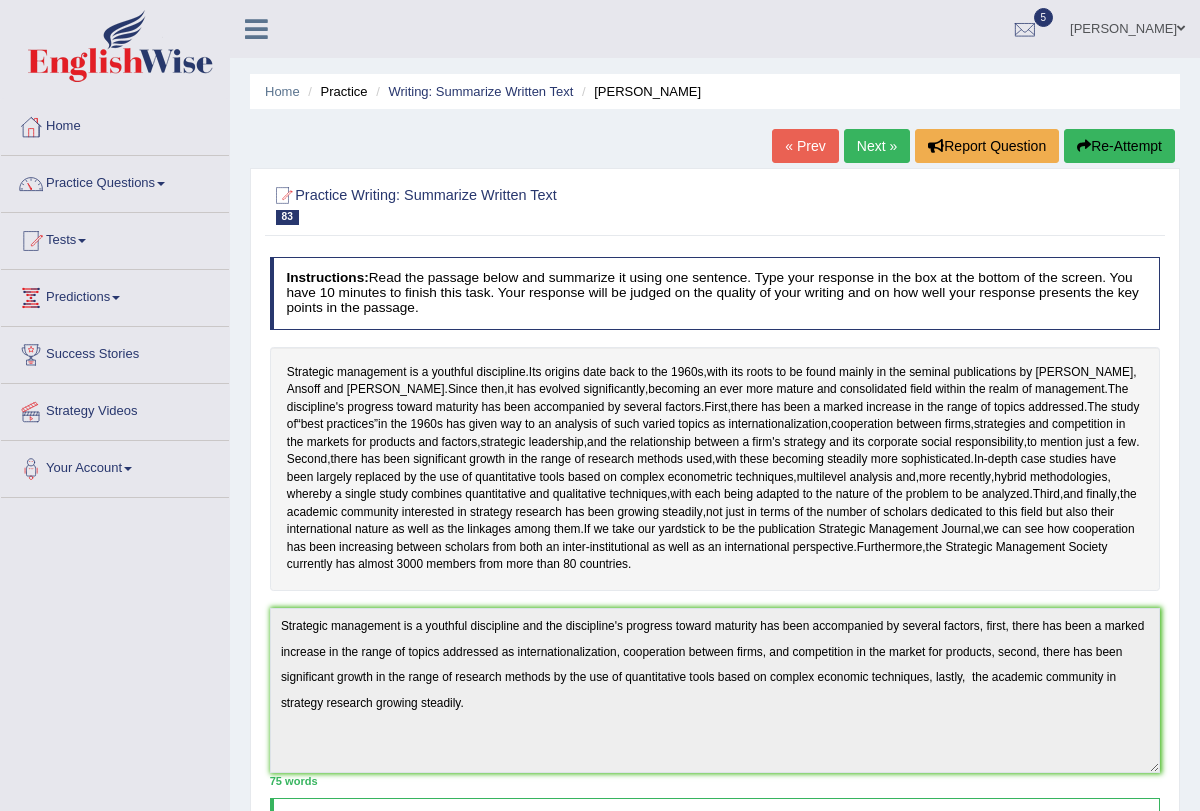
click at [866, 138] on link "Next »" at bounding box center [877, 146] width 66 height 34
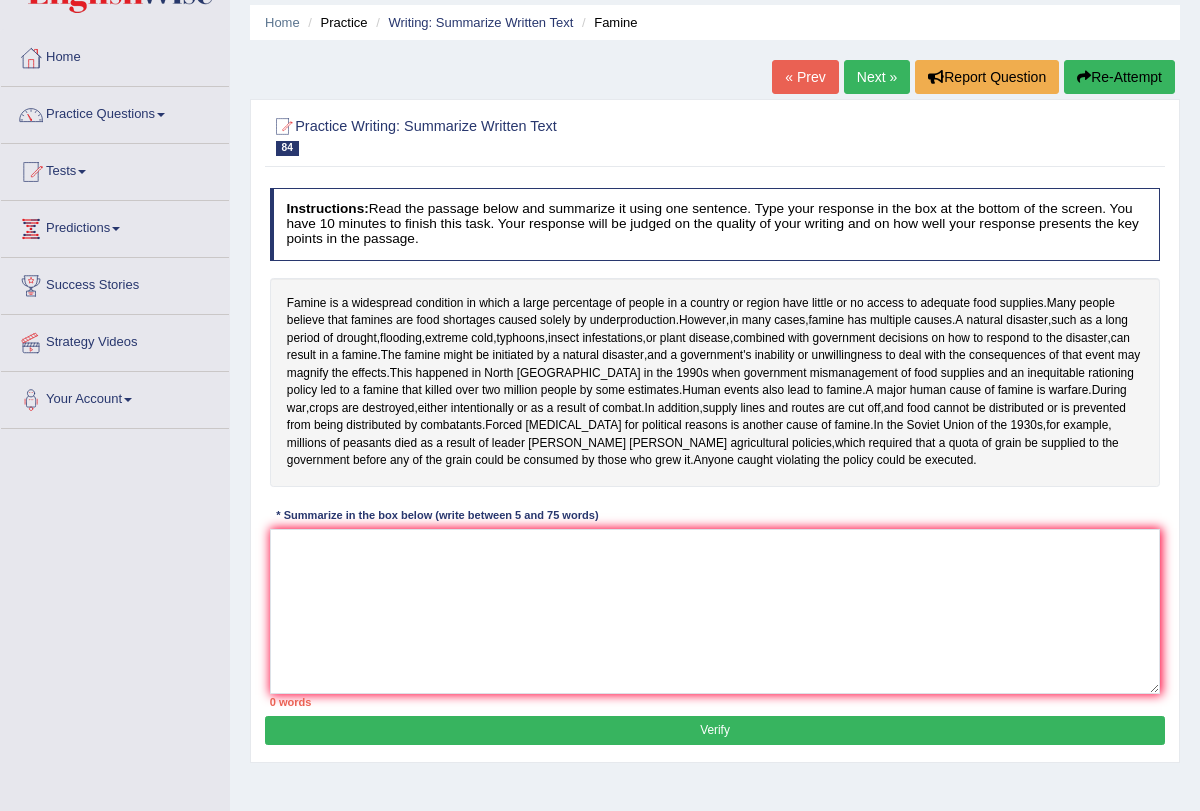
scroll to position [70, 0]
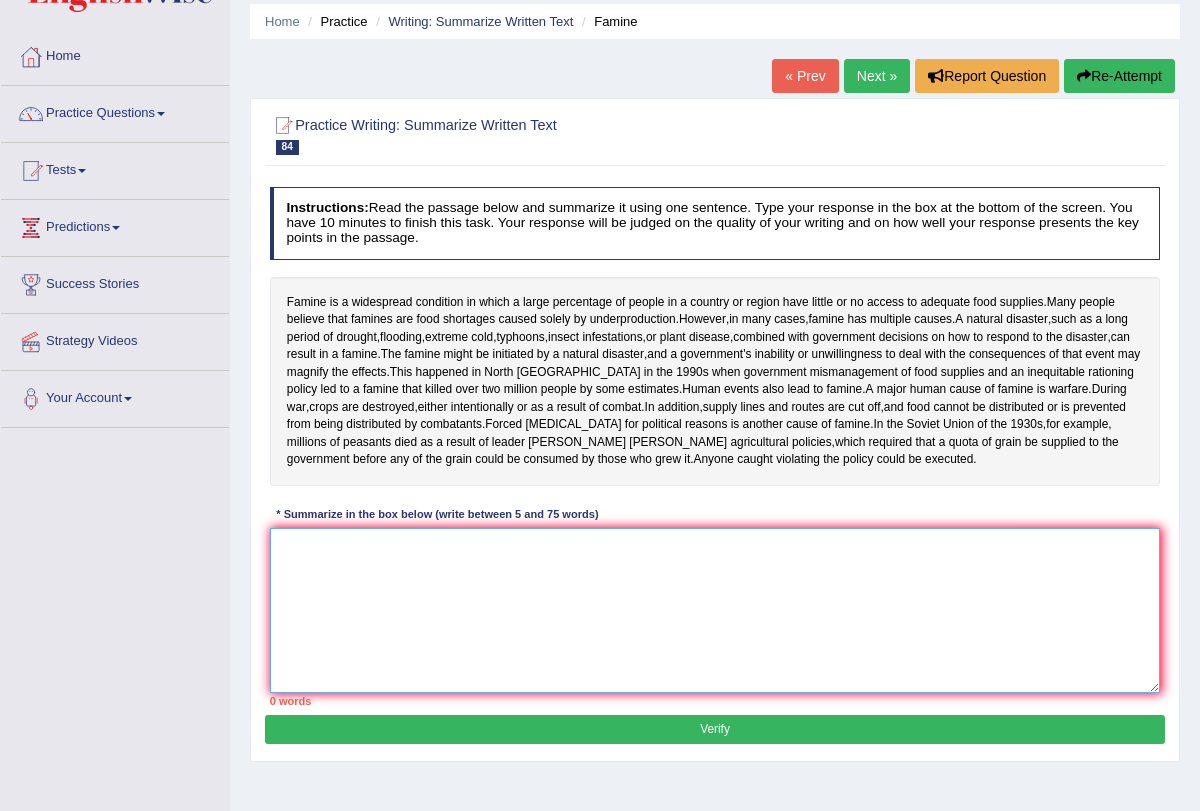
click at [527, 578] on textarea at bounding box center [715, 610] width 891 height 165
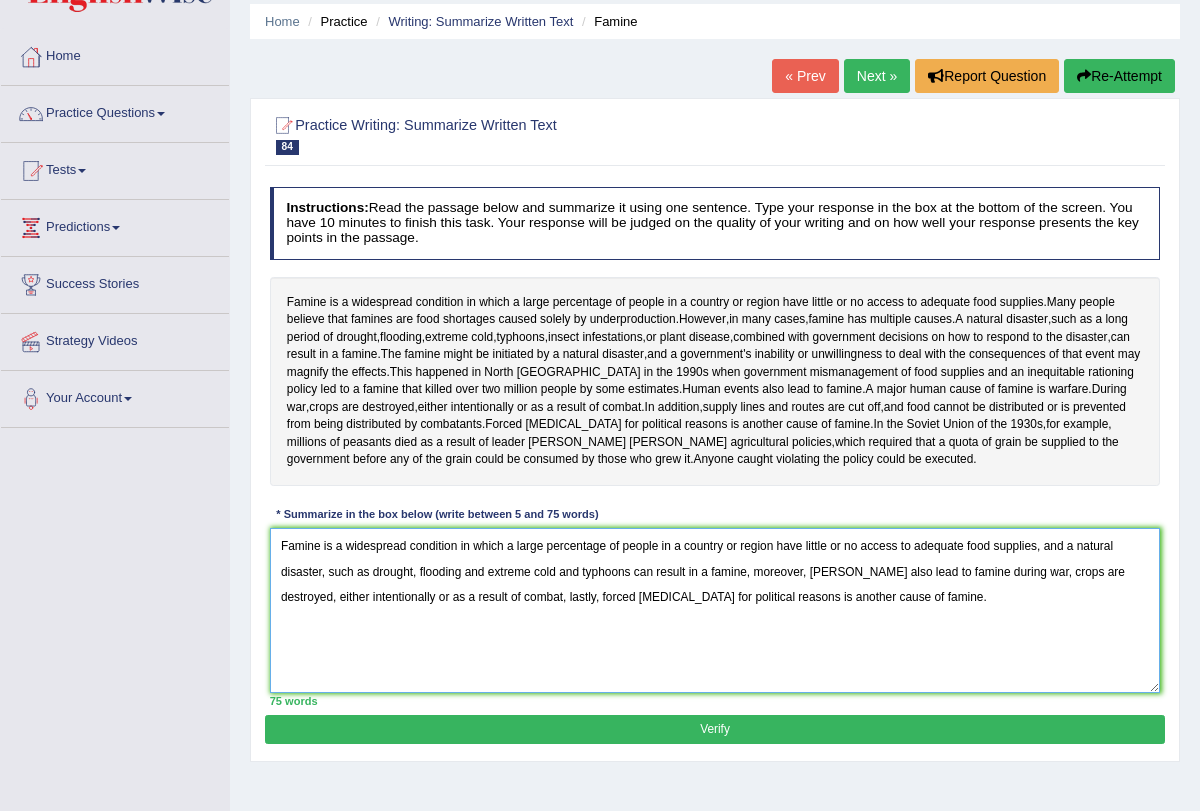
type textarea "Famine is a widespread condition in which a large percentage of people in a cou…"
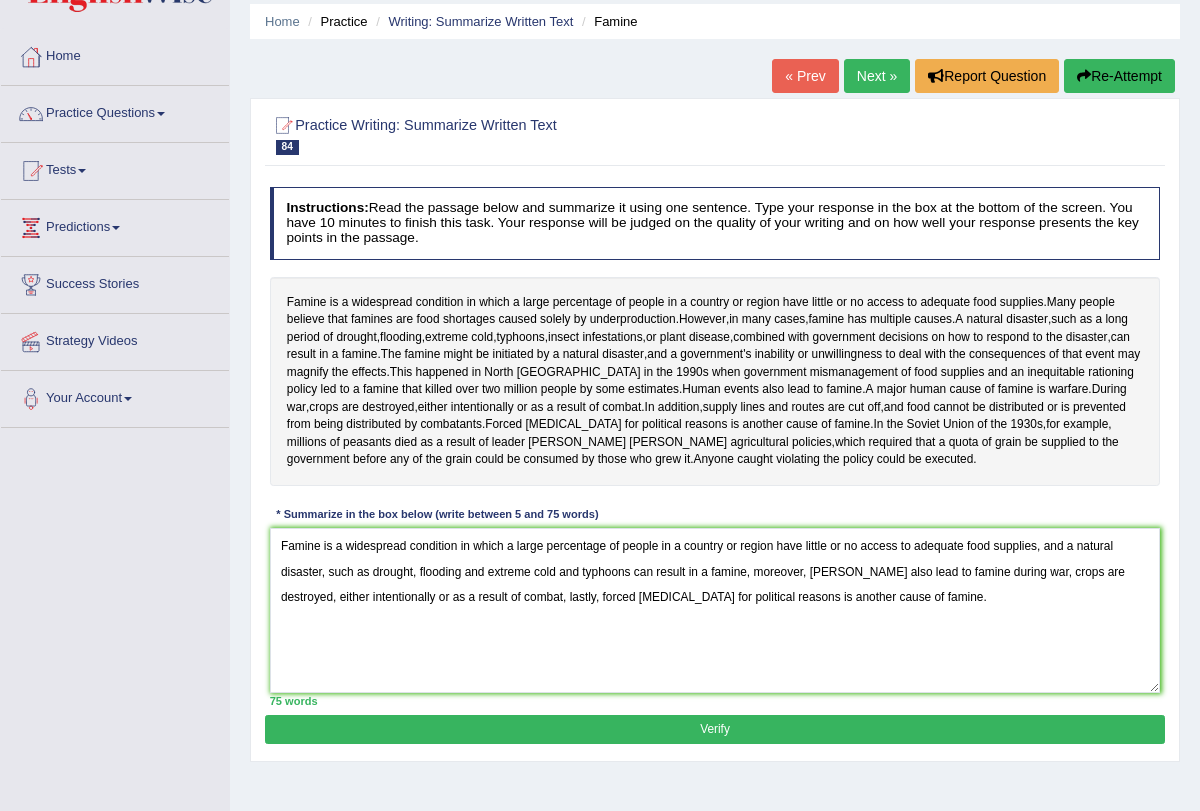
click at [647, 721] on button "Verify" at bounding box center [714, 729] width 899 height 29
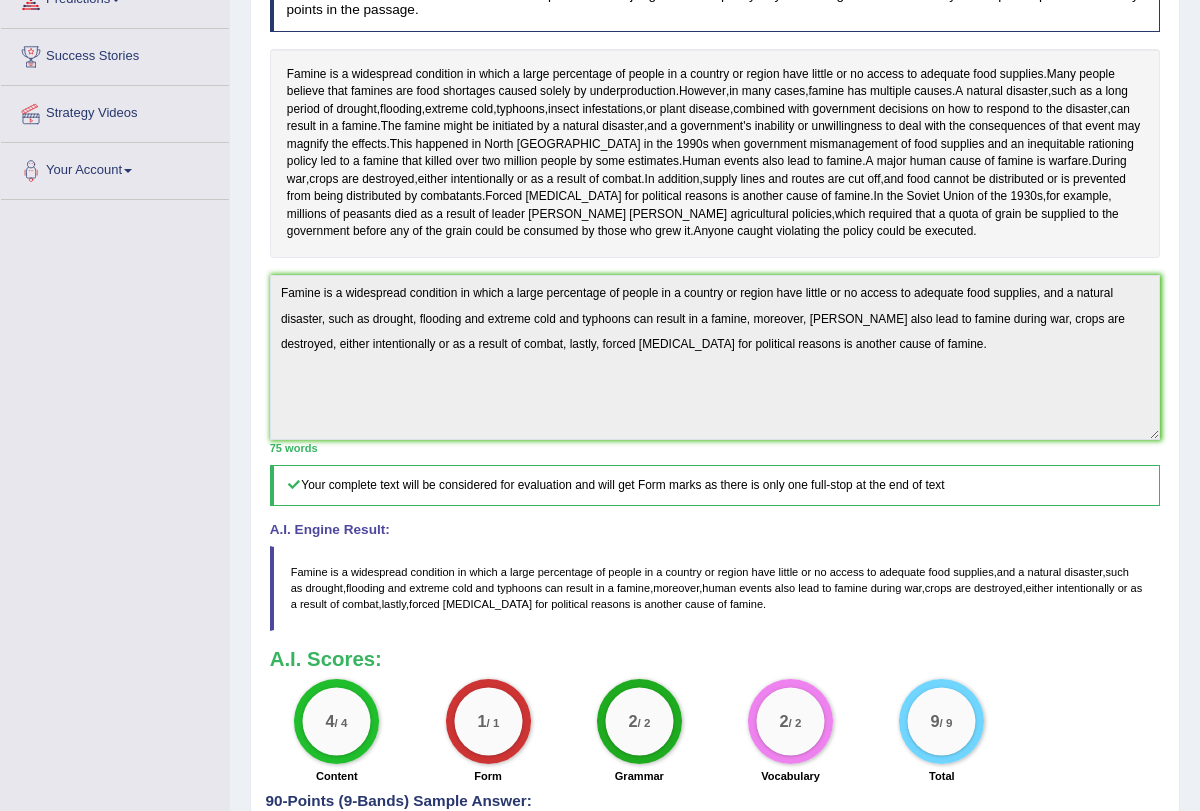
scroll to position [0, 0]
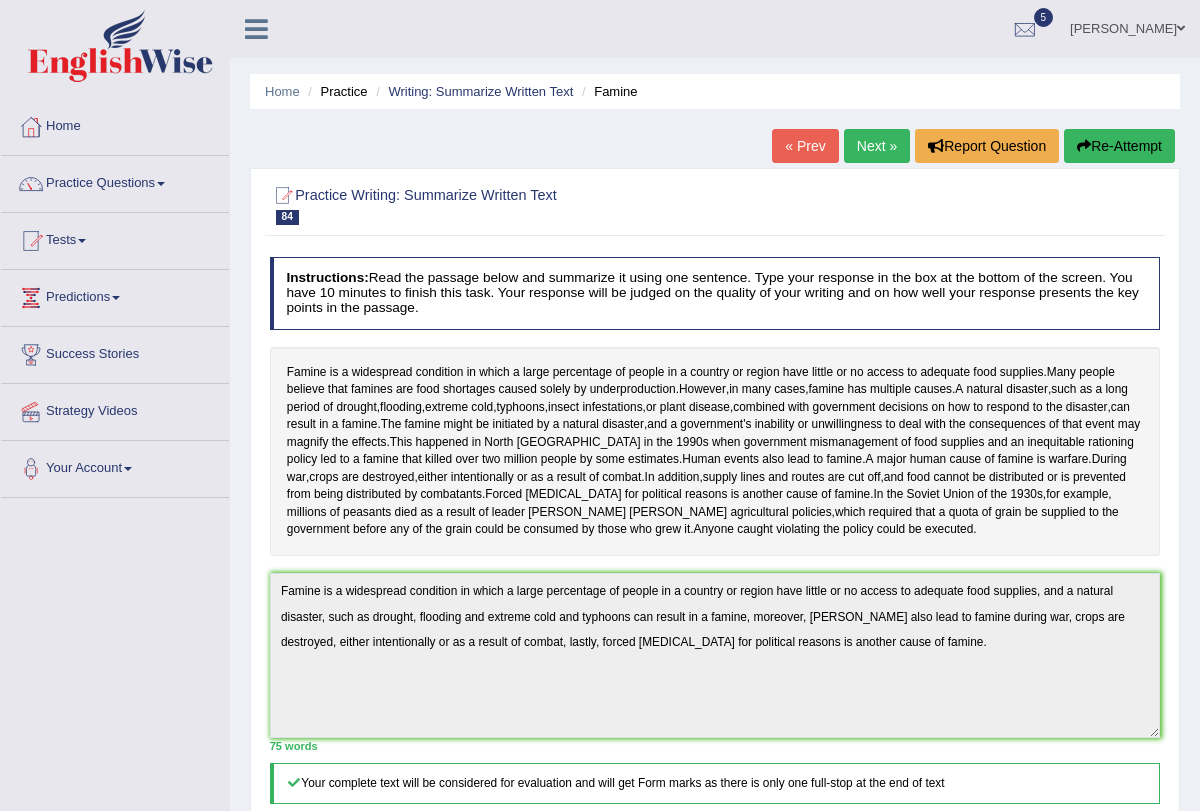
click at [884, 146] on link "Next »" at bounding box center [877, 146] width 66 height 34
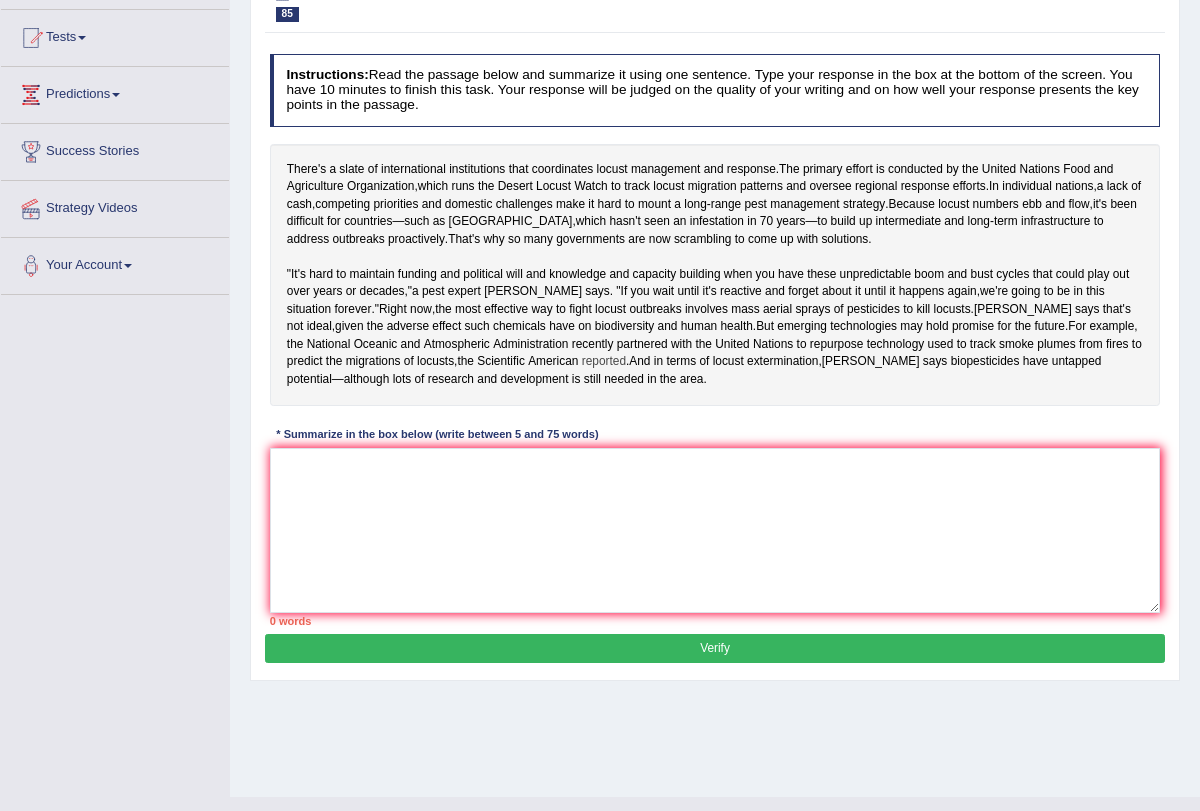
scroll to position [209, 0]
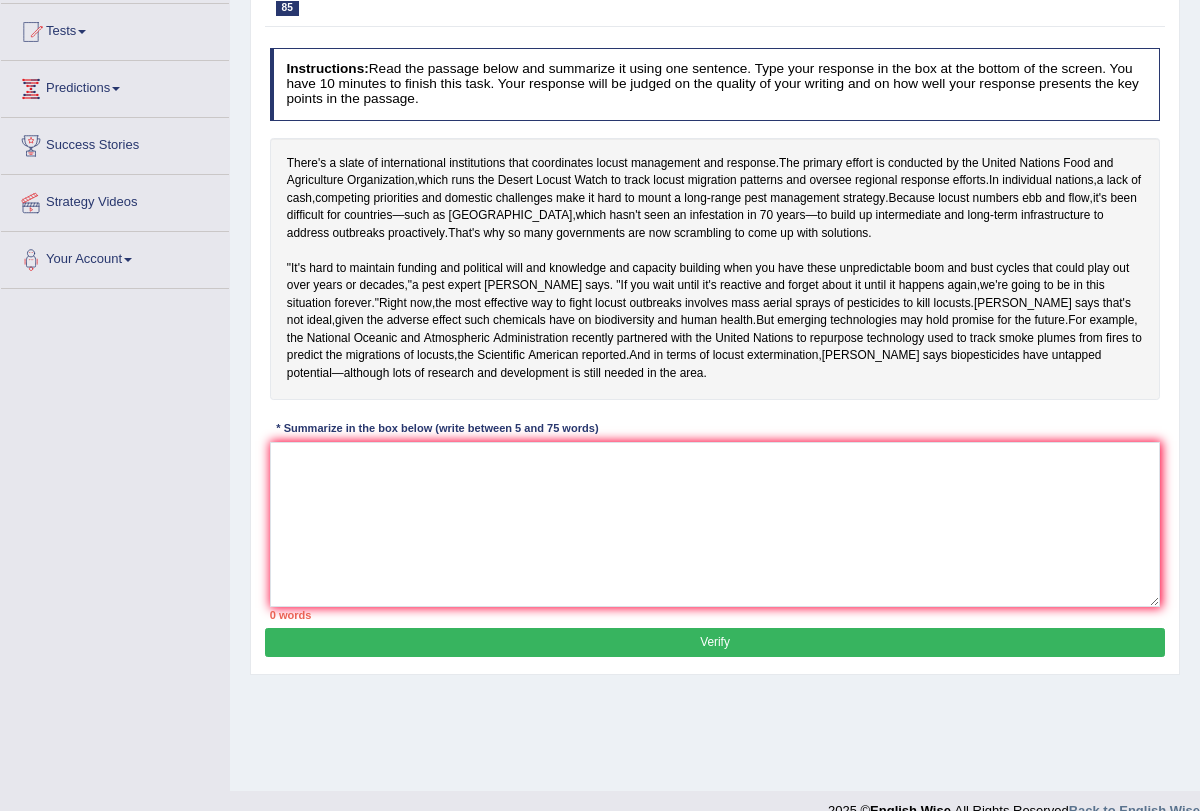
click at [694, 459] on div "Instructions: Read the passage below and summarize it using one sentence. Type …" at bounding box center [714, 334] width 899 height 588
click at [594, 563] on textarea at bounding box center [715, 524] width 891 height 165
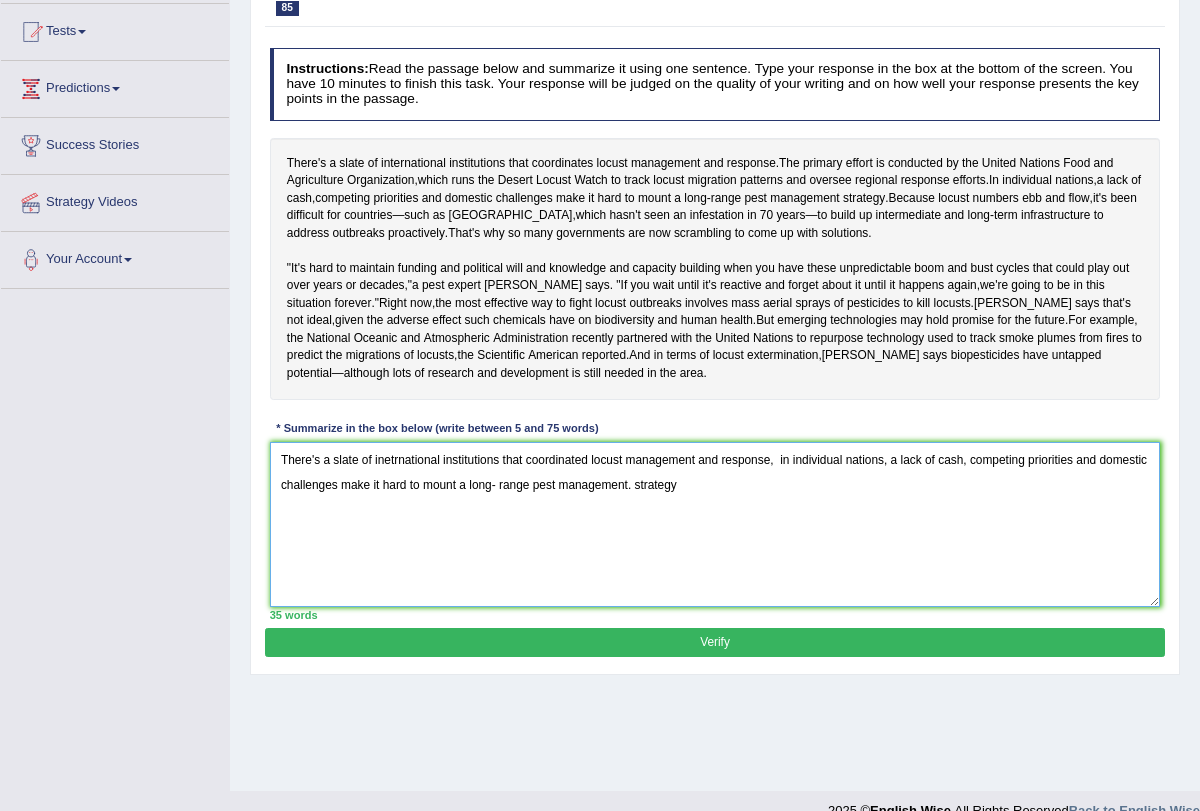
click at [686, 532] on textarea "There's a slate of inetrnational institutions that coordinated locust managemen…" at bounding box center [715, 524] width 891 height 165
click at [729, 534] on textarea "There's a slate of inetrnational institutions that coordinated locust managemen…" at bounding box center [715, 524] width 891 height 165
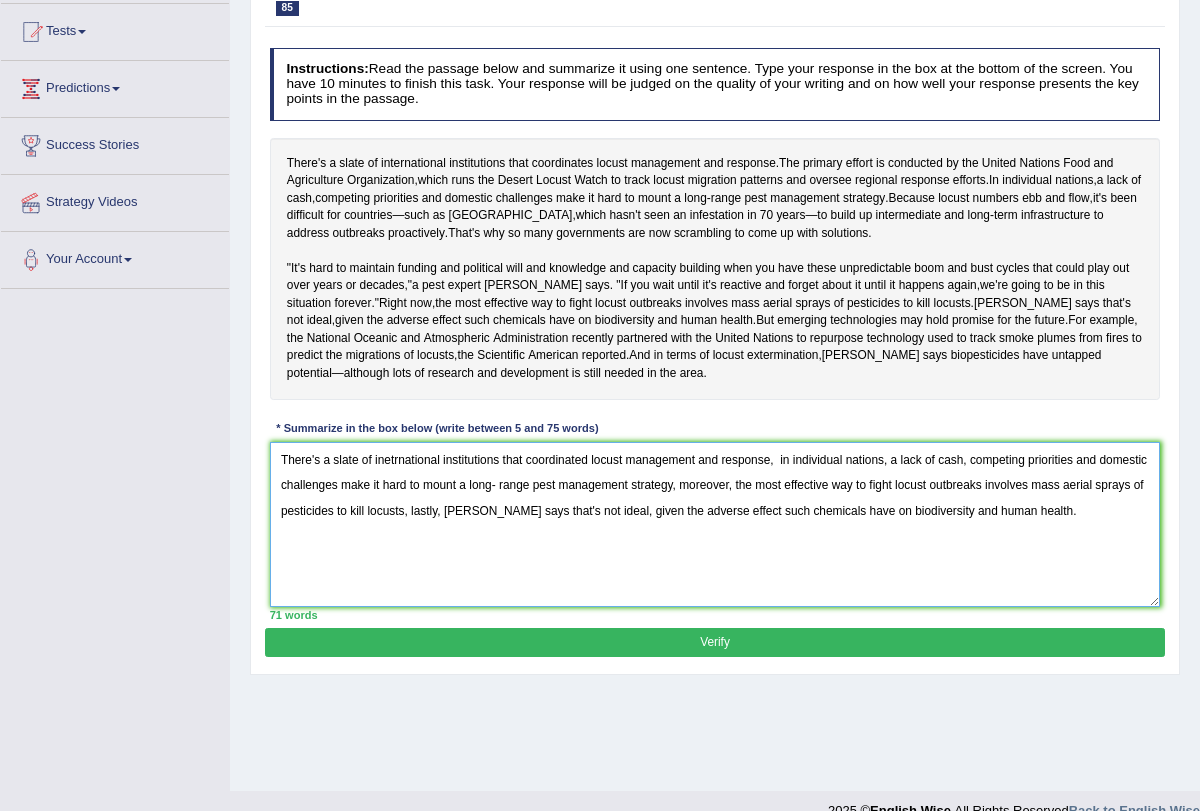
type textarea "There's a slate of inetrnational institutions that coordinated locust managemen…"
click at [695, 657] on button "Verify" at bounding box center [714, 642] width 899 height 29
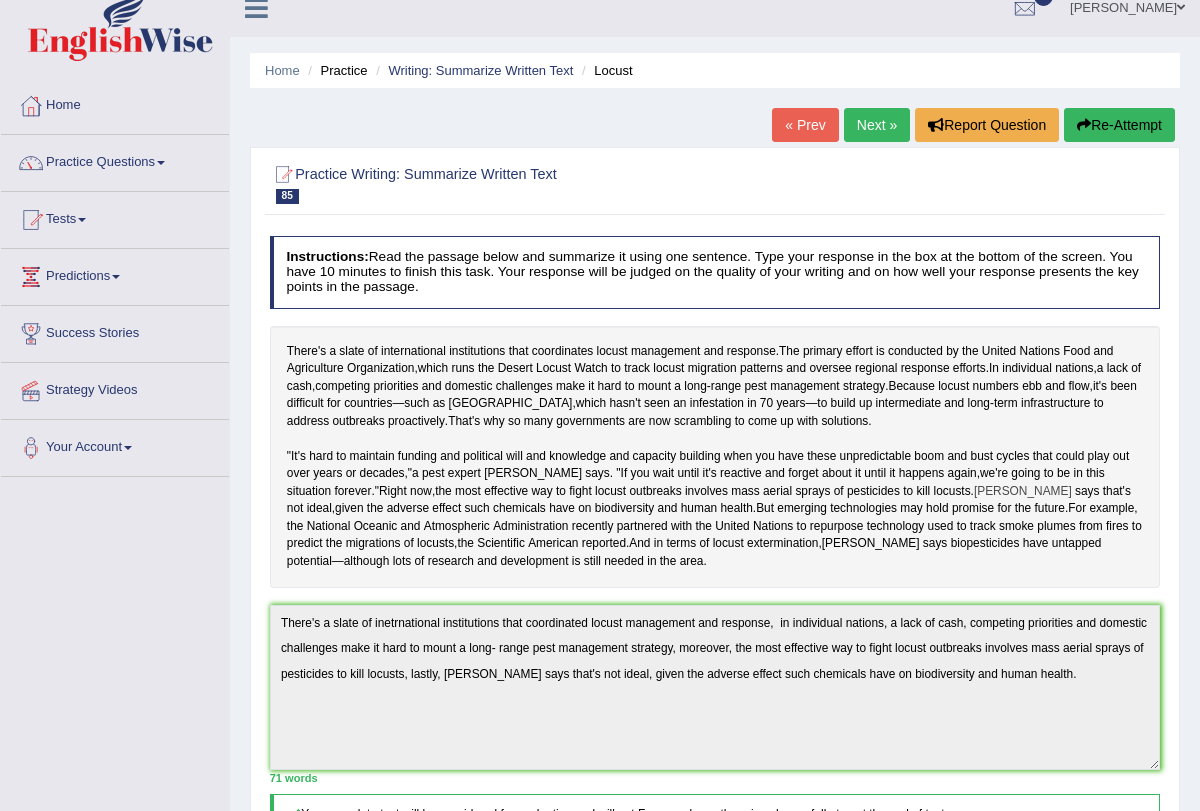
scroll to position [0, 0]
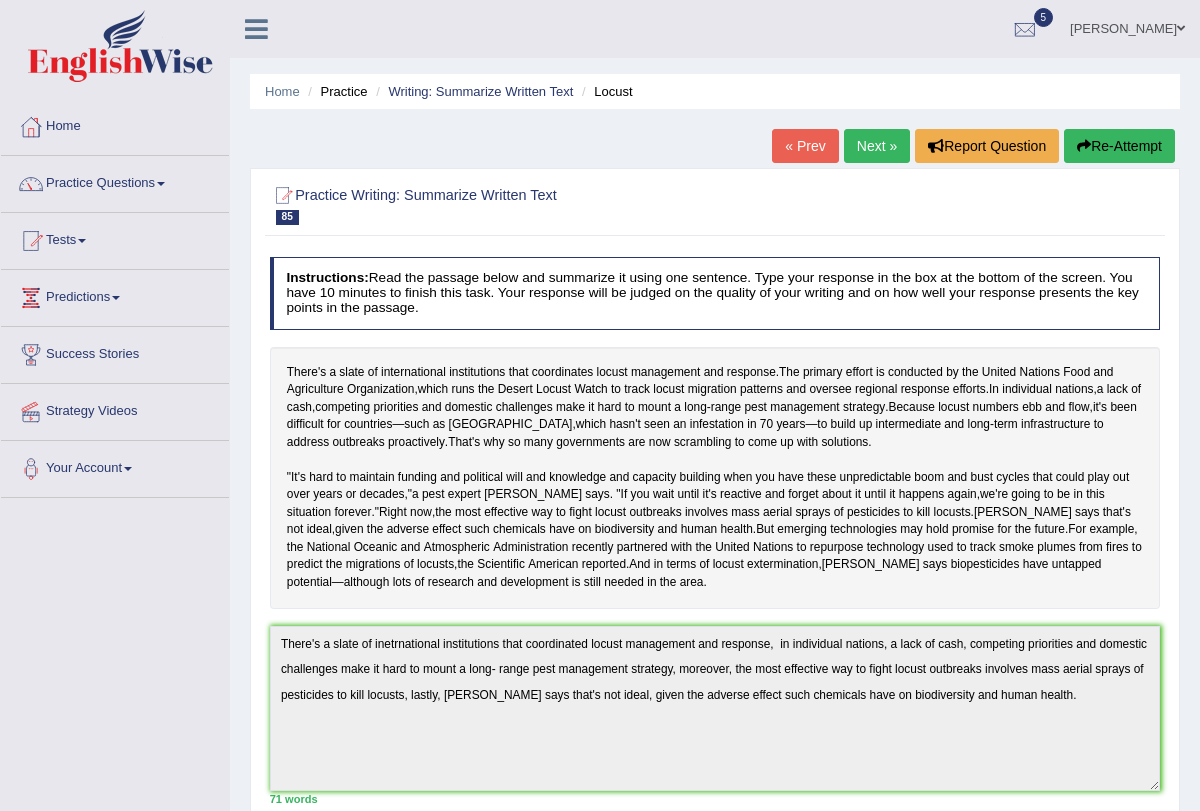
click at [871, 147] on link "Next »" at bounding box center [877, 146] width 66 height 34
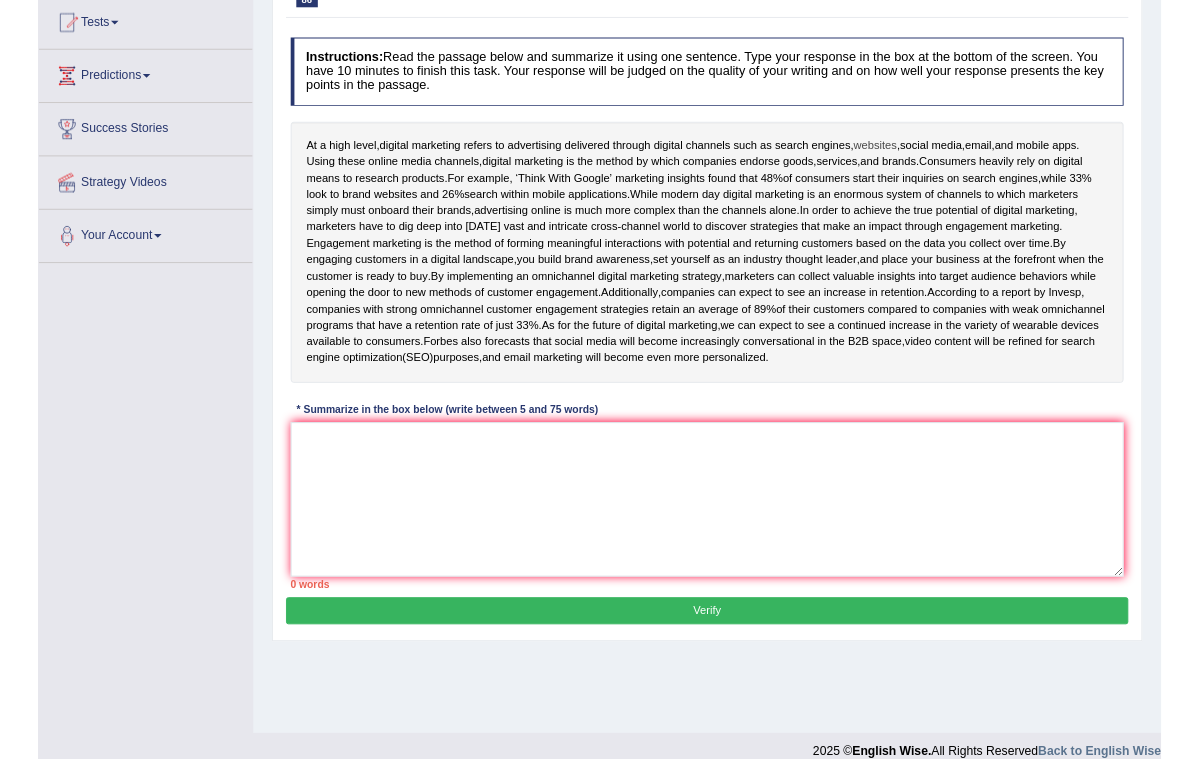
scroll to position [239, 0]
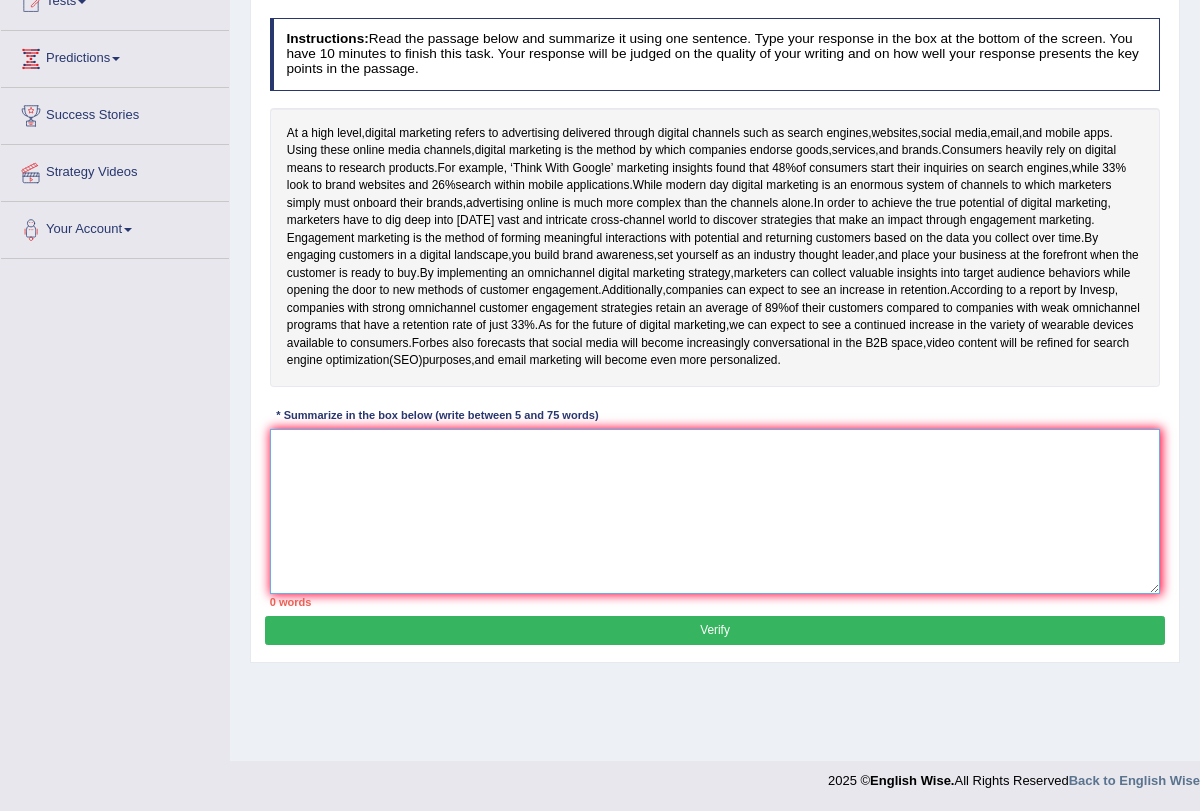
click at [645, 548] on textarea at bounding box center [715, 511] width 891 height 165
click at [585, 516] on textarea at bounding box center [715, 511] width 891 height 165
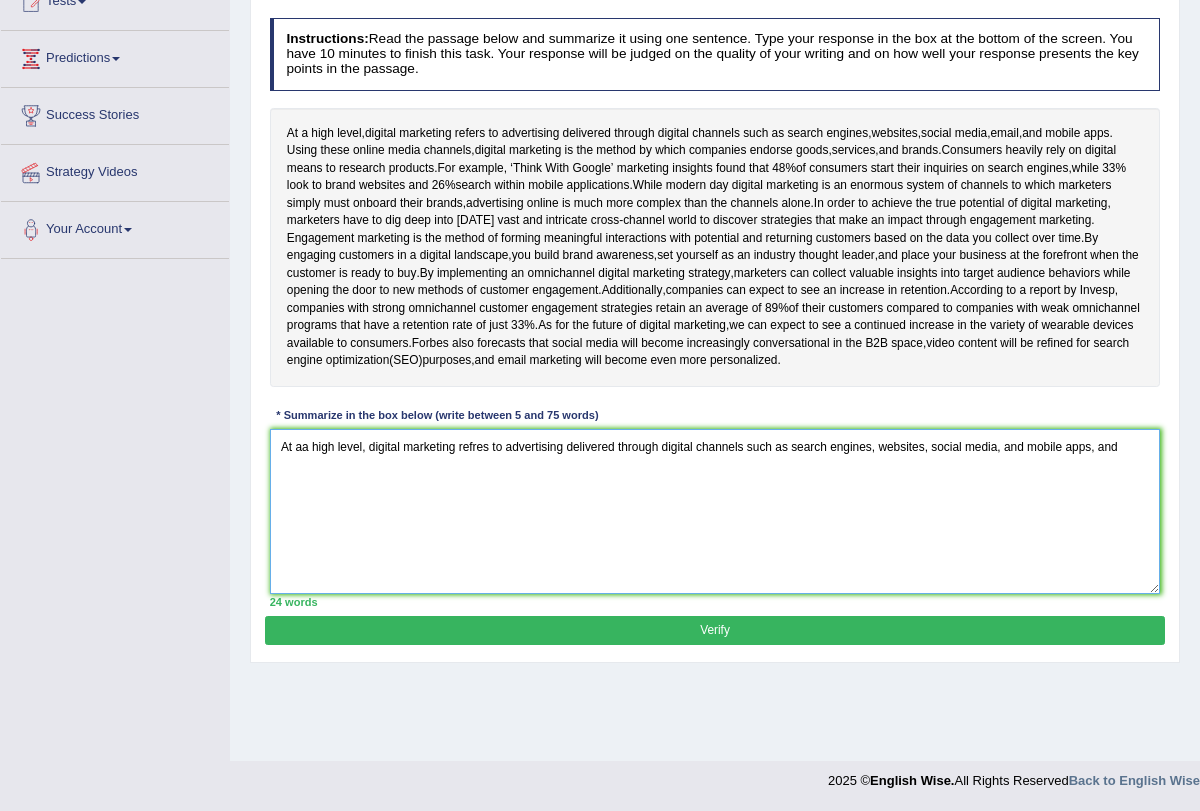
click at [1132, 539] on textarea "At aa high level, digital marketing refres to advertising delivered through dig…" at bounding box center [715, 511] width 891 height 165
type textarea "At aa high level, digital marketing refres to advertising delivered through dig…"
